Goal: Task Accomplishment & Management: Manage account settings

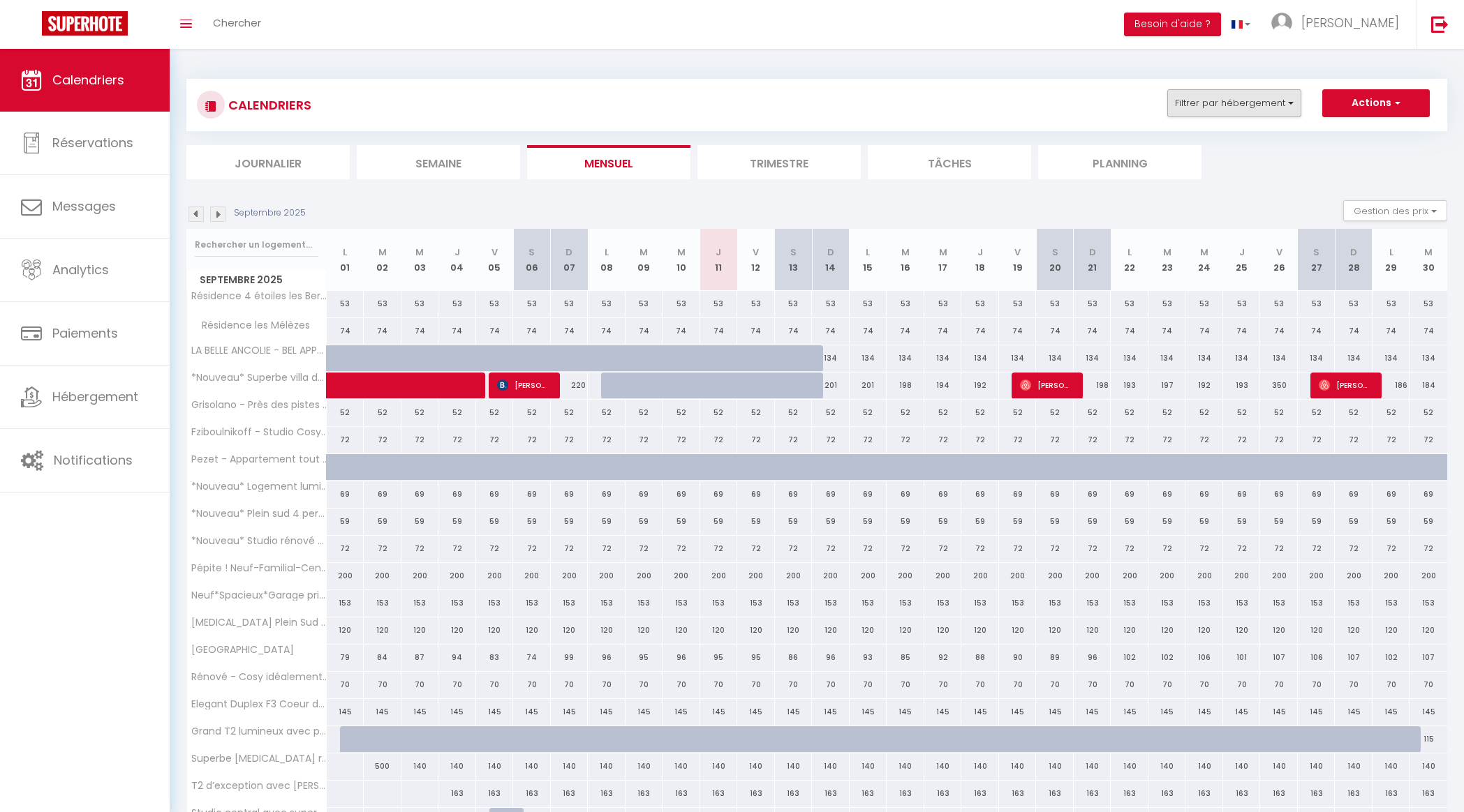
click at [1282, 110] on button "Filtrer par hébergement" at bounding box center [1235, 103] width 134 height 28
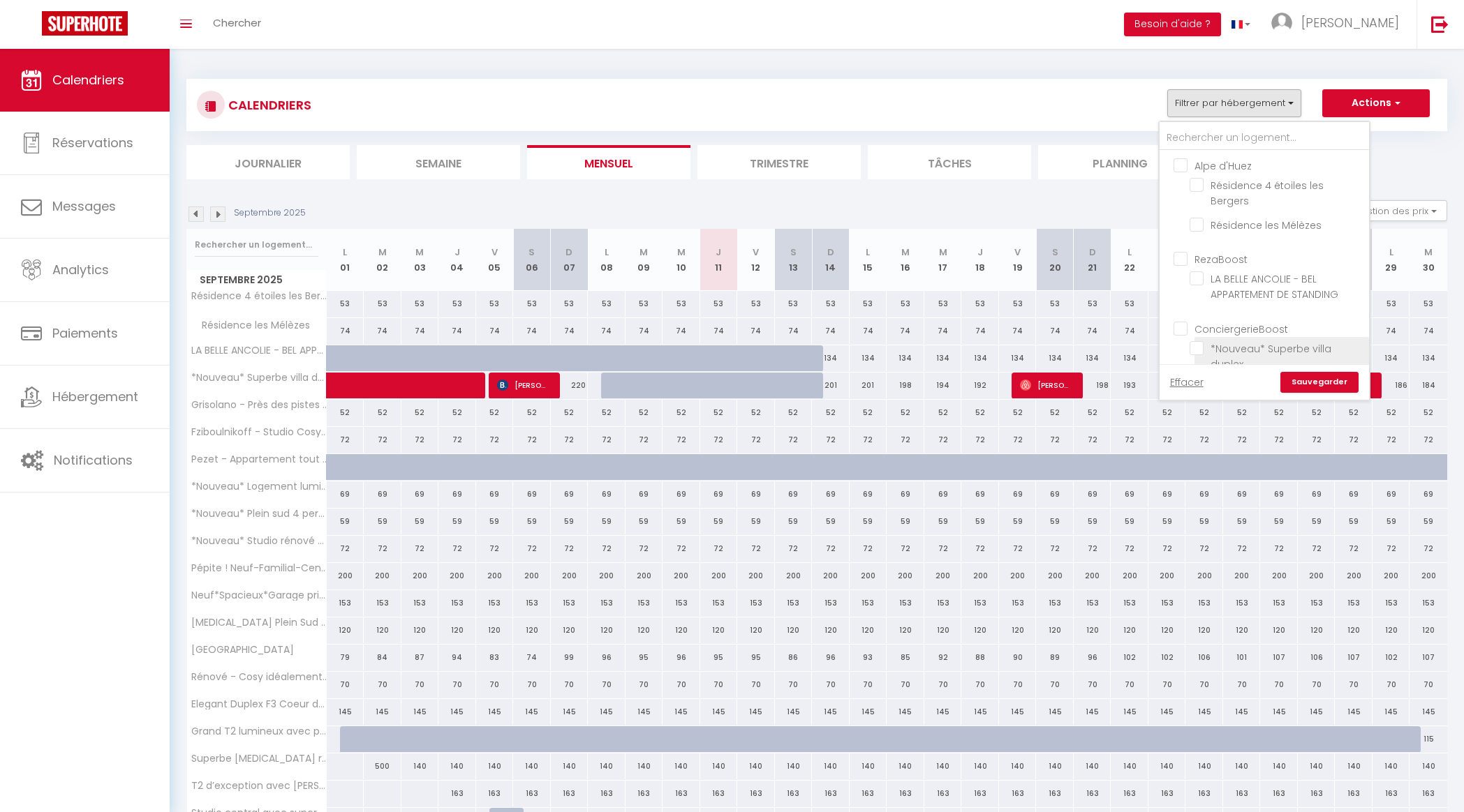
drag, startPoint x: 1198, startPoint y: 330, endPoint x: 1223, endPoint y: 338, distance: 26.2
click at [1198, 341] on input "*Nouveau* Superbe villa duplex" at bounding box center [1276, 348] width 174 height 14
checkbox input "true"
checkbox input "false"
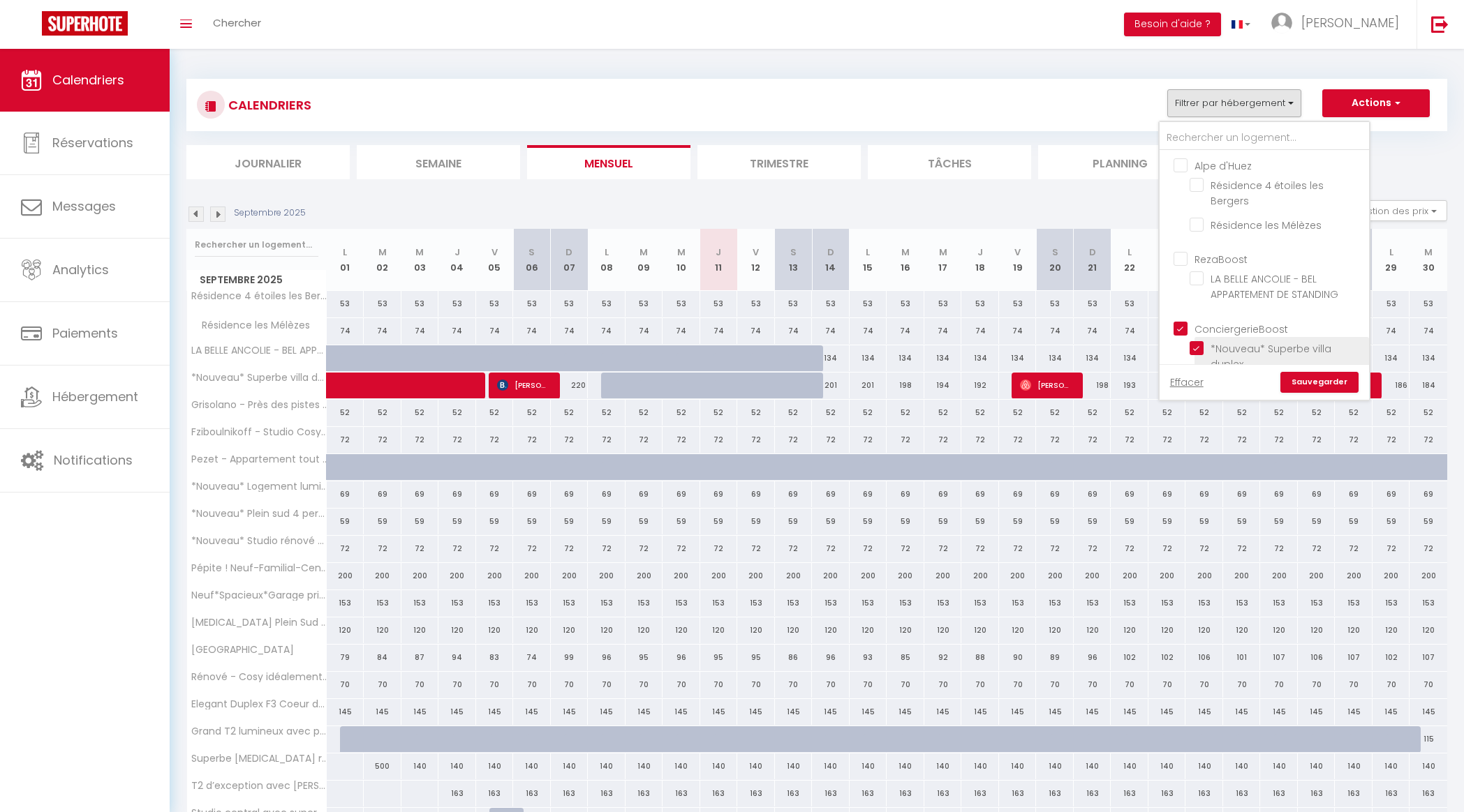
checkbox input "false"
checkbox input "true"
checkbox input "false"
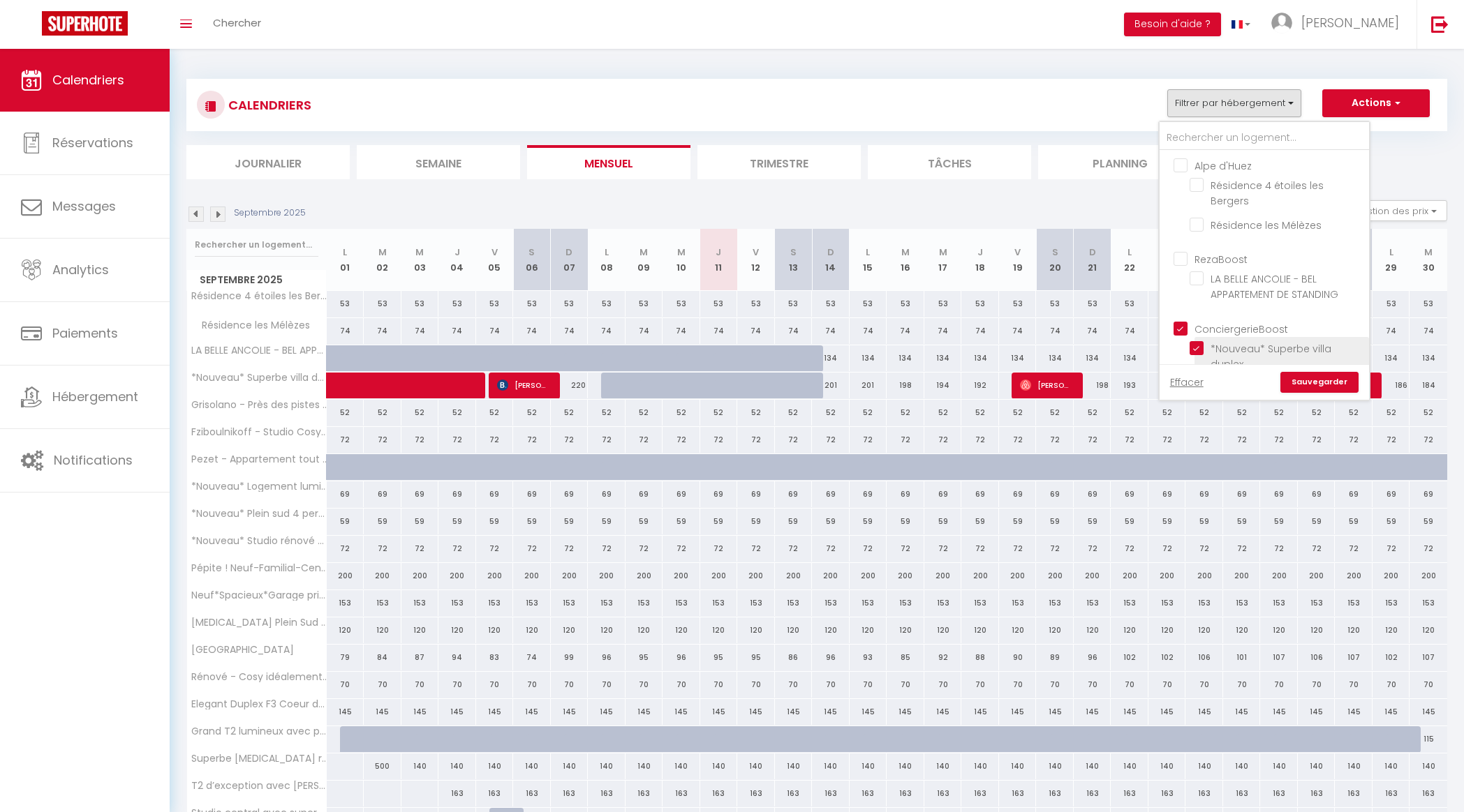
checkbox input "false"
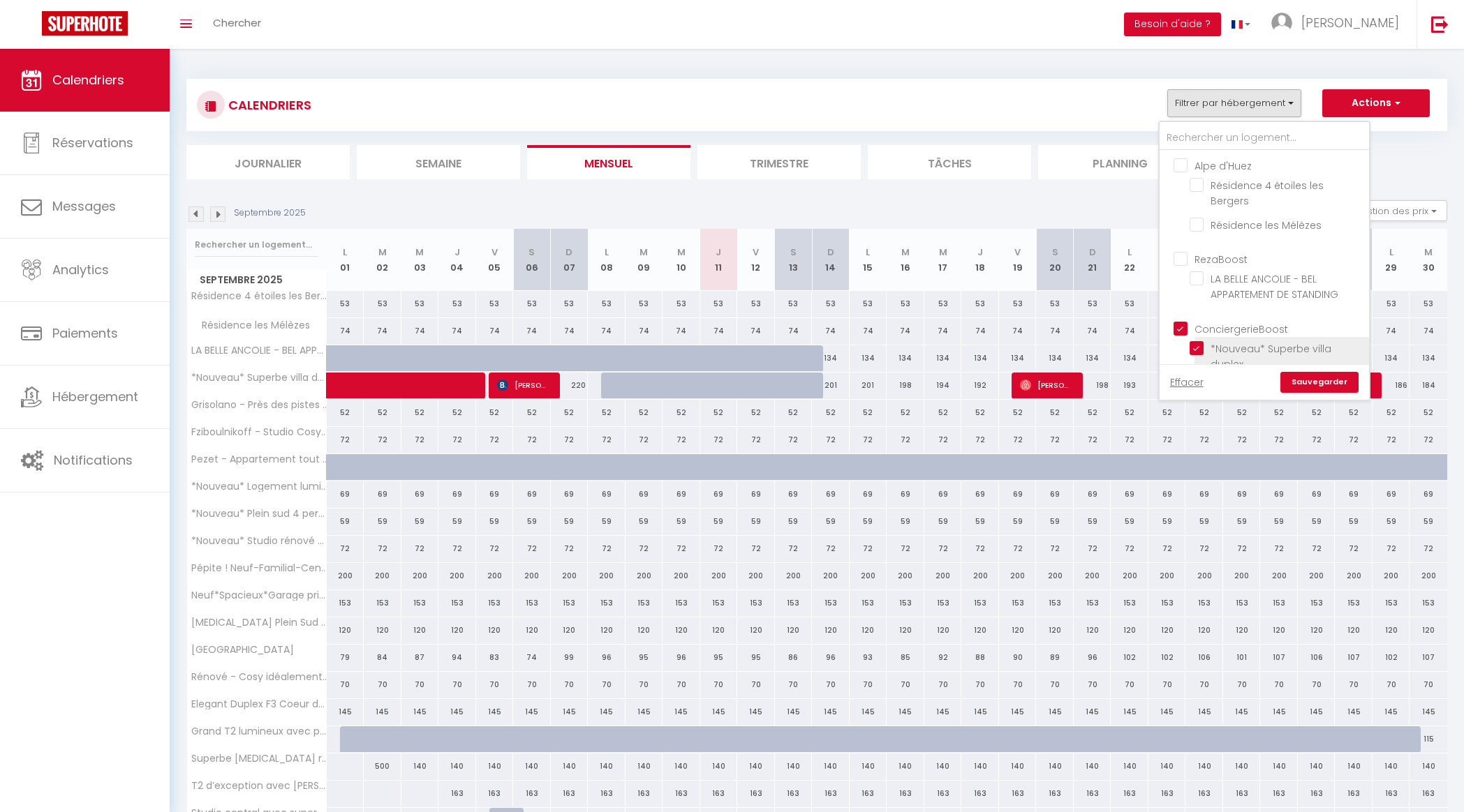
checkbox input "false"
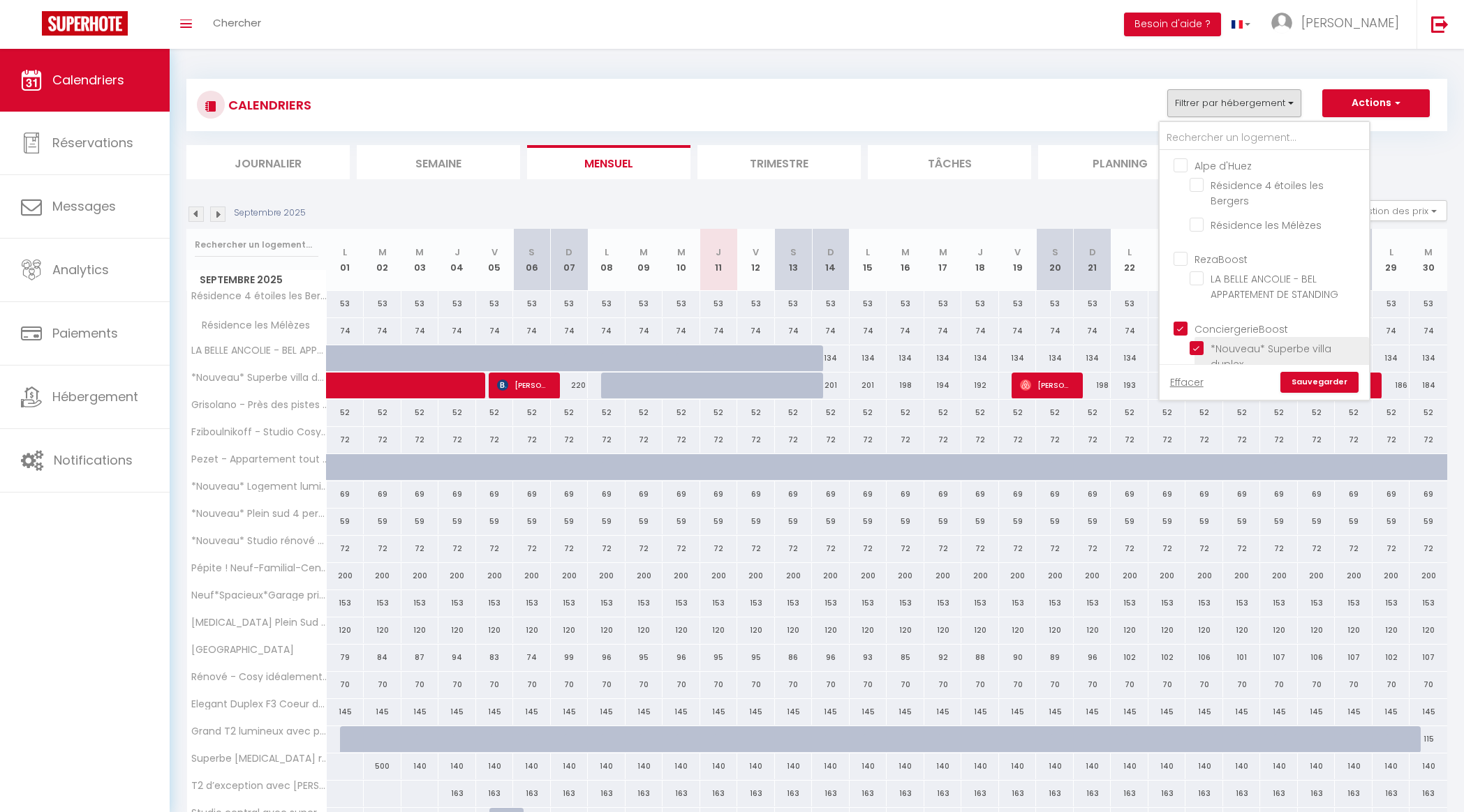
checkbox input "false"
click at [1321, 385] on link "Sauvegarder" at bounding box center [1319, 382] width 79 height 21
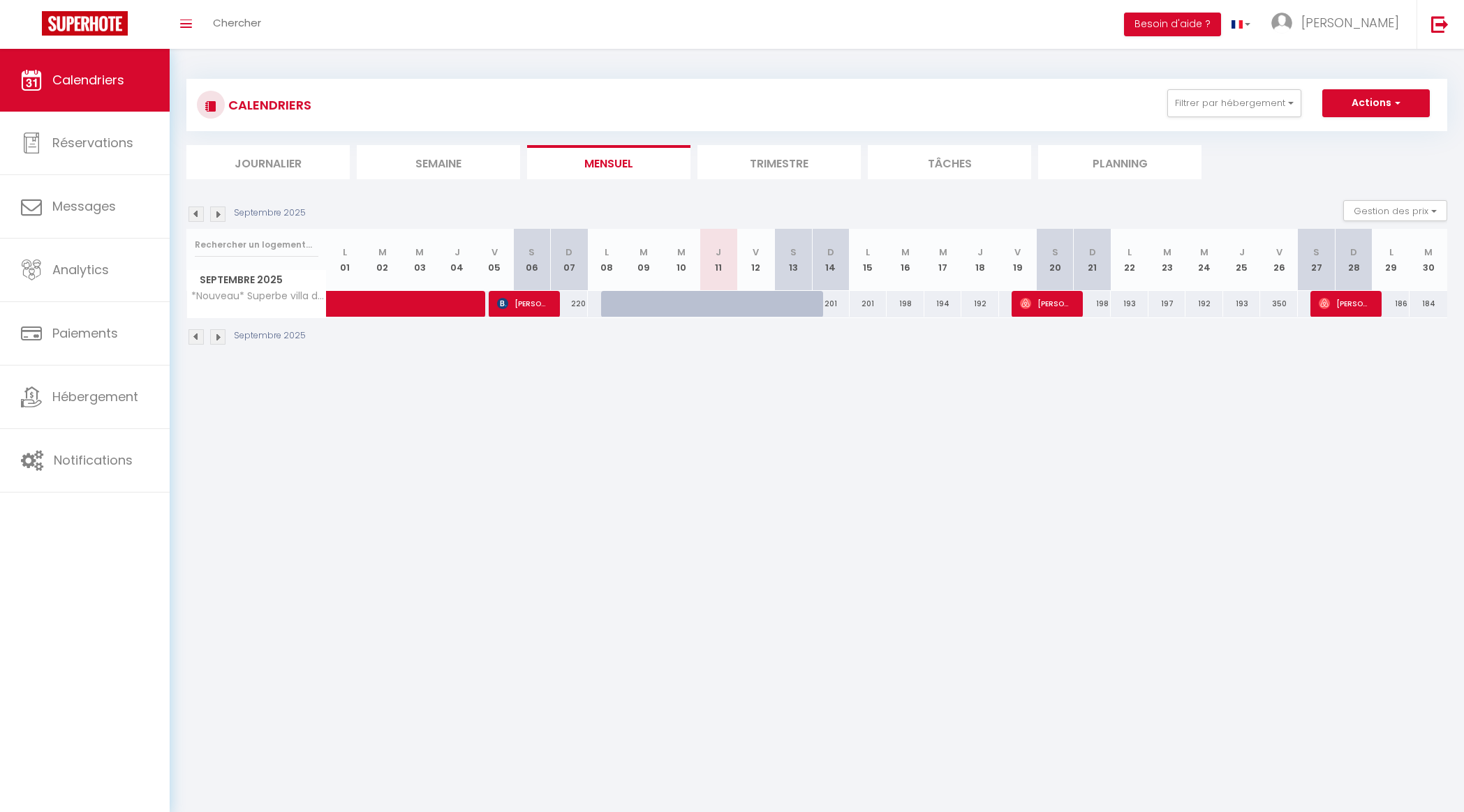
click at [194, 212] on img at bounding box center [196, 215] width 16 height 16
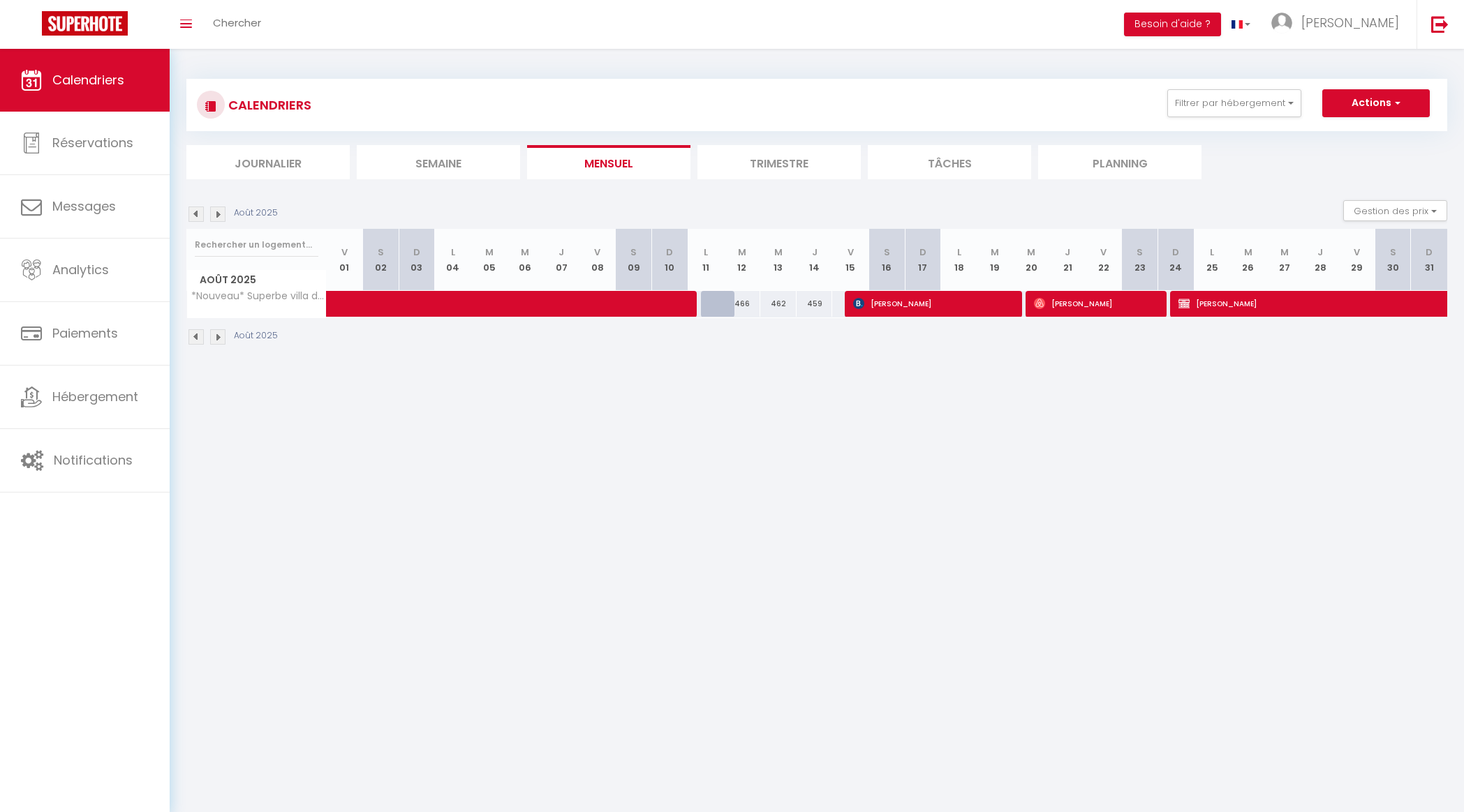
click at [217, 212] on img at bounding box center [218, 215] width 16 height 16
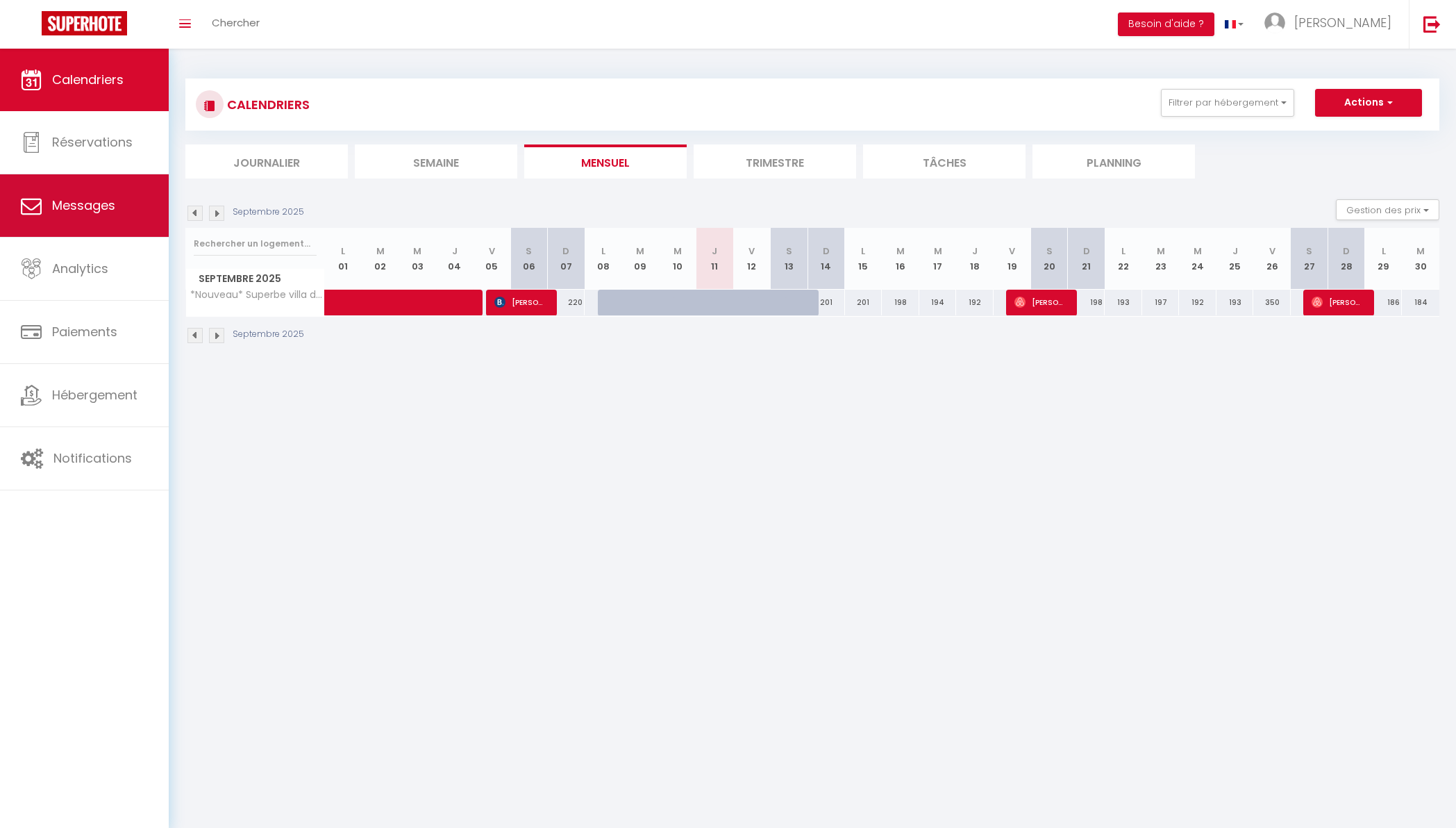
click at [96, 206] on span "Messages" at bounding box center [83, 205] width 63 height 17
select select "message"
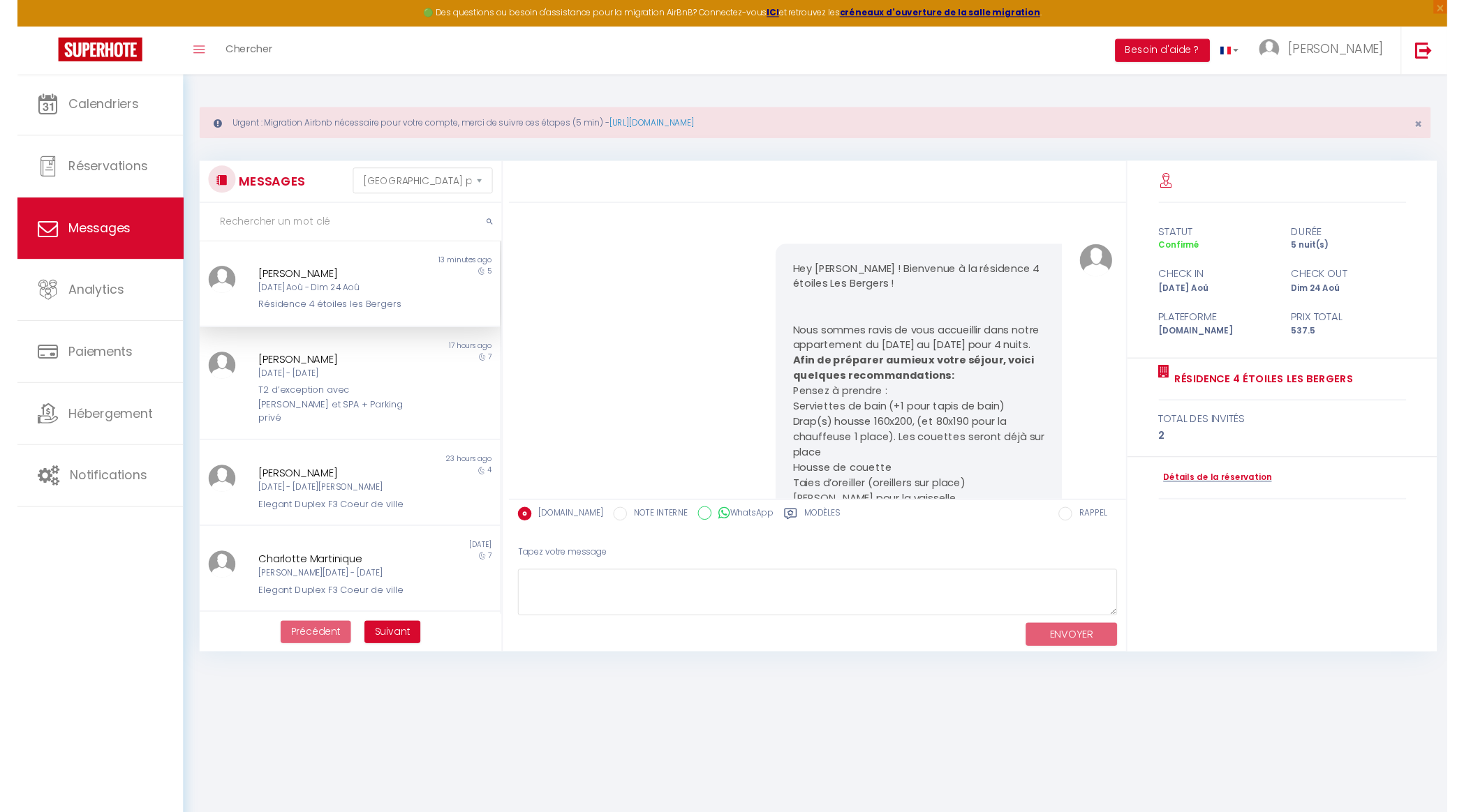
scroll to position [5988, 0]
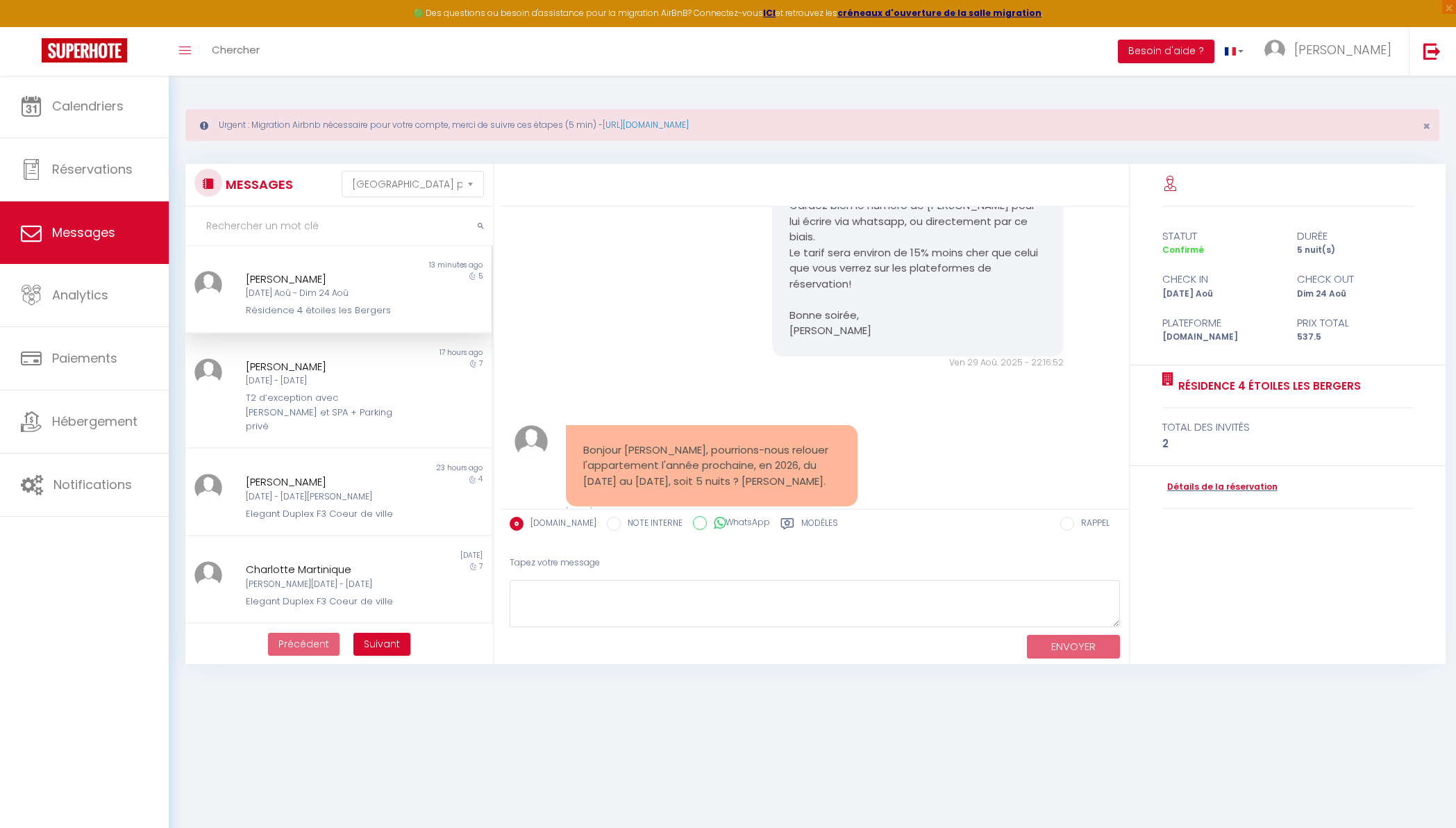
click at [309, 305] on div "Résidence 4 étoiles les Bergers" at bounding box center [325, 311] width 161 height 14
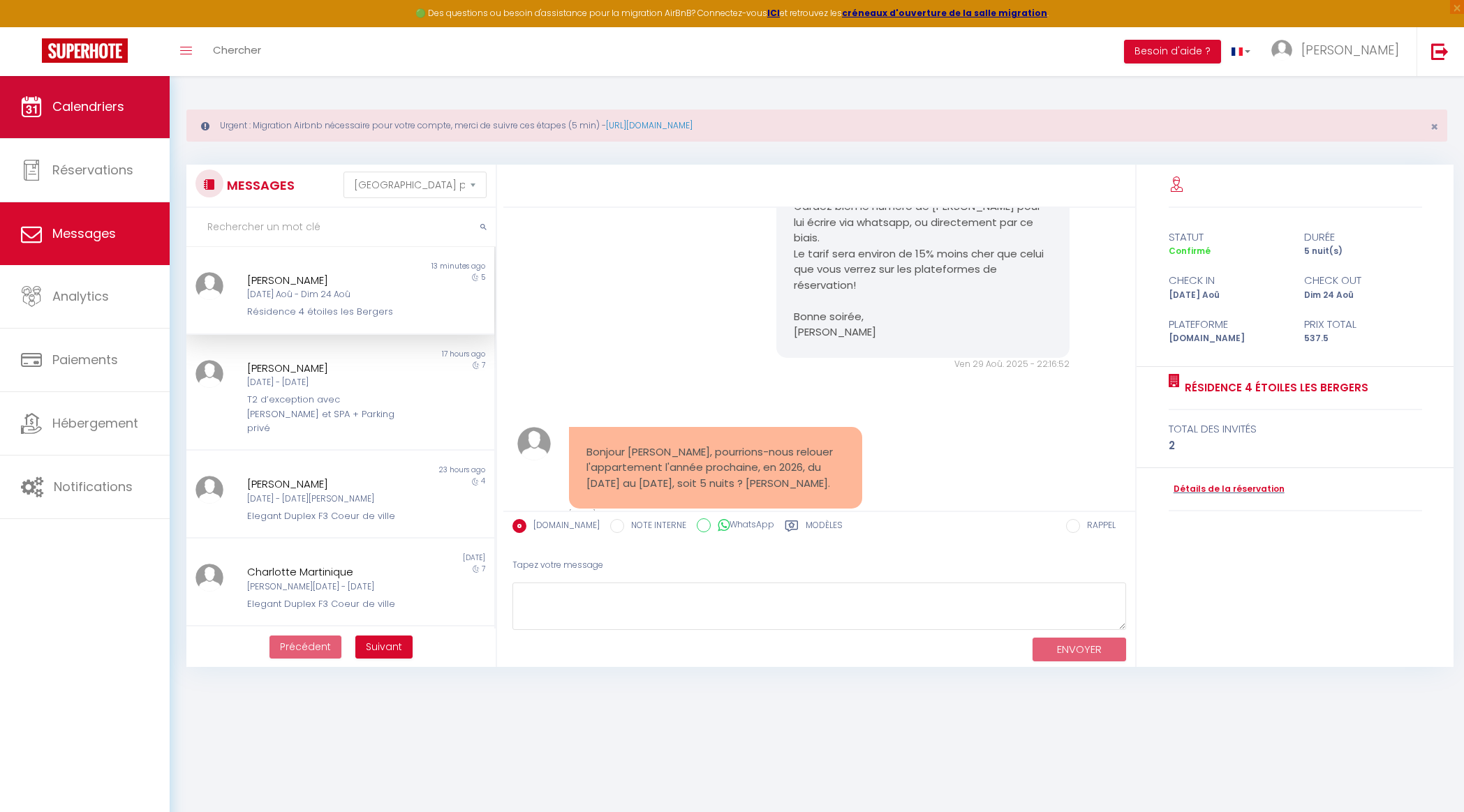
click at [95, 110] on span "Calendriers" at bounding box center [88, 106] width 72 height 17
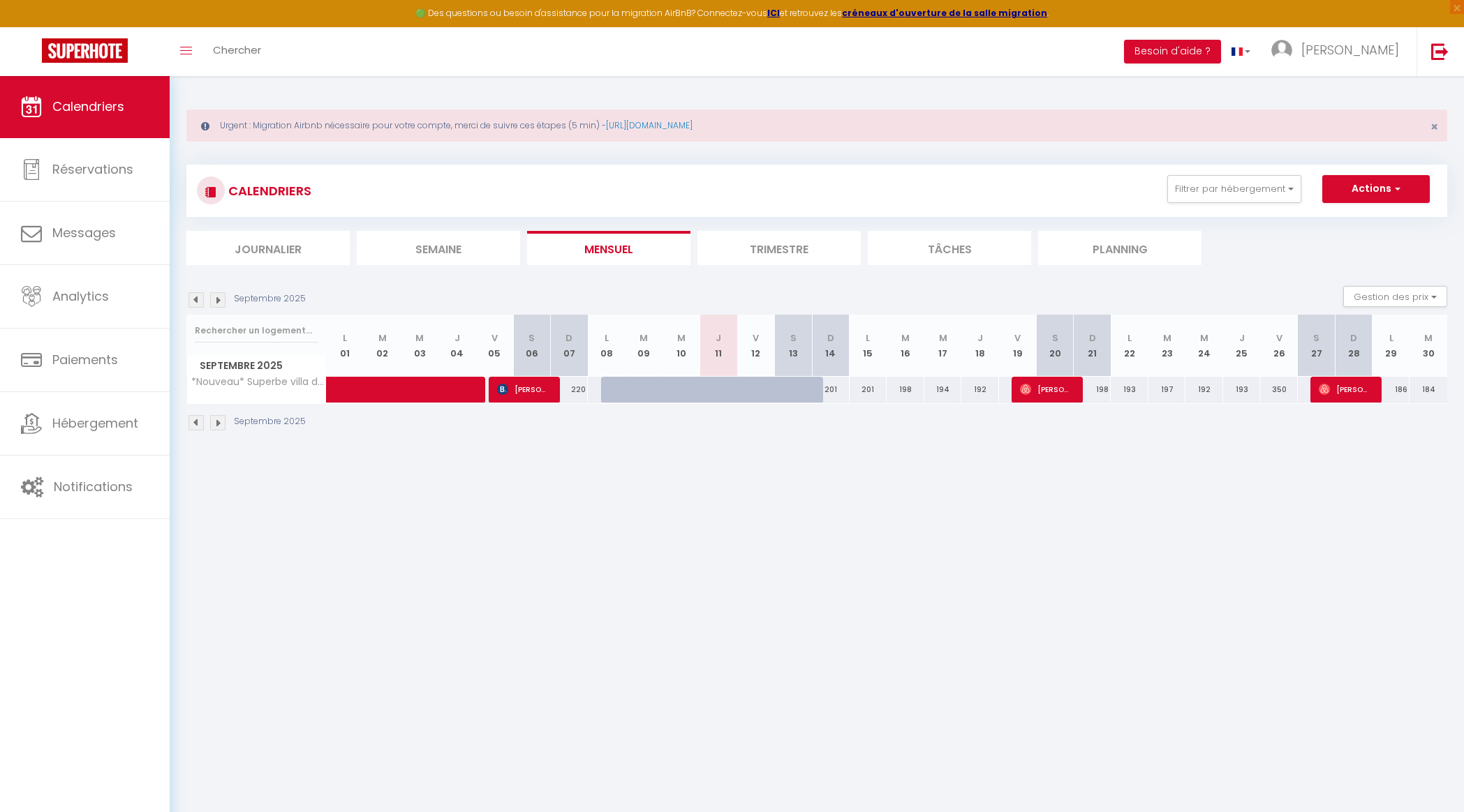
click at [218, 295] on img at bounding box center [218, 300] width 16 height 16
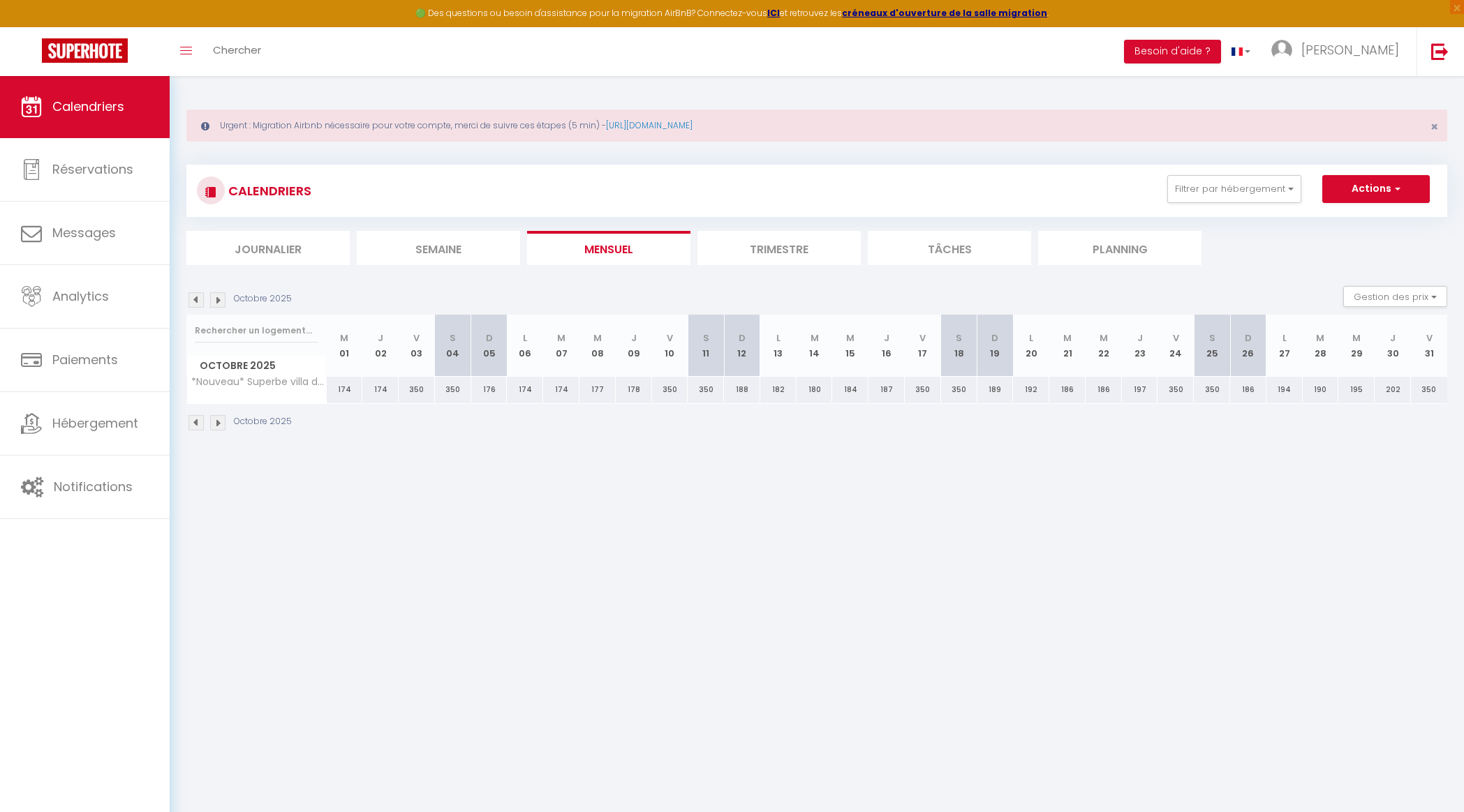
click at [219, 298] on img at bounding box center [218, 300] width 16 height 16
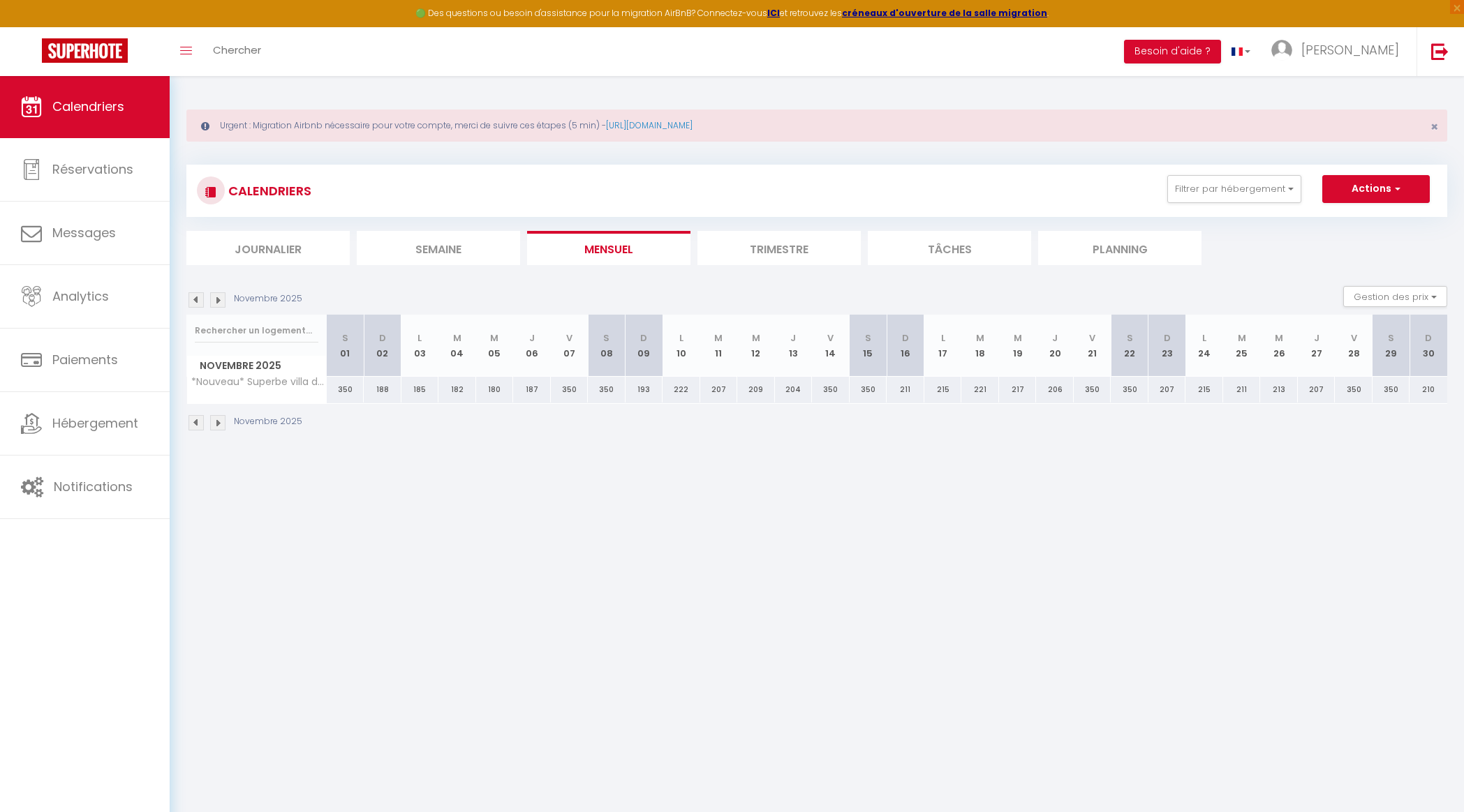
click at [219, 298] on img at bounding box center [218, 300] width 16 height 16
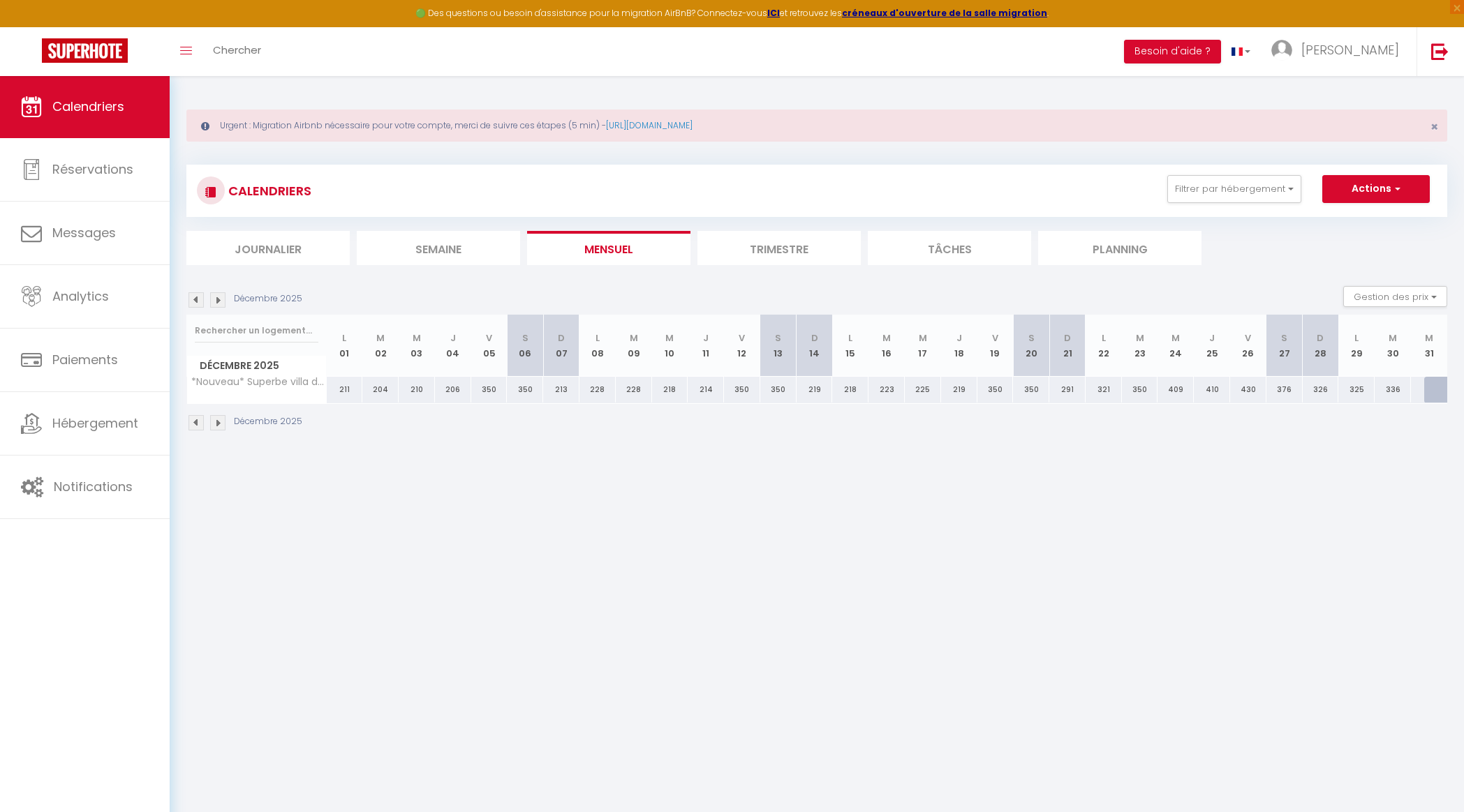
click at [219, 298] on img at bounding box center [218, 300] width 16 height 16
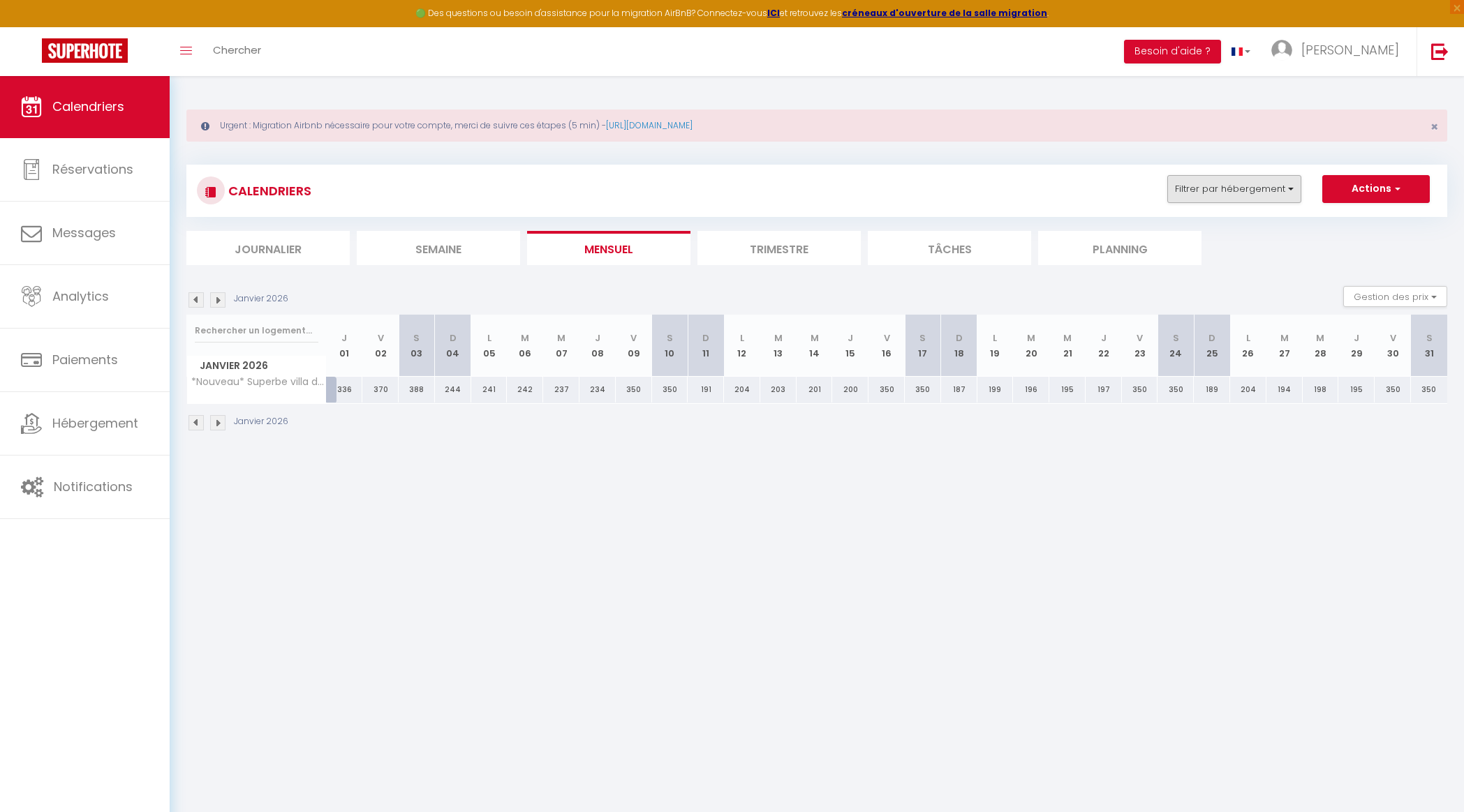
click at [1291, 184] on button "Filtrer par hébergement" at bounding box center [1235, 189] width 134 height 28
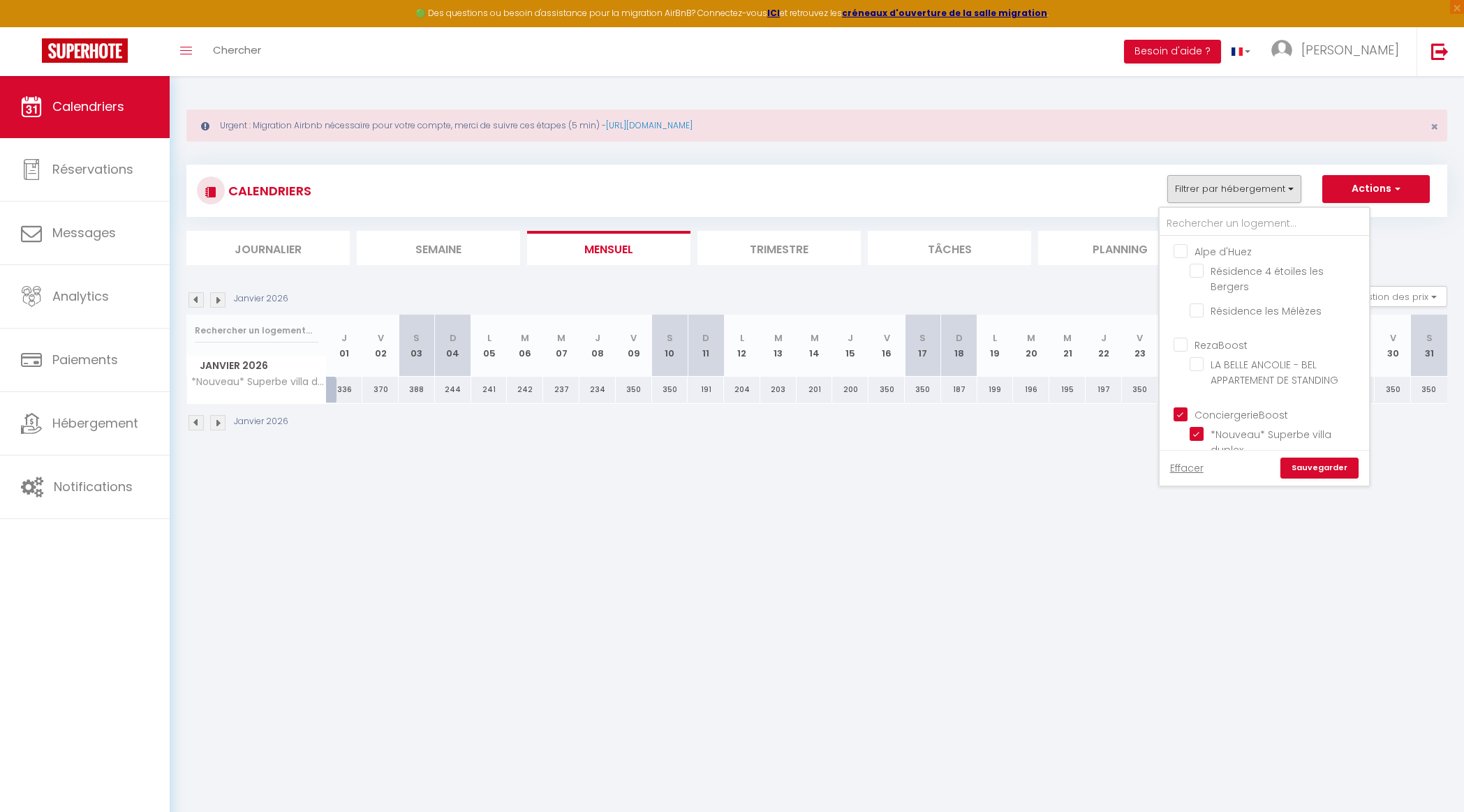
click at [1185, 252] on input "Alpe d'Huez" at bounding box center [1278, 250] width 209 height 14
checkbox input "true"
checkbox input "false"
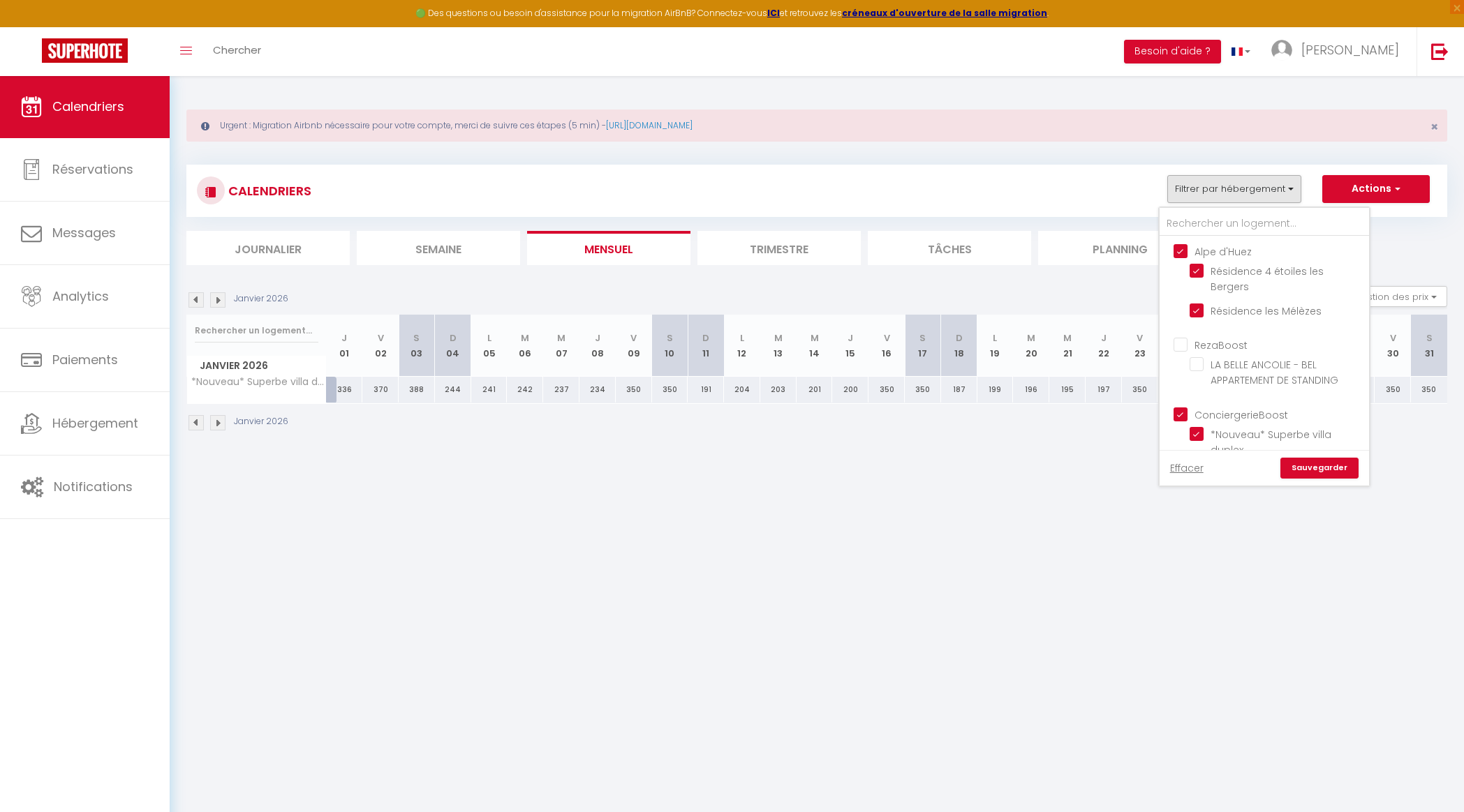
checkbox input "false"
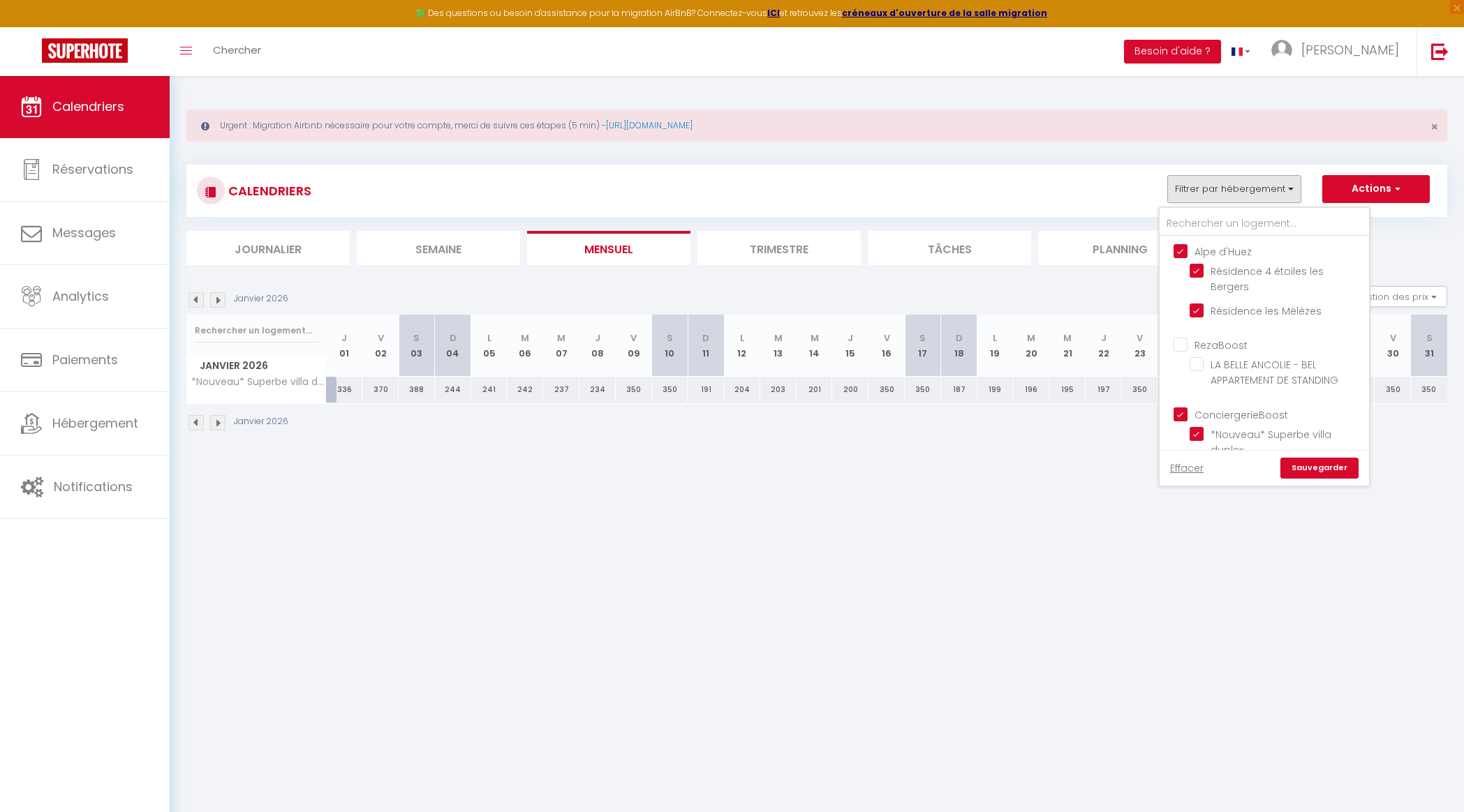
checkbox input "false"
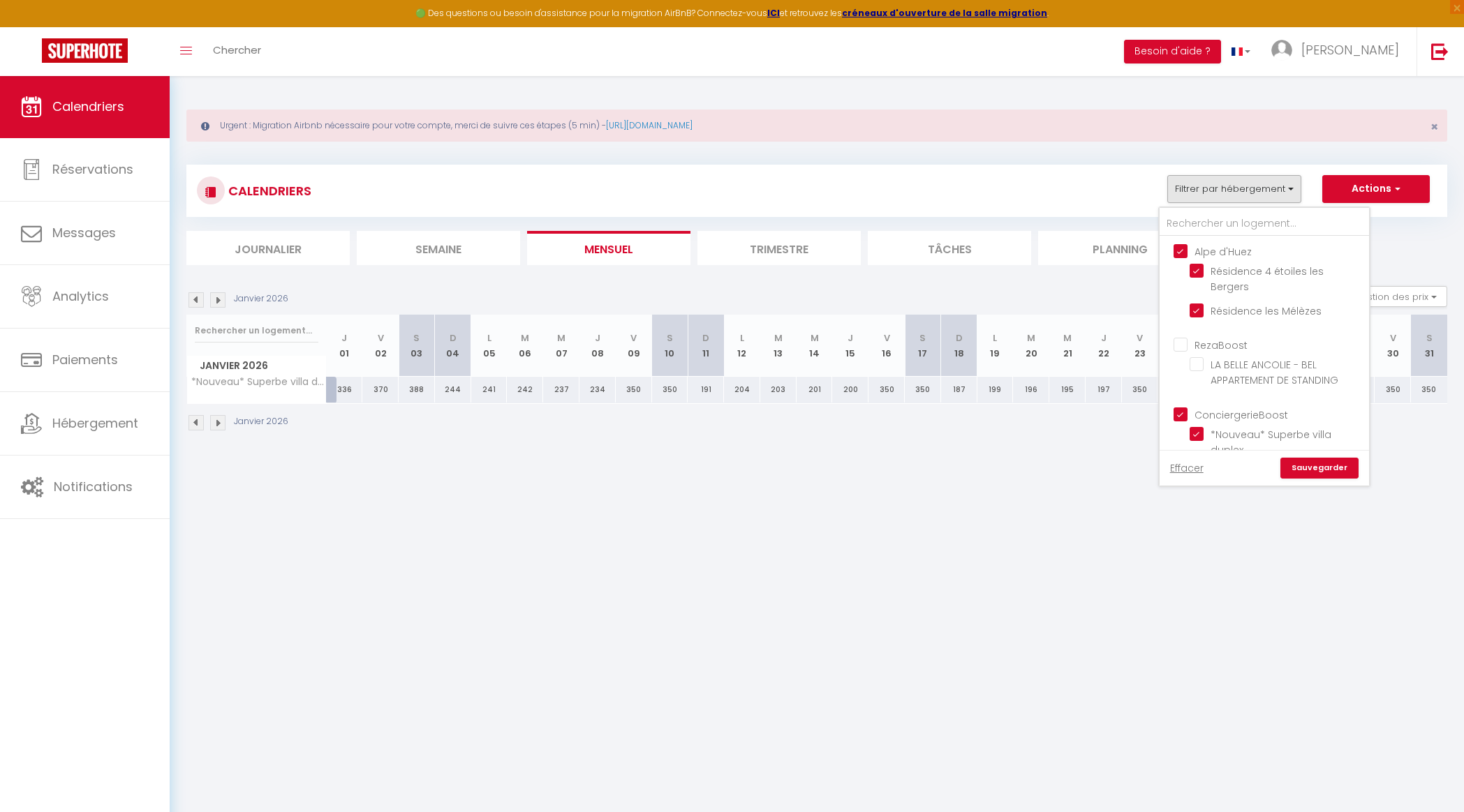
checkbox input "false"
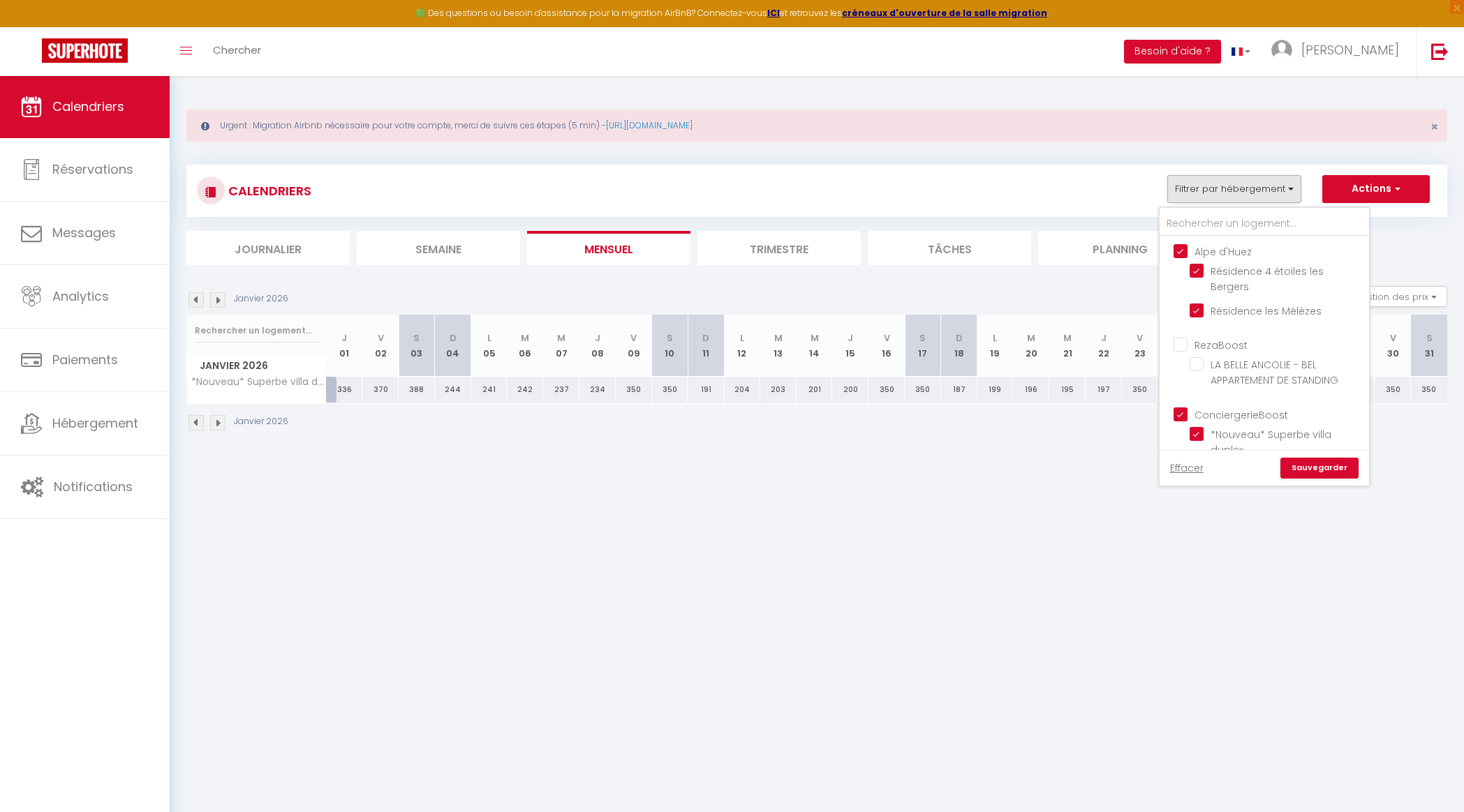
checkbox input "false"
click at [1194, 303] on input "Résidence les Mélèzes" at bounding box center [1276, 310] width 174 height 14
checkbox input "false"
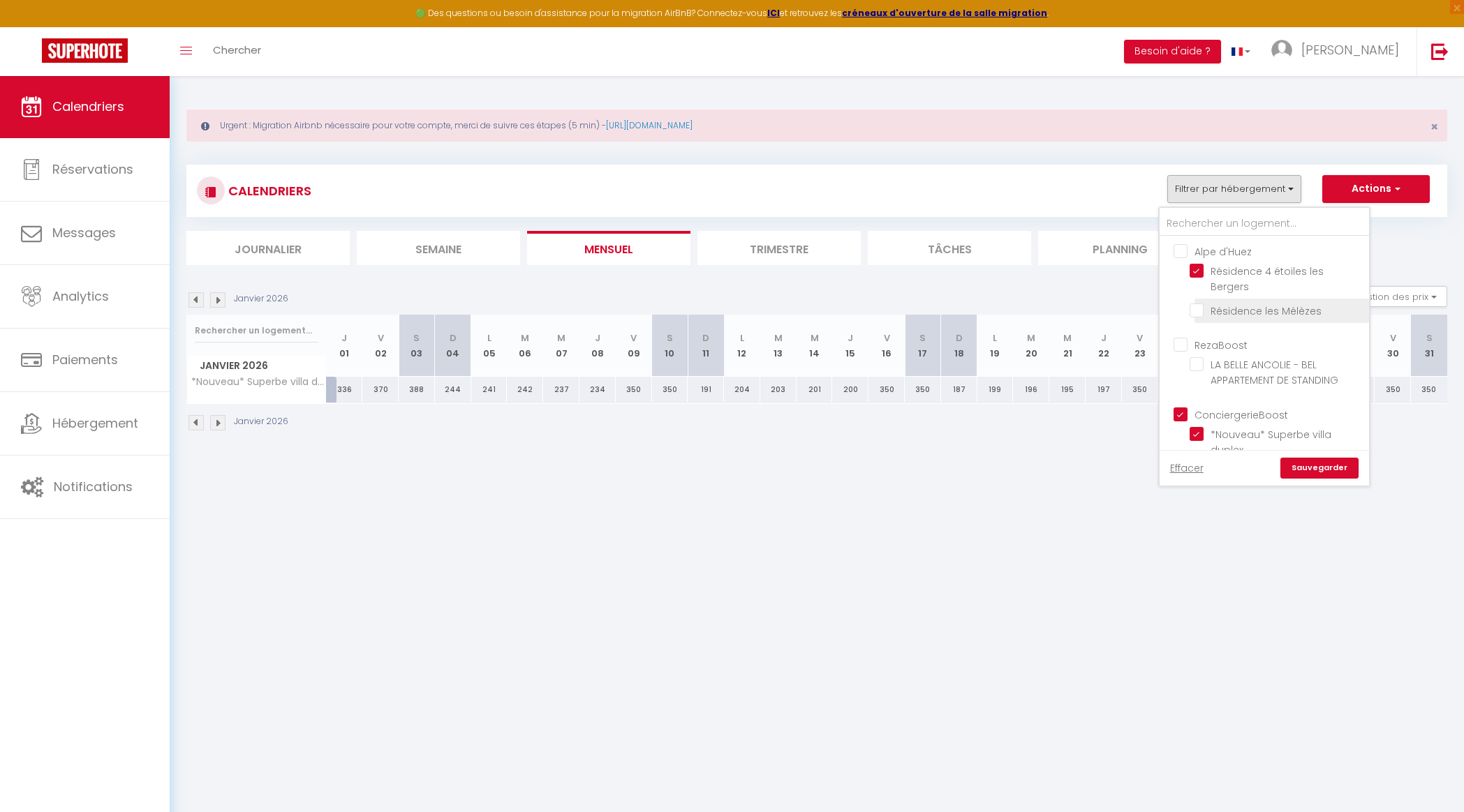
checkbox input "false"
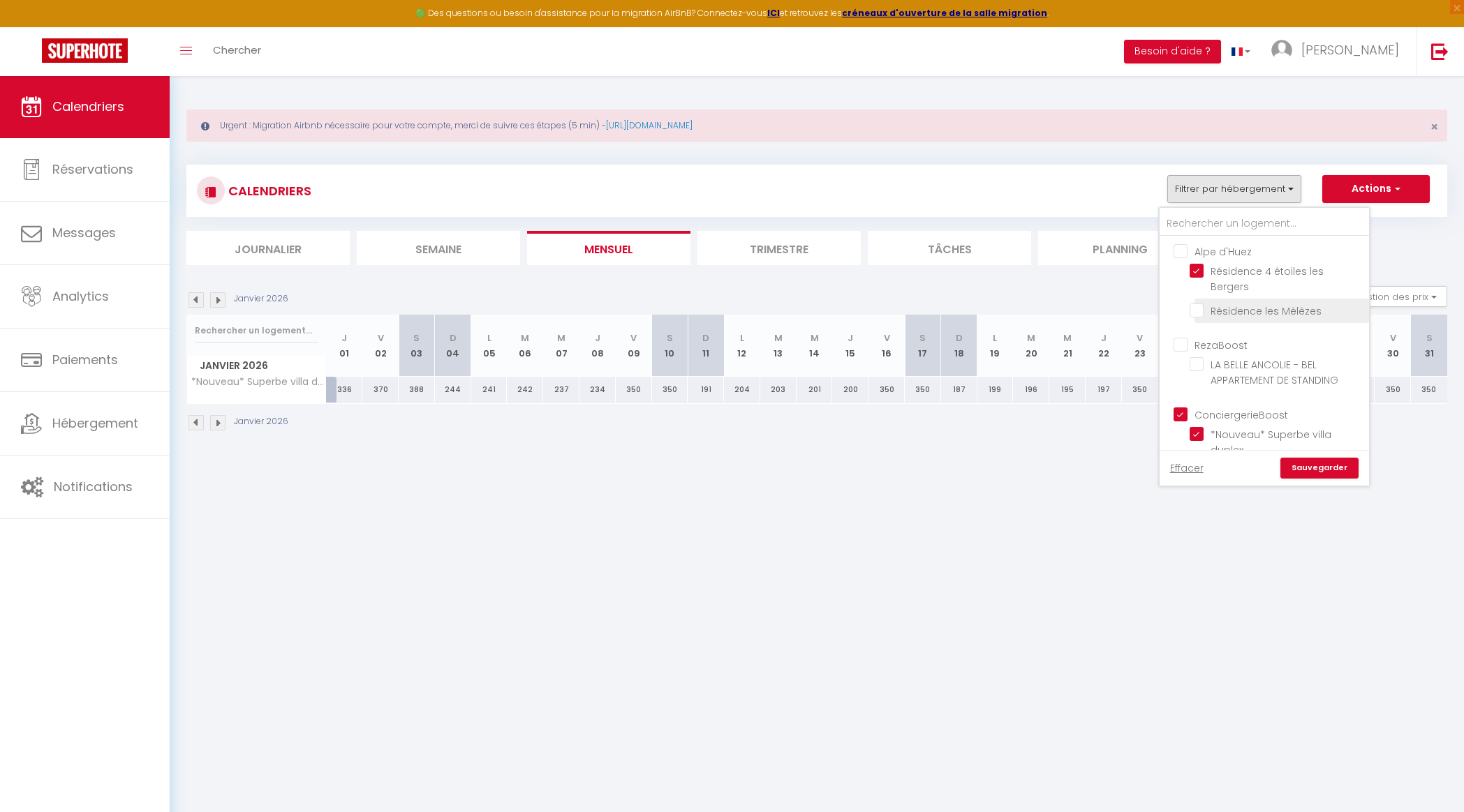
checkbox input "false"
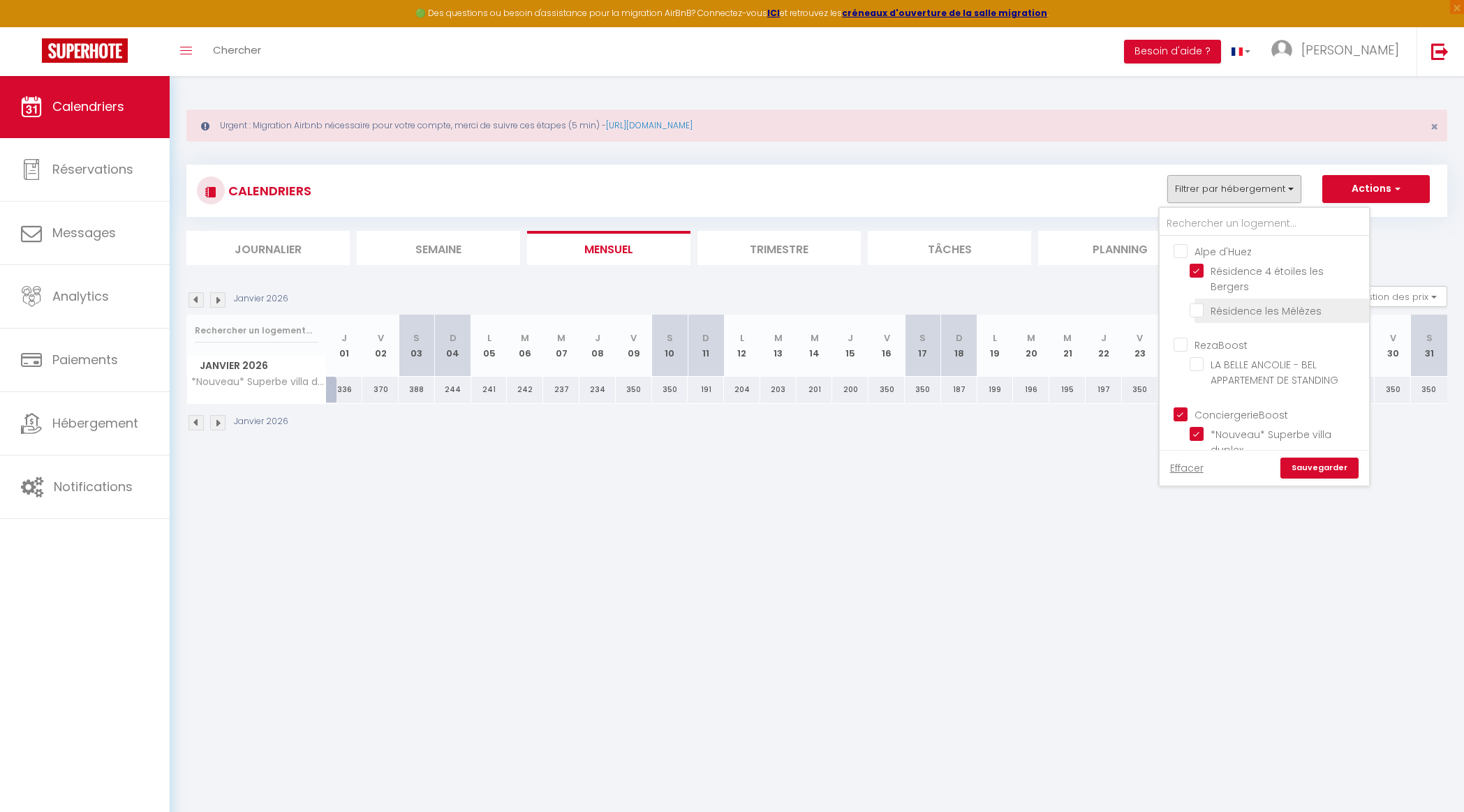
checkbox input "false"
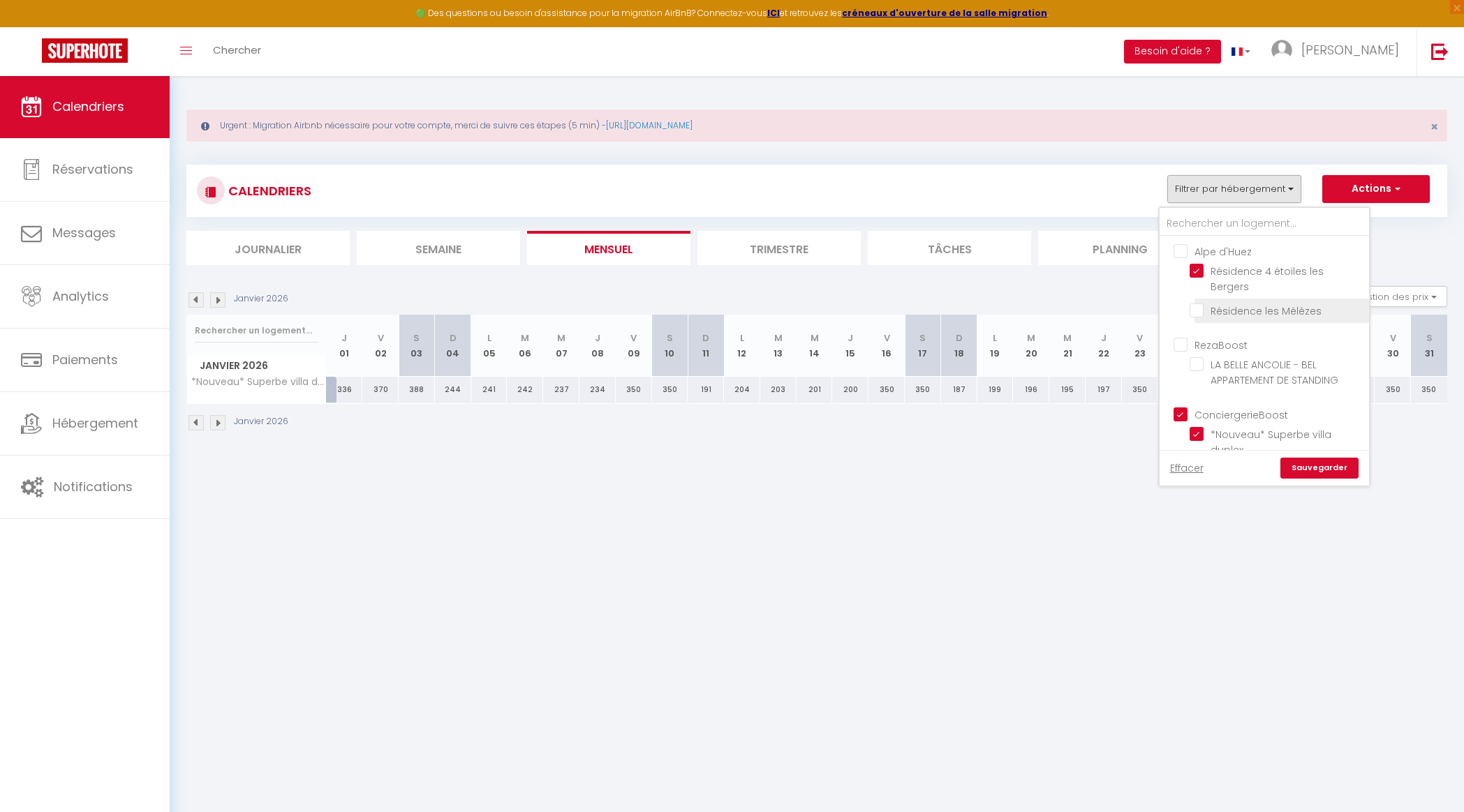
checkbox input "false"
click at [1183, 406] on input "ConciergerieBoost" at bounding box center [1278, 413] width 209 height 14
checkbox input "false"
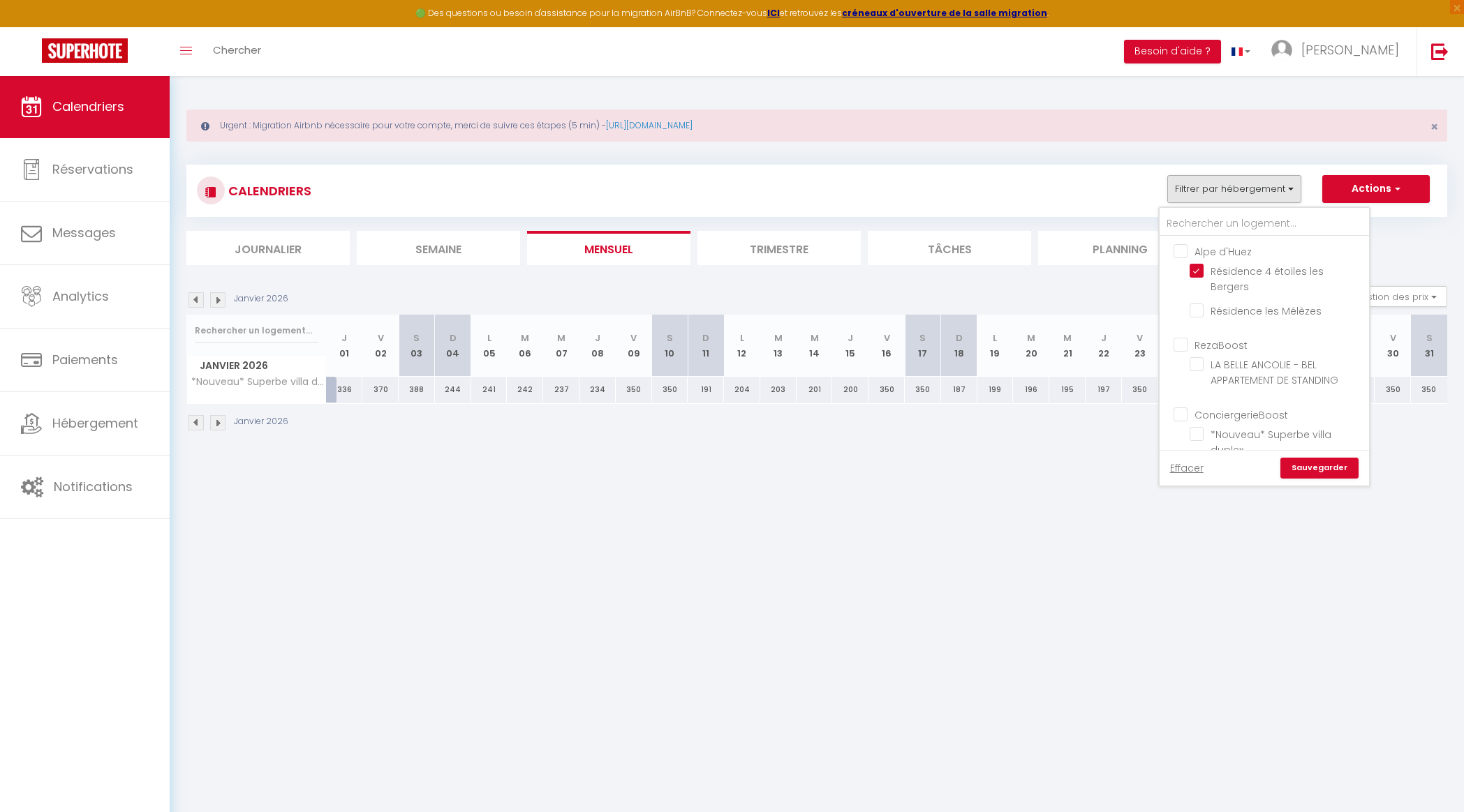
checkbox input "false"
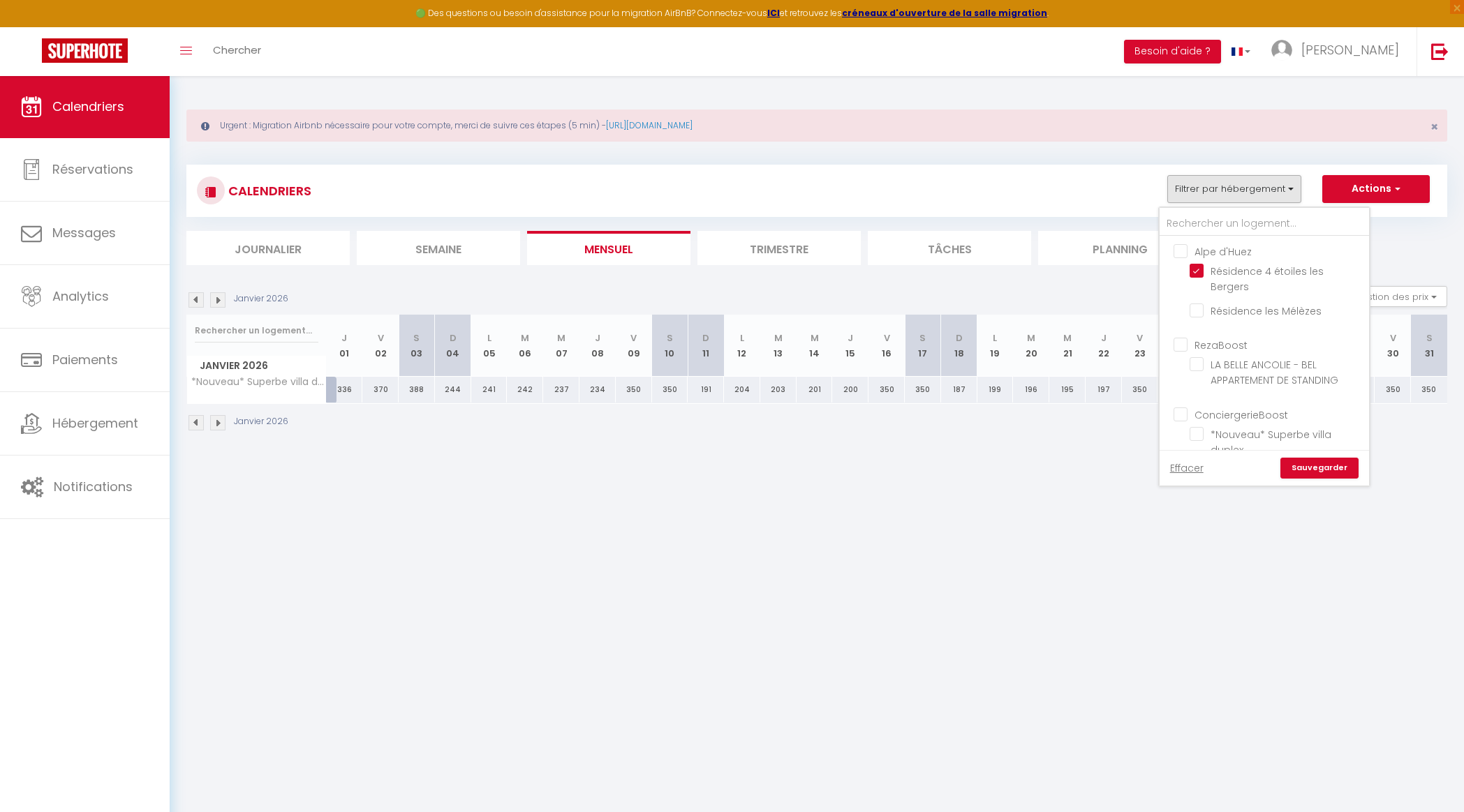
checkbox input "false"
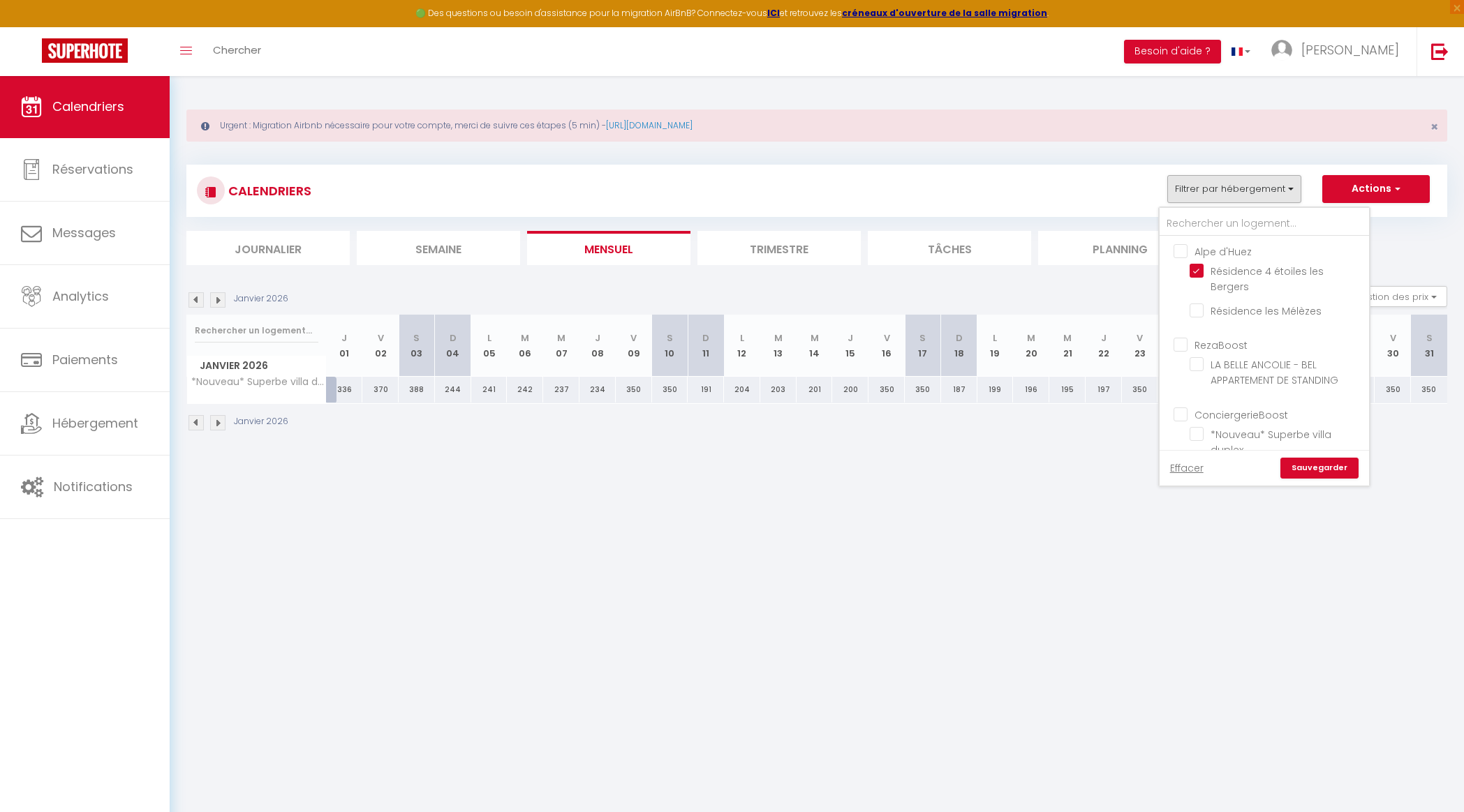
checkbox input "false"
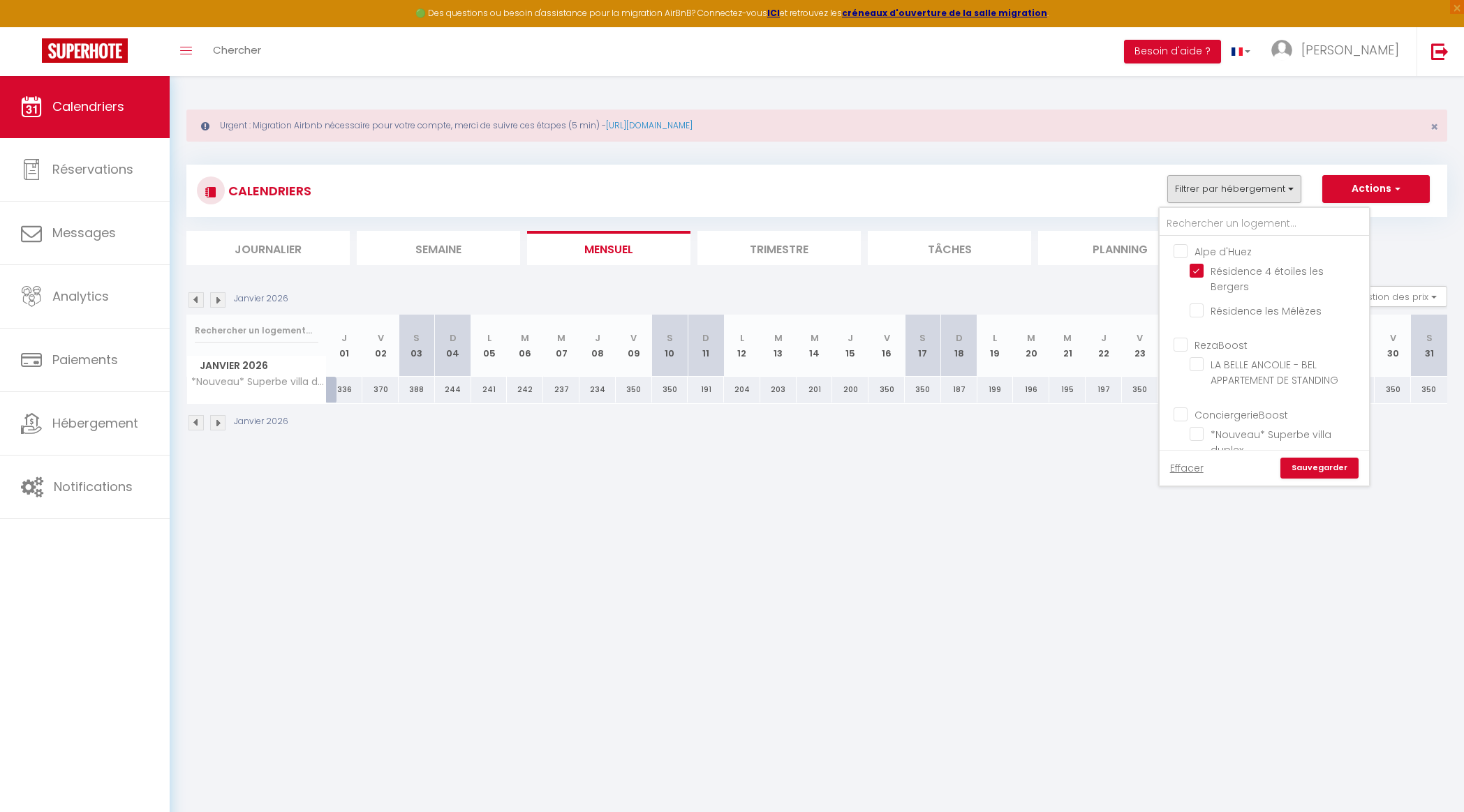
checkbox input "false"
click at [1314, 473] on link "Sauvegarder" at bounding box center [1319, 468] width 79 height 21
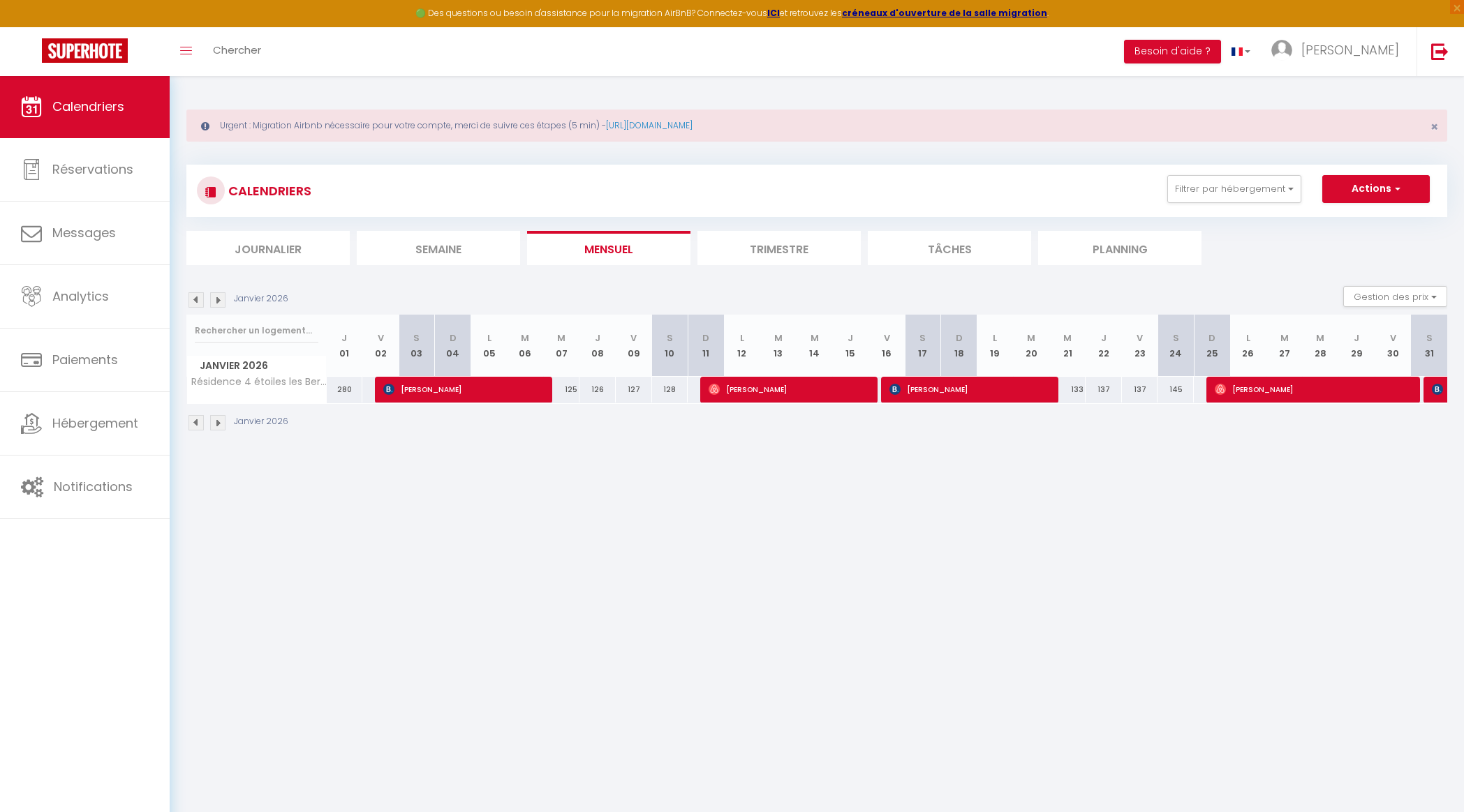
click at [222, 298] on img at bounding box center [218, 300] width 16 height 16
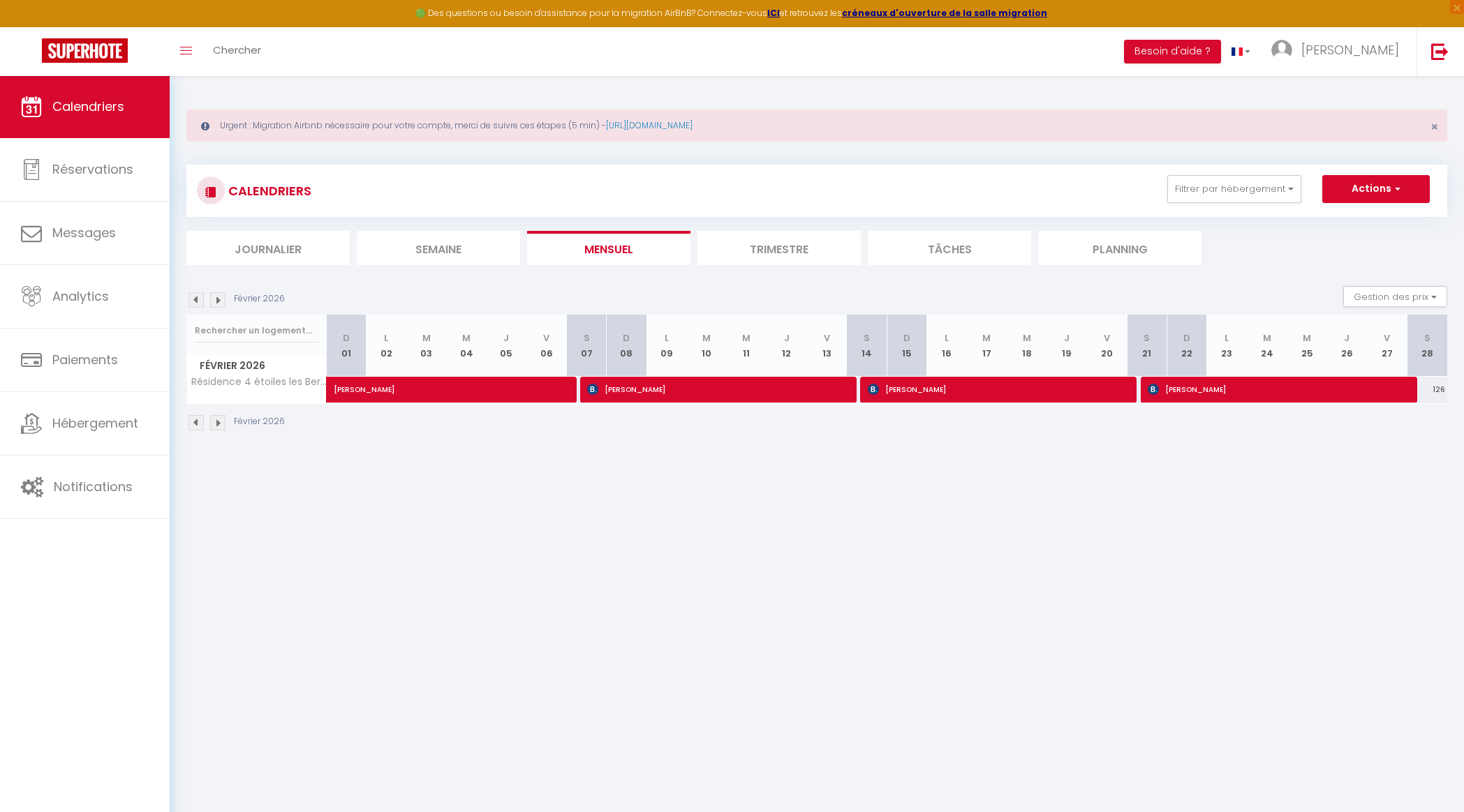
click at [220, 298] on img at bounding box center [218, 300] width 16 height 16
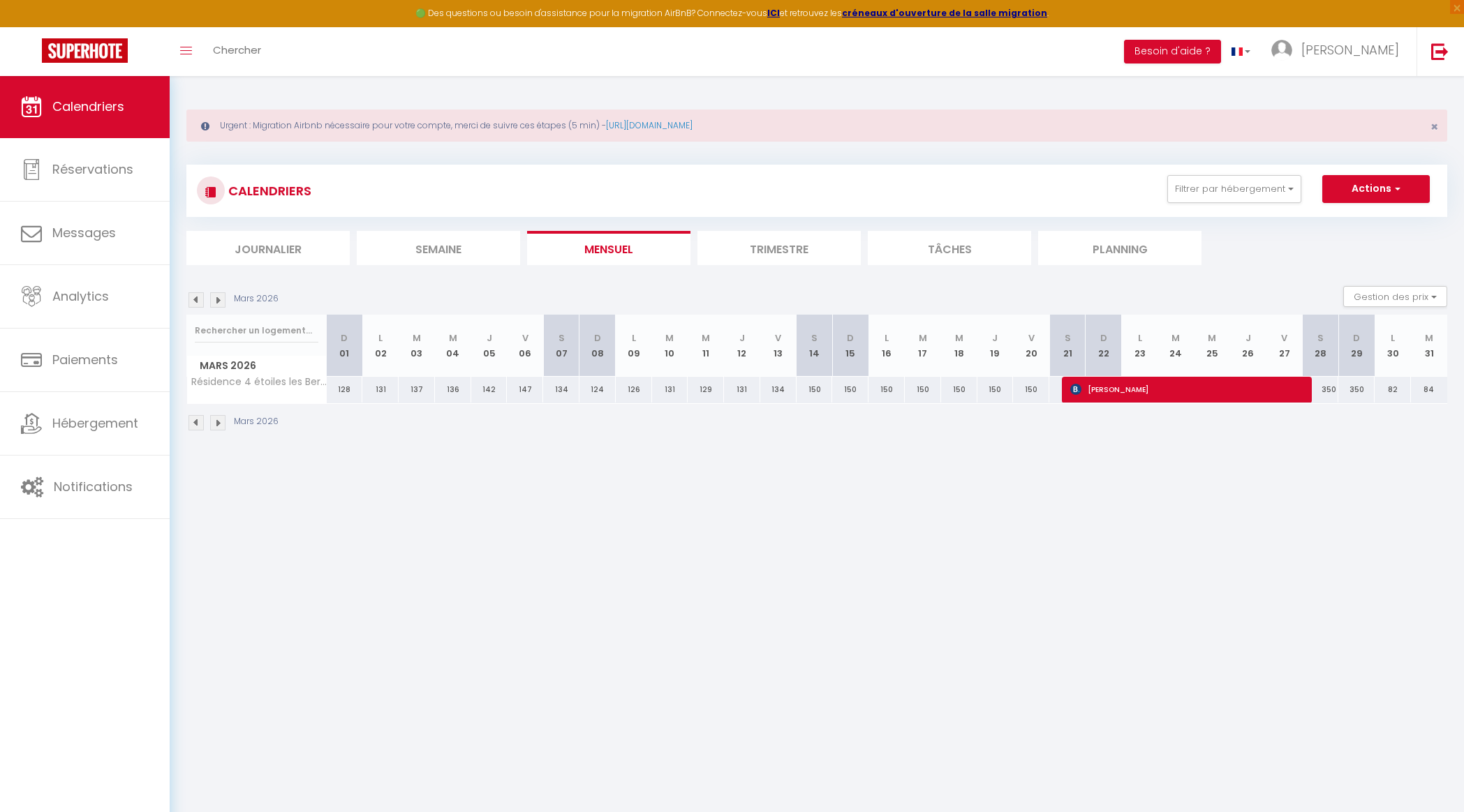
click at [221, 298] on img at bounding box center [218, 300] width 16 height 16
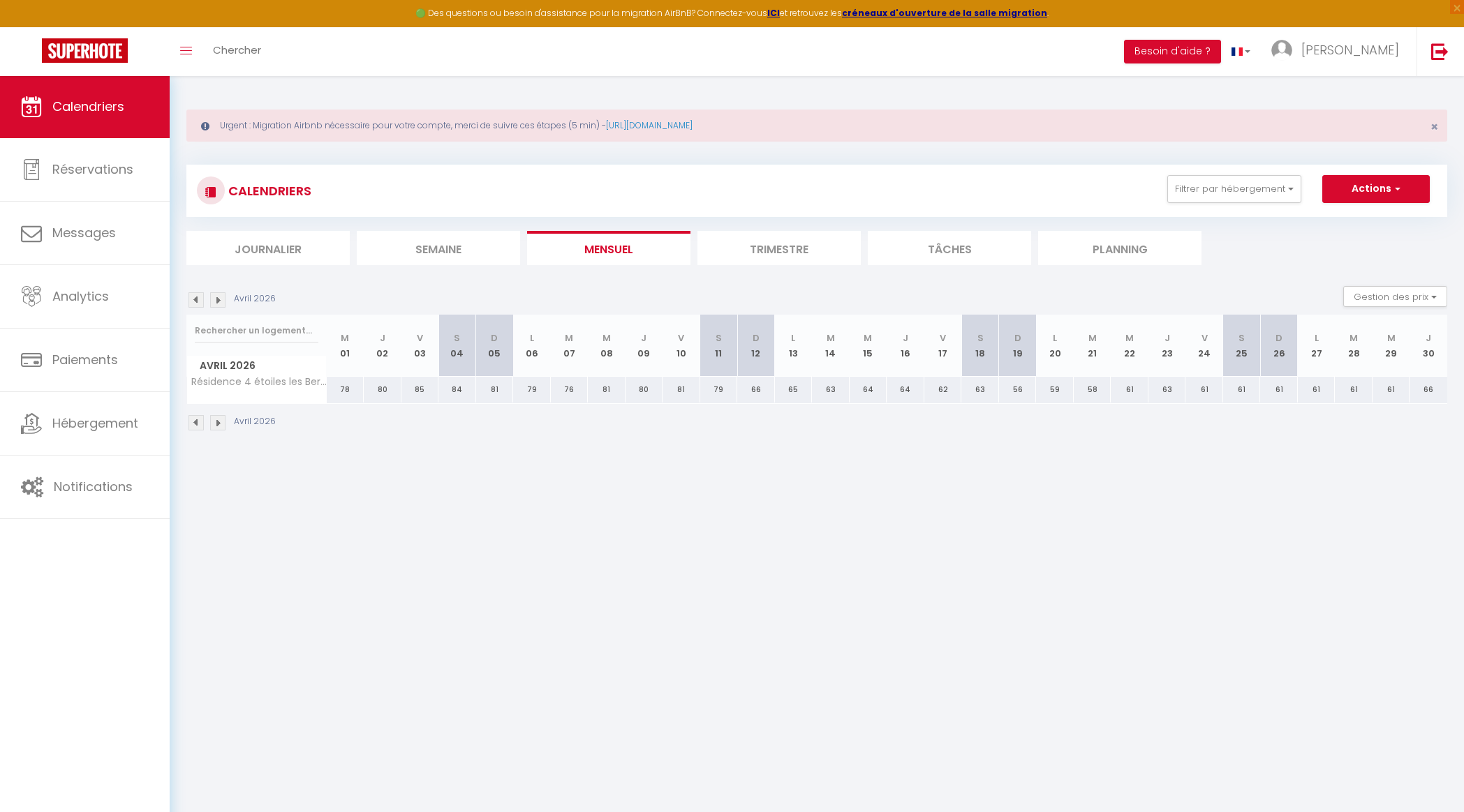
click at [221, 298] on img at bounding box center [218, 300] width 16 height 16
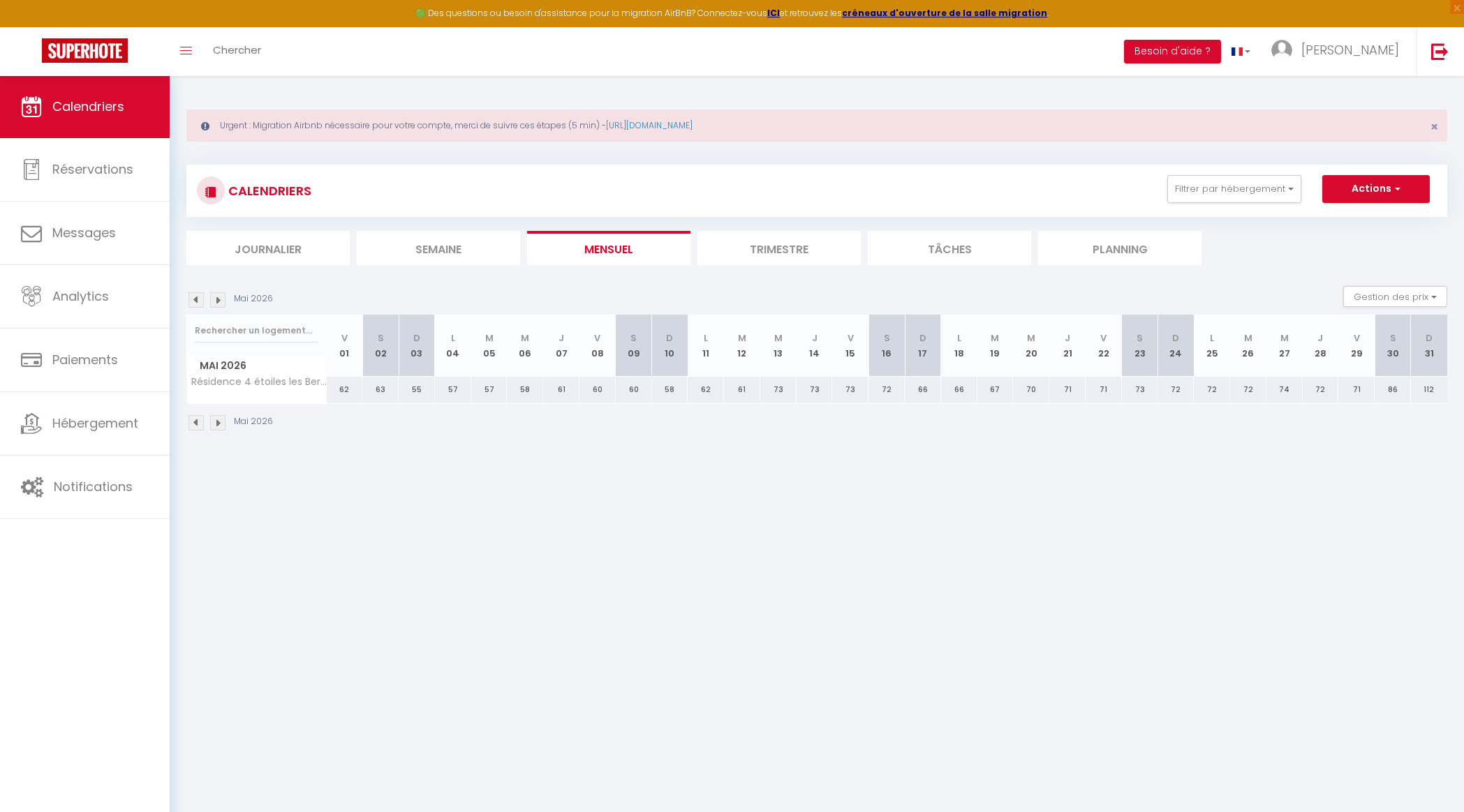
click at [221, 298] on img at bounding box center [218, 300] width 16 height 16
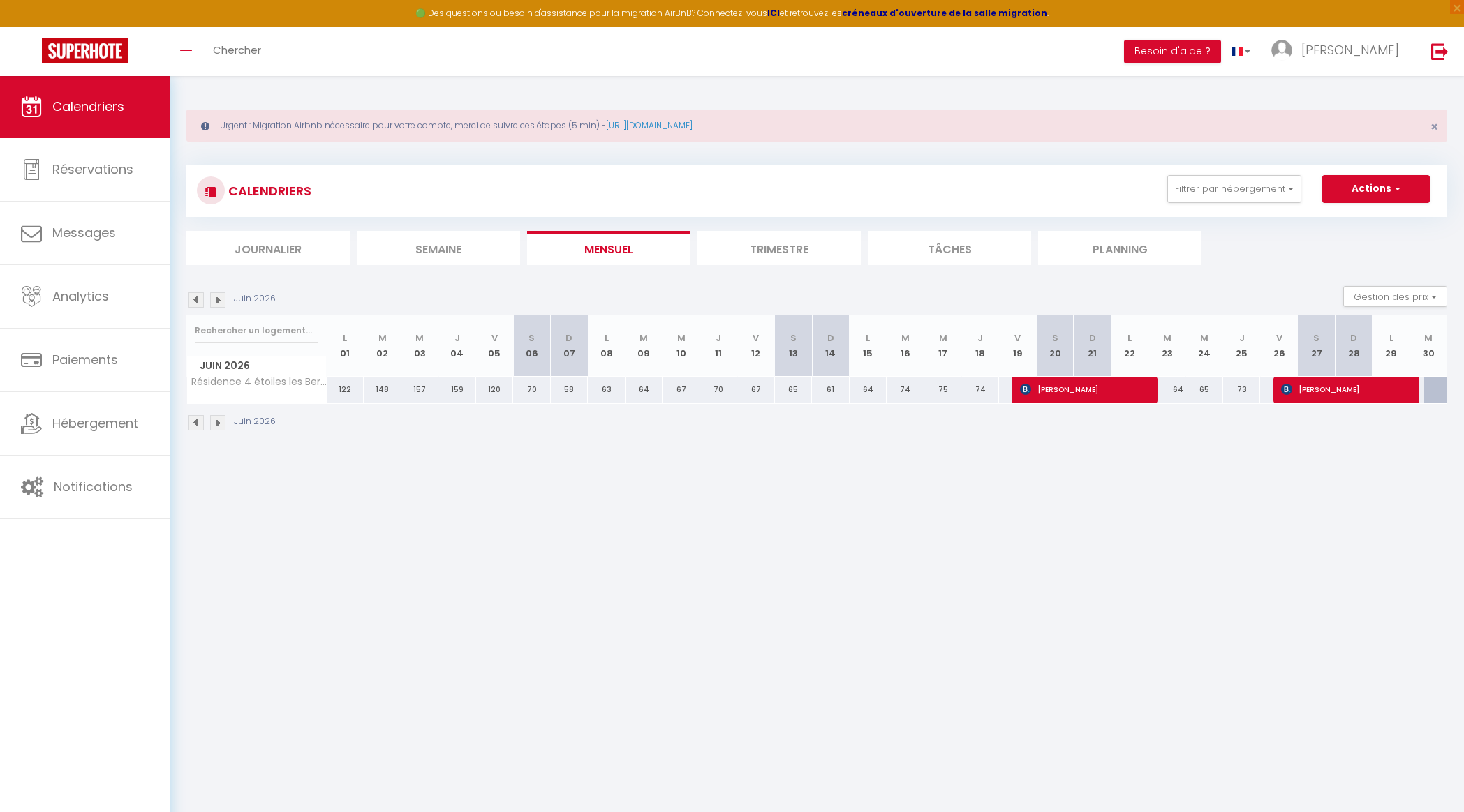
click at [221, 298] on img at bounding box center [218, 300] width 16 height 16
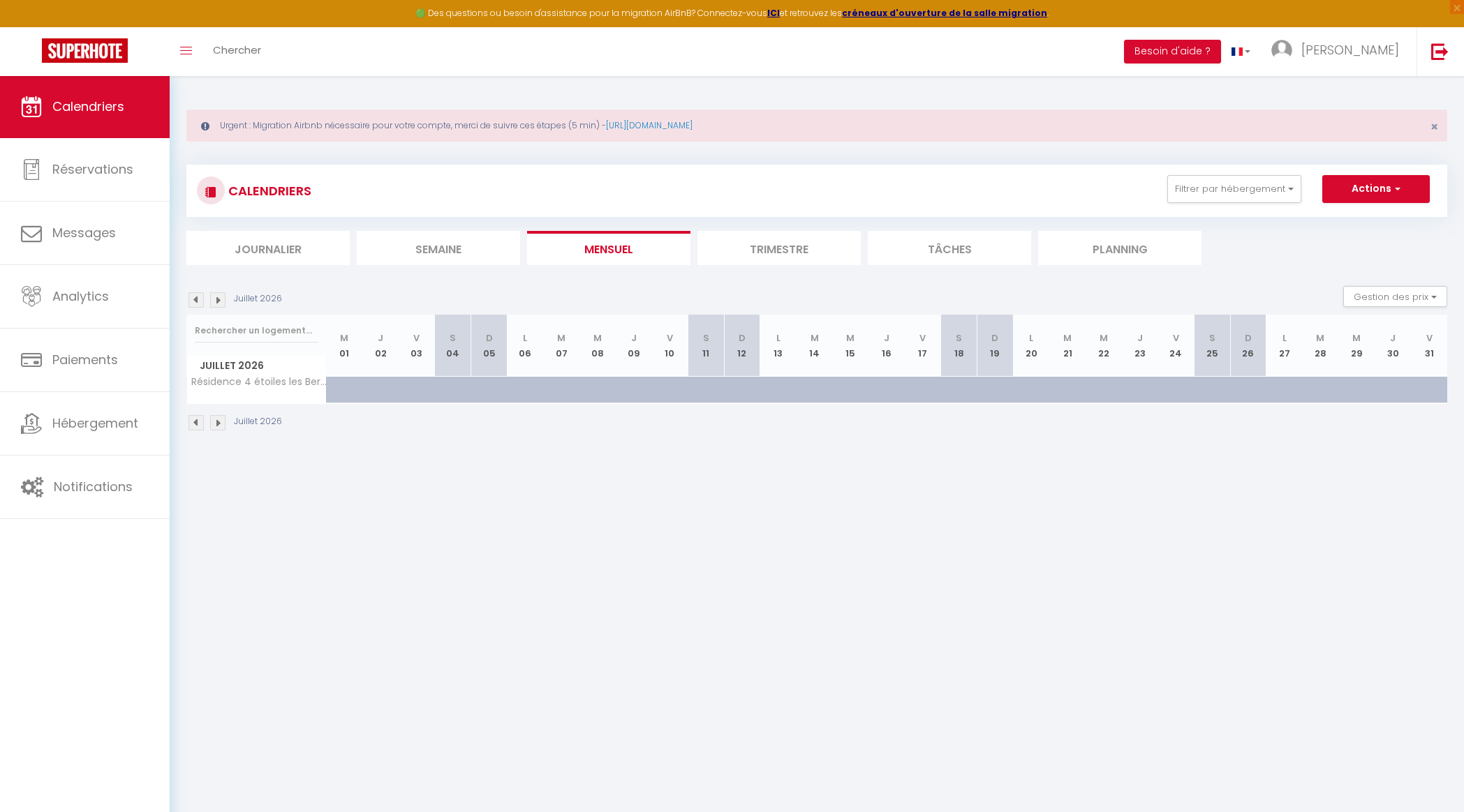
click at [221, 298] on img at bounding box center [218, 300] width 16 height 16
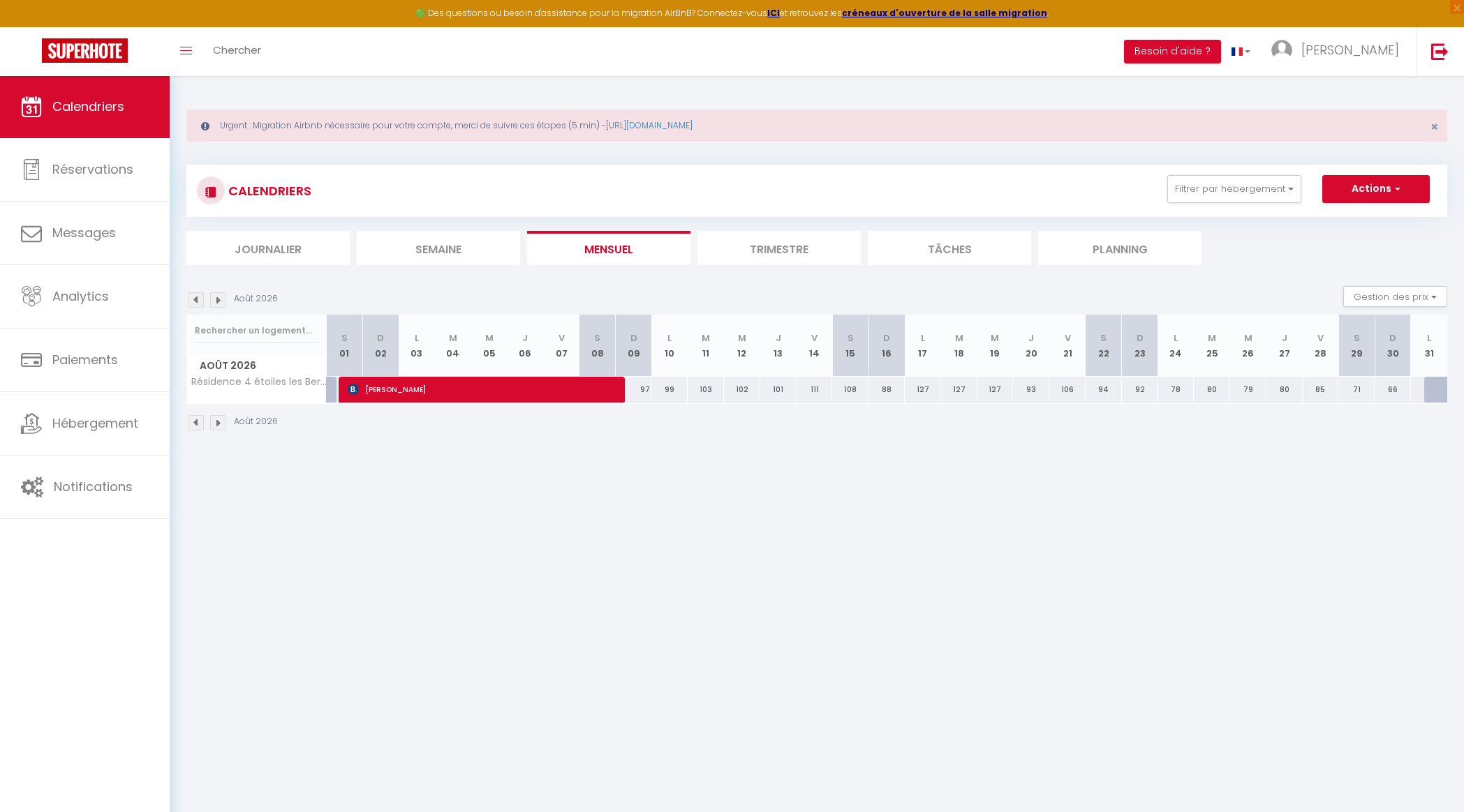
click at [221, 298] on img at bounding box center [218, 300] width 16 height 16
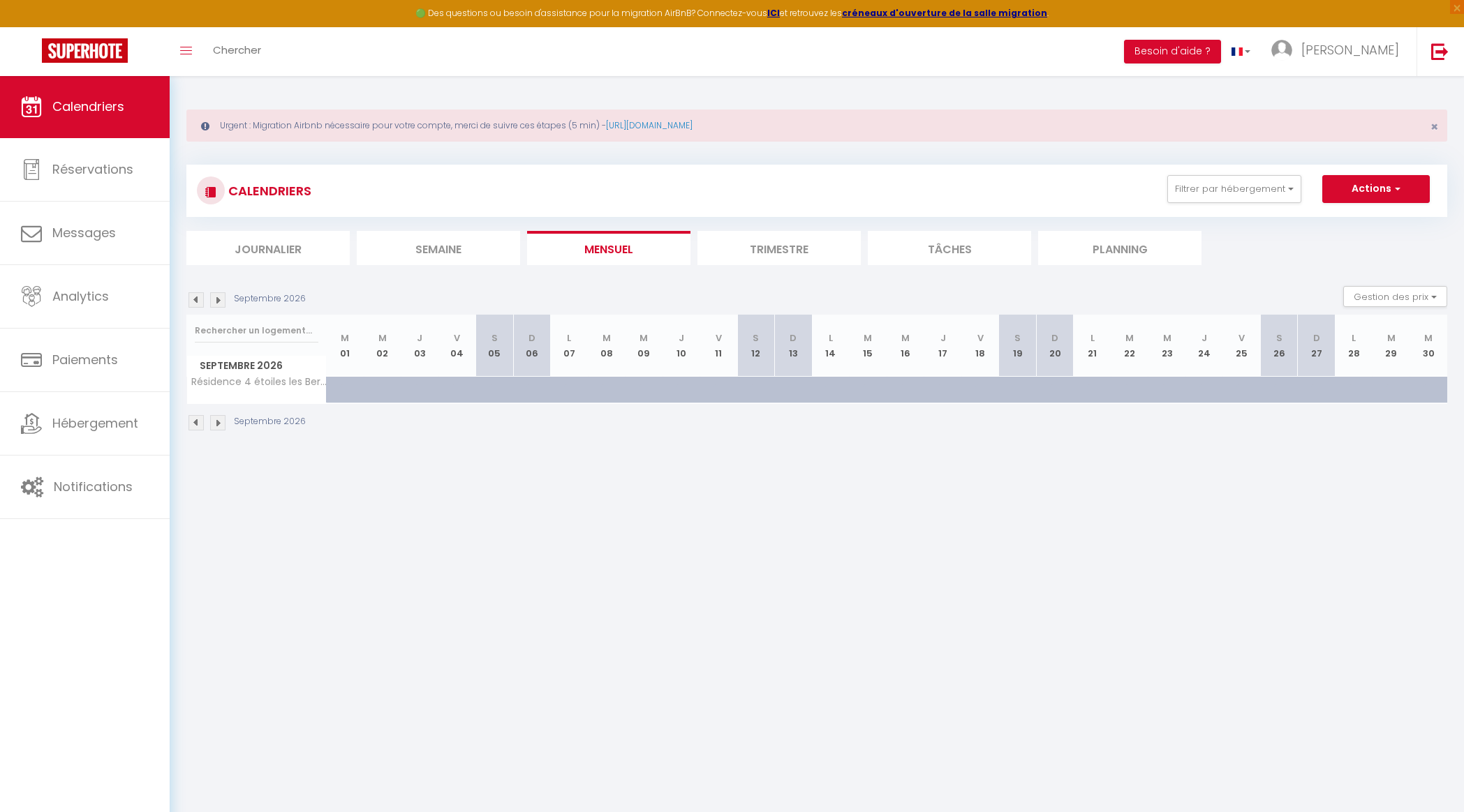
click at [194, 297] on img at bounding box center [196, 300] width 16 height 16
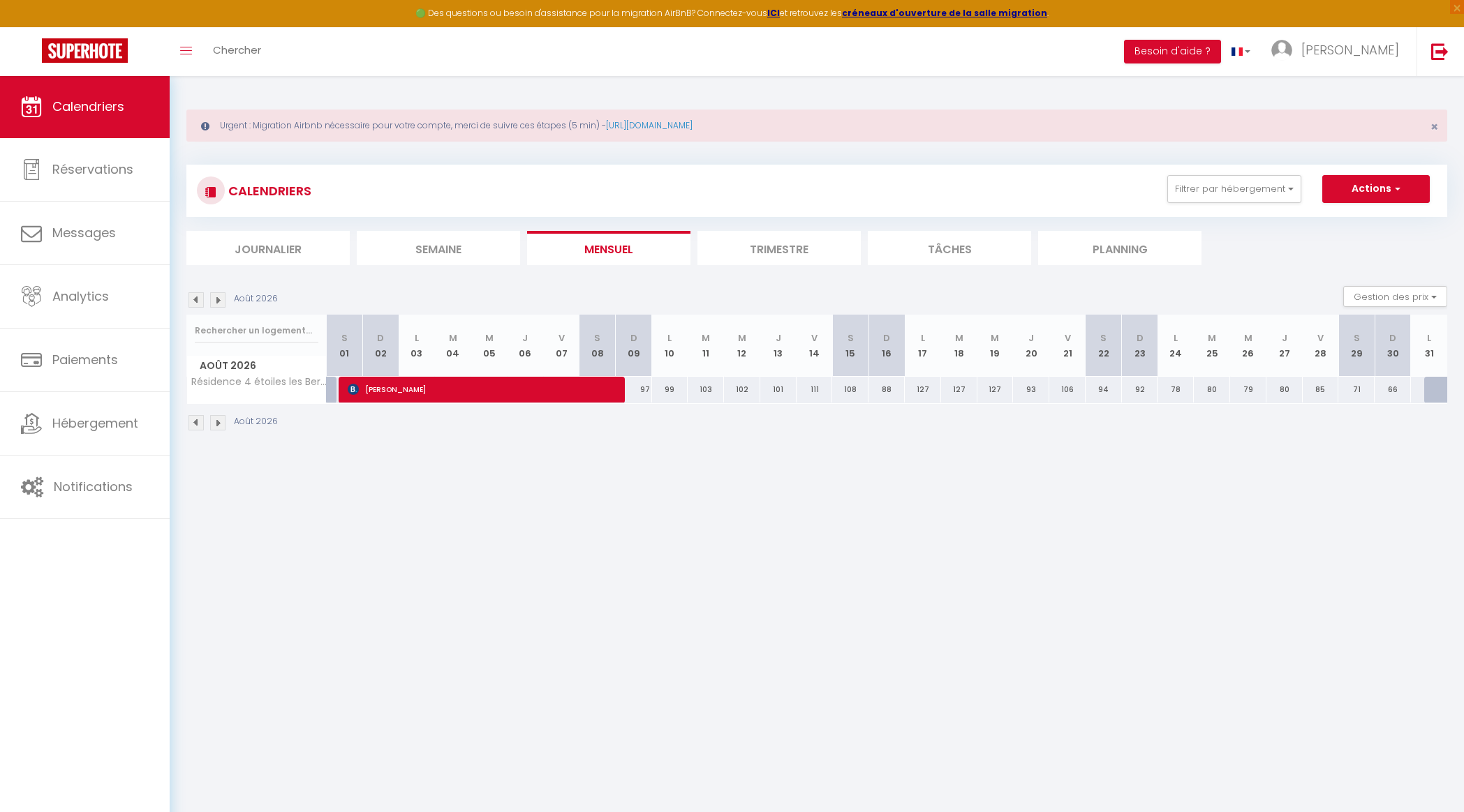
click at [961, 388] on div "127" at bounding box center [960, 390] width 37 height 26
type input "127"
select select "1"
type input "Mar 18 Août 2026"
type input "Mer 19 Août 2026"
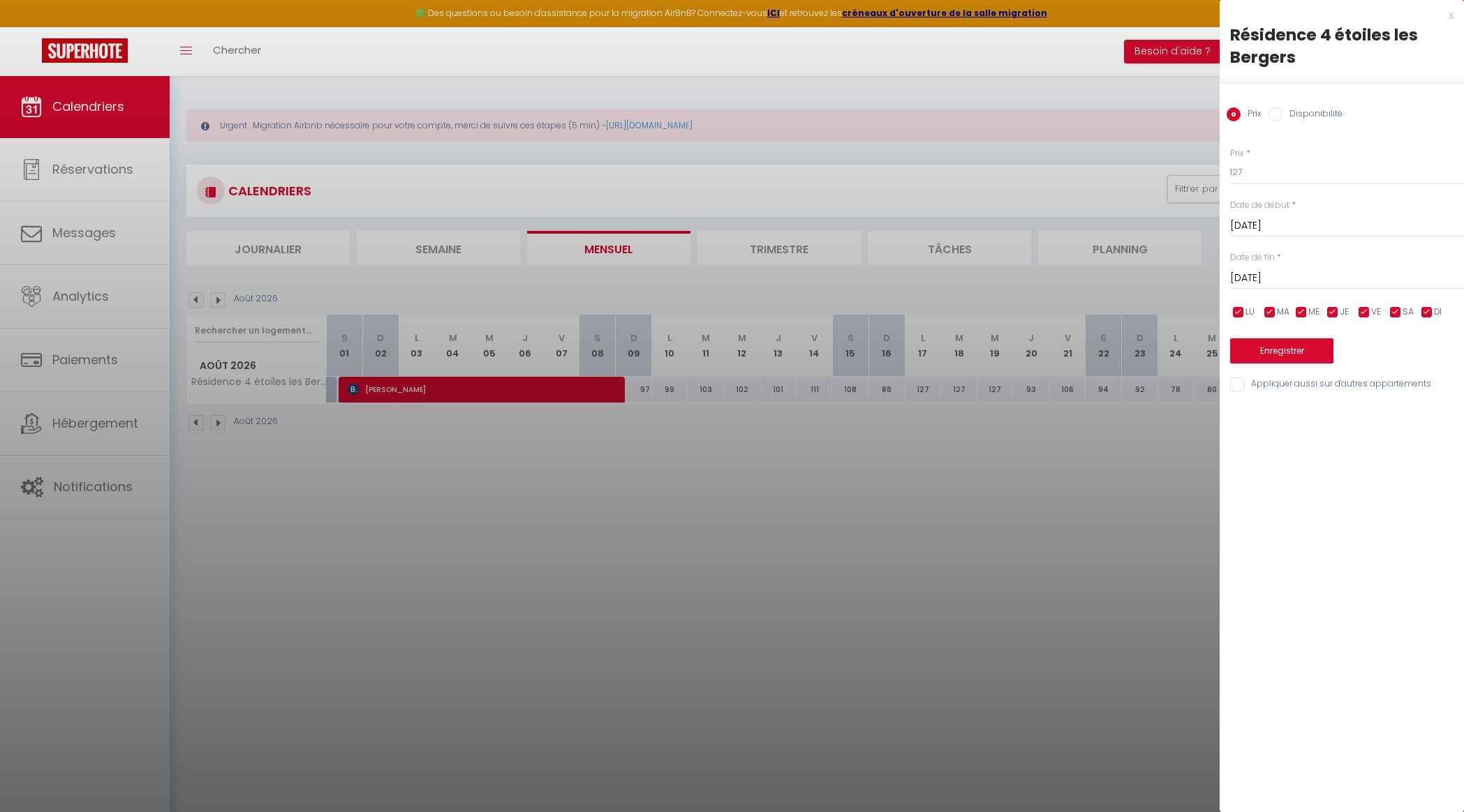
click at [1313, 109] on label "Disponibilité" at bounding box center [1312, 115] width 60 height 16
click at [1283, 109] on input "Disponibilité" at bounding box center [1276, 114] width 14 height 14
radio input "true"
radio input "false"
click at [1452, 17] on div "x" at bounding box center [1337, 15] width 234 height 17
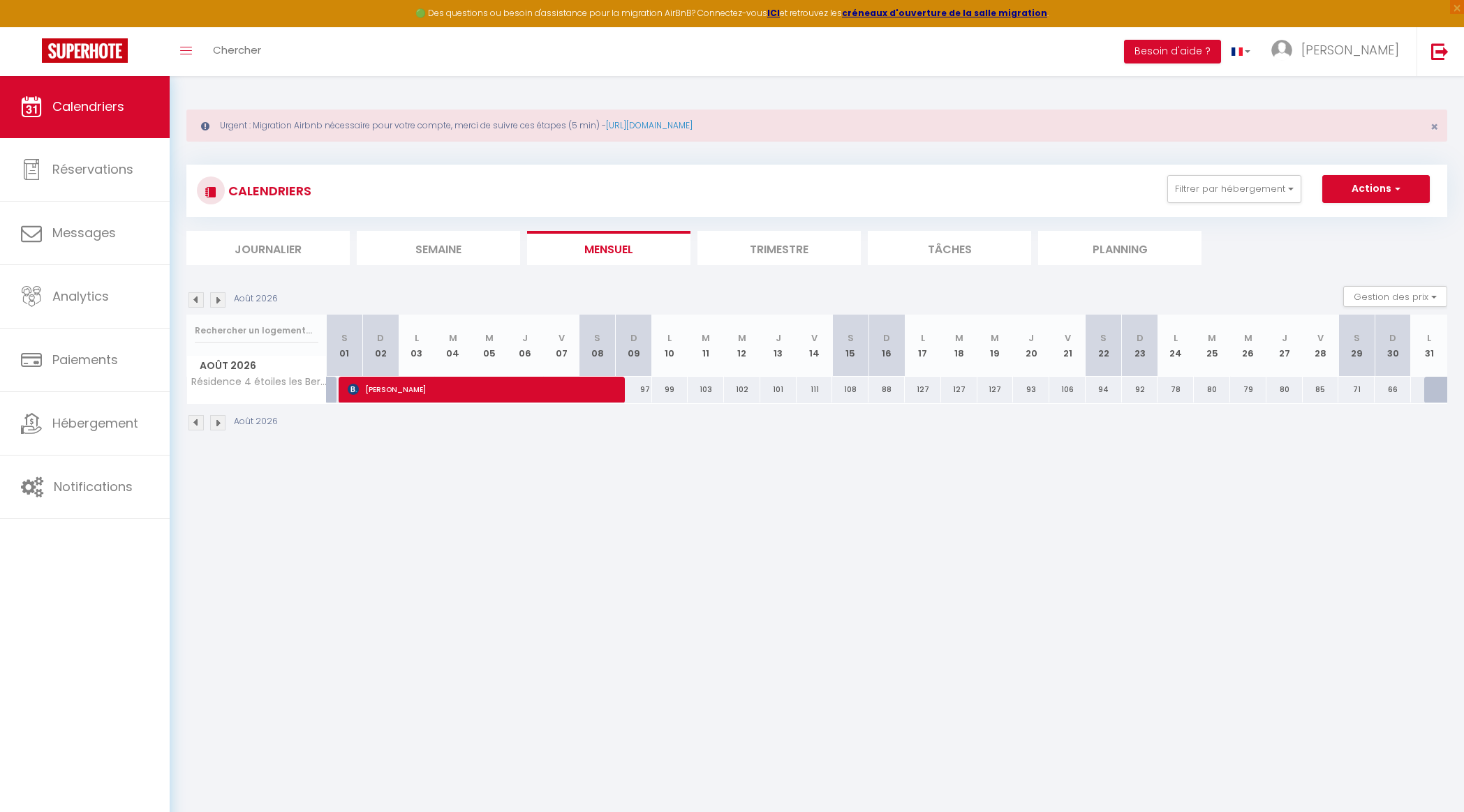
click at [966, 392] on div "127" at bounding box center [960, 390] width 37 height 26
select select "1"
type input "Mar 18 Août 2026"
type input "Mer 19 Août 2026"
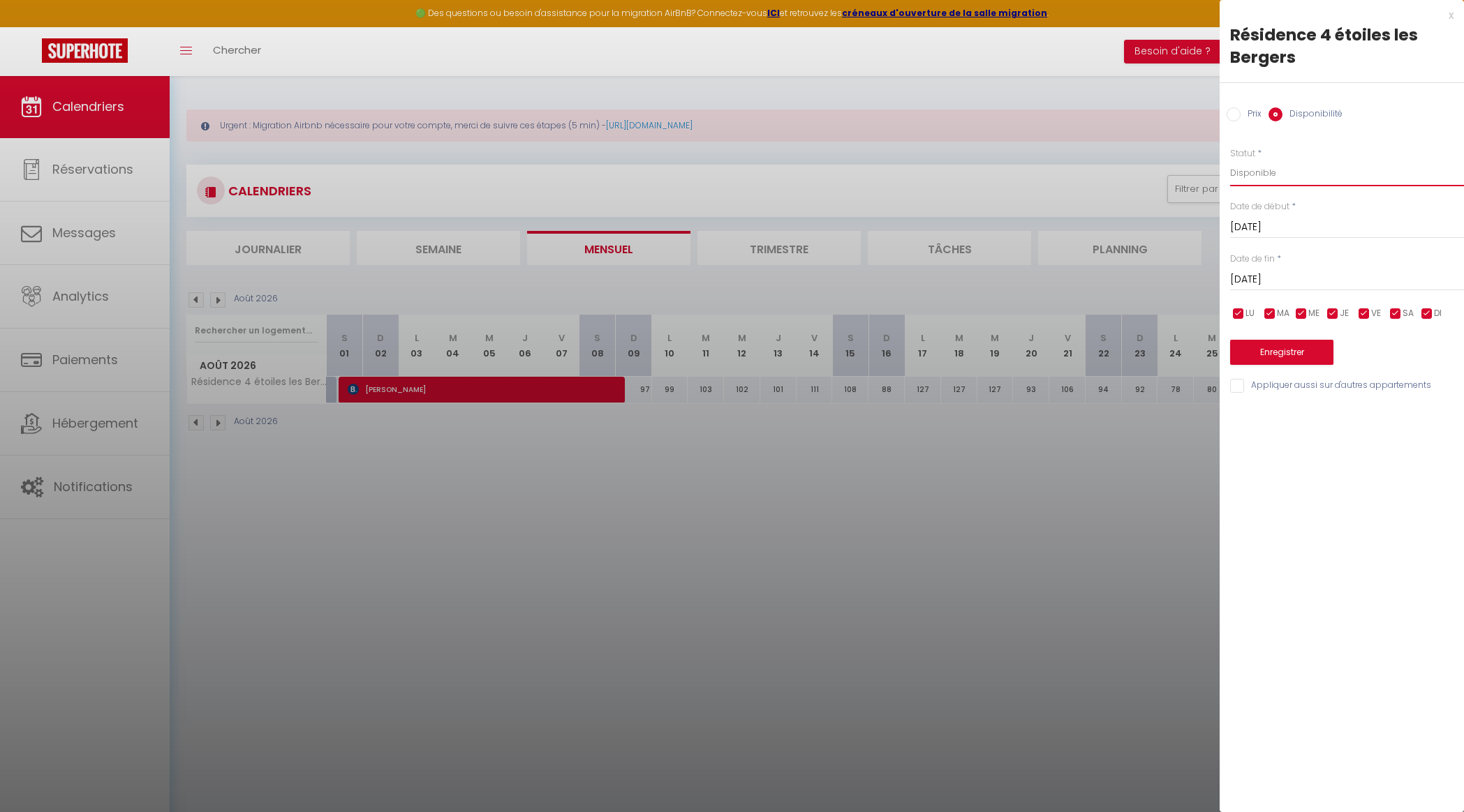
select select "0"
click at [1280, 276] on input "Mer 19 Août 2026" at bounding box center [1347, 279] width 234 height 18
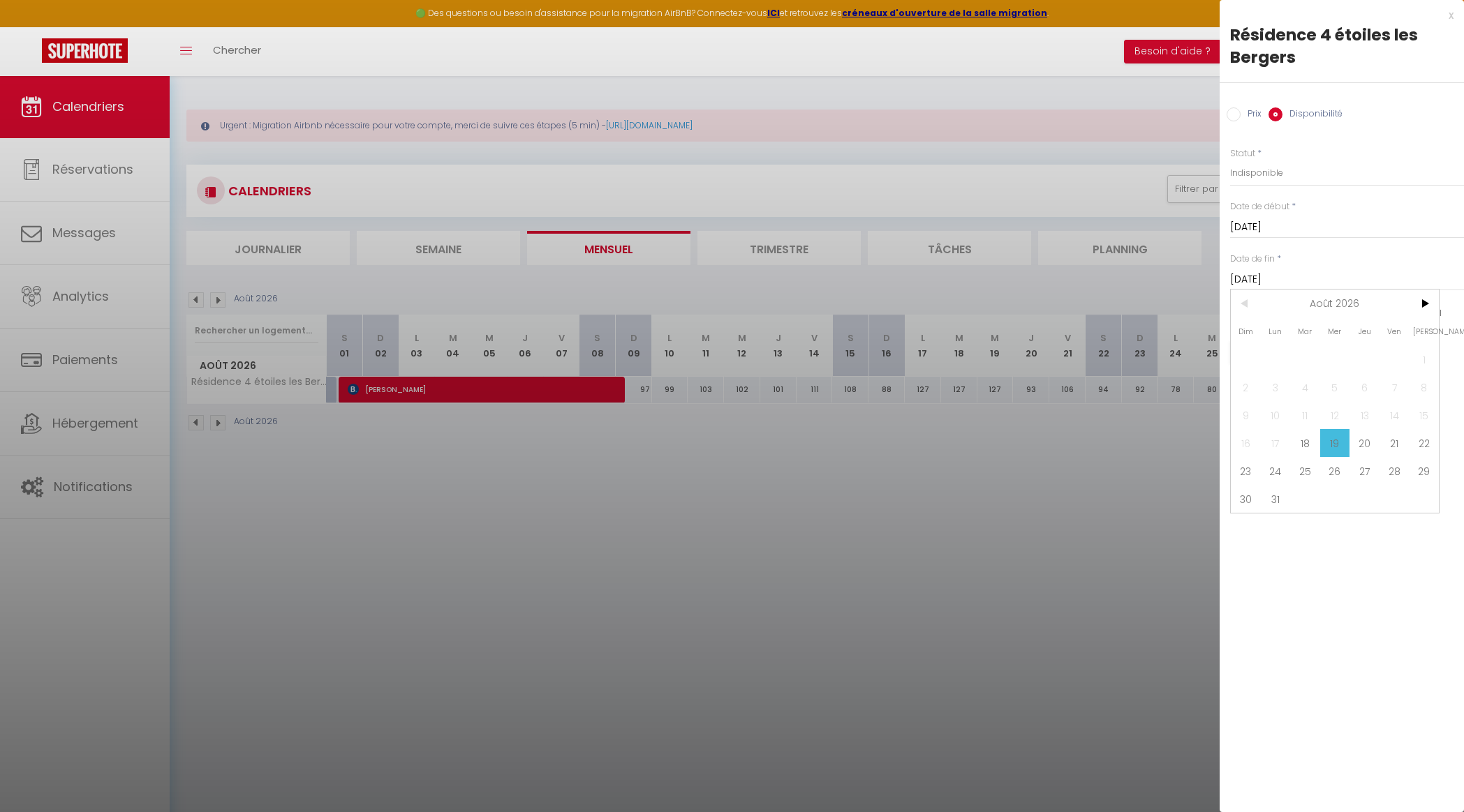
click at [1244, 462] on span "23" at bounding box center [1246, 471] width 30 height 28
type input "Dim 23 Août 2026"
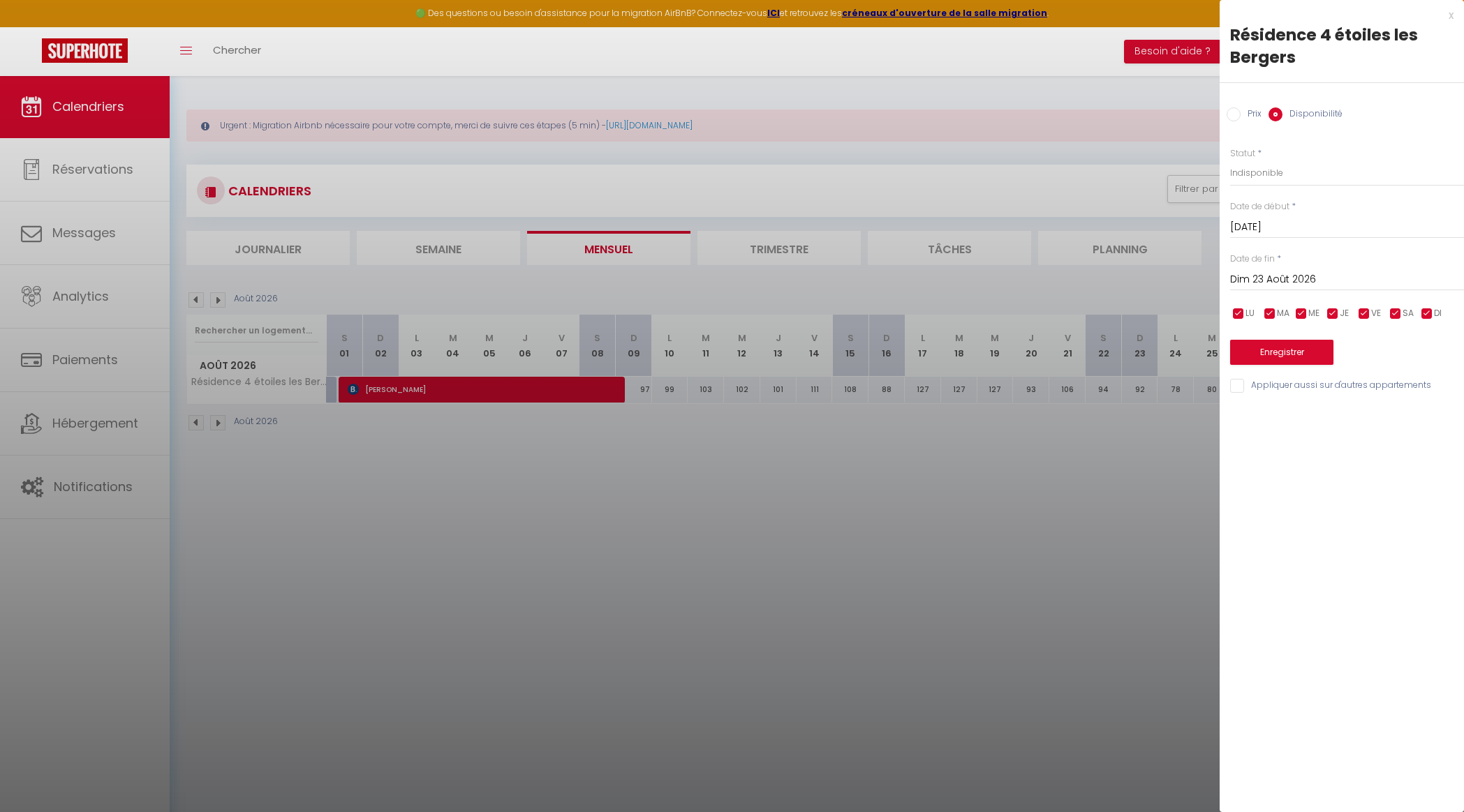
click at [1286, 351] on button "Enregistrer" at bounding box center [1282, 352] width 103 height 25
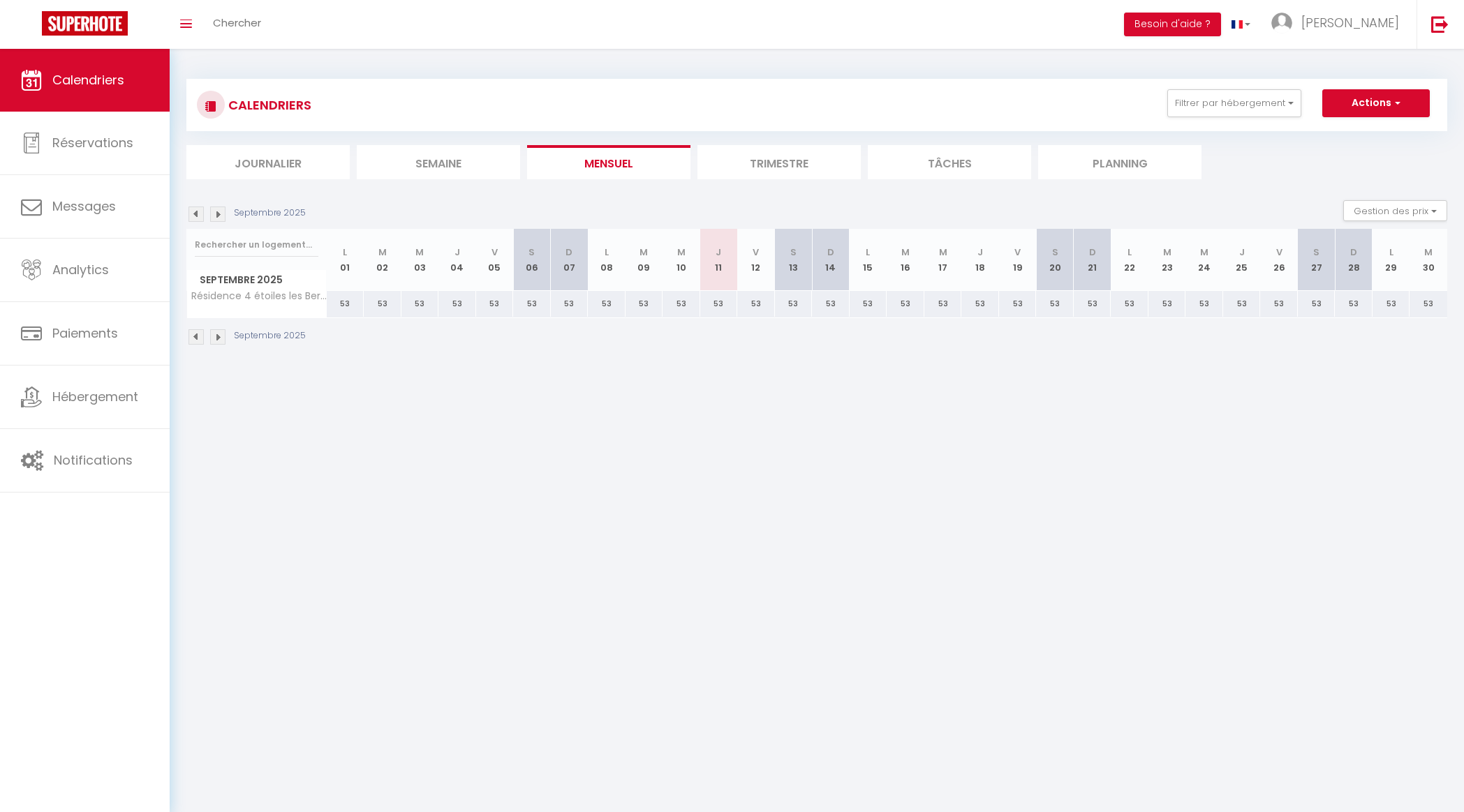
click at [218, 213] on img at bounding box center [218, 215] width 16 height 16
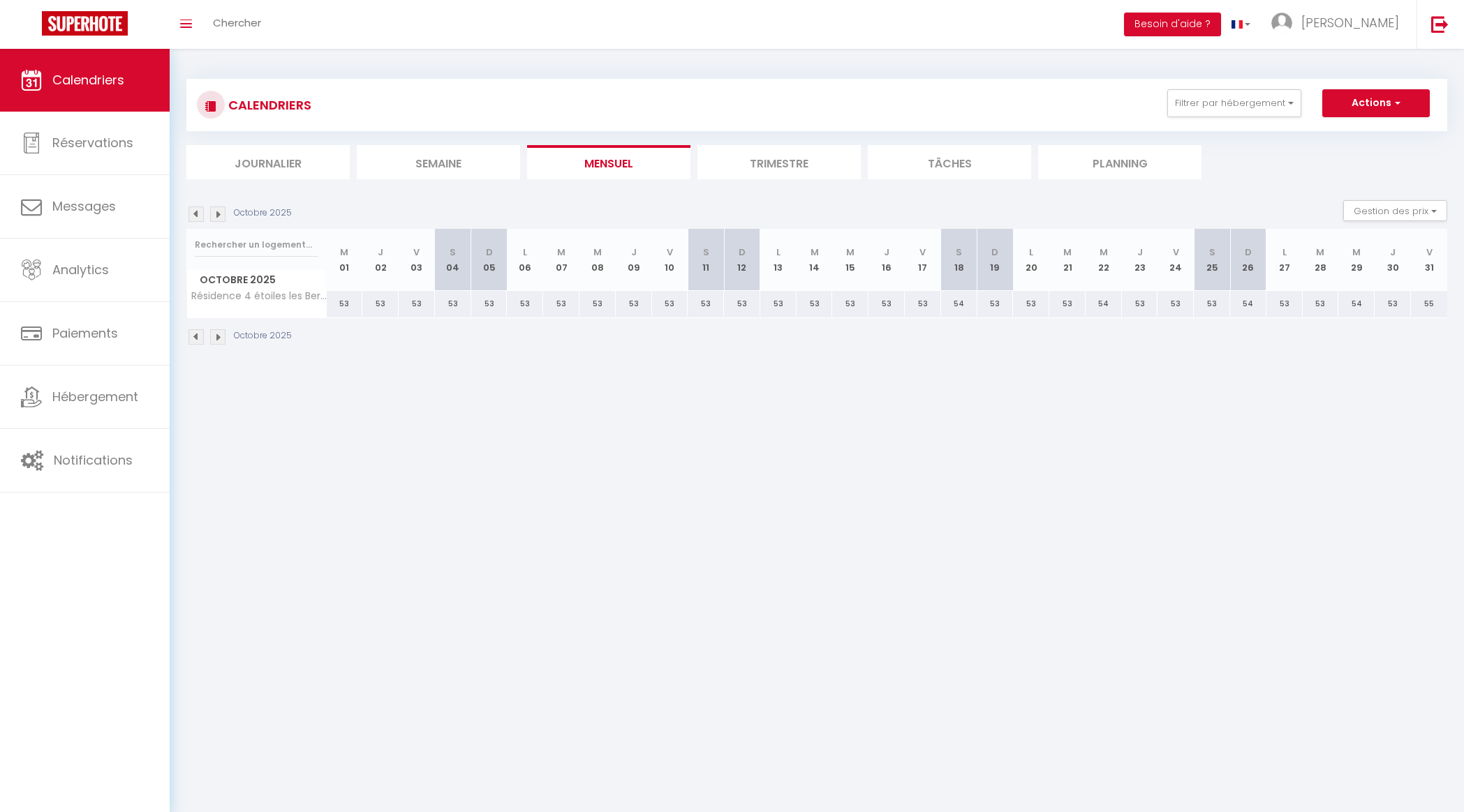
click at [218, 213] on img at bounding box center [218, 215] width 16 height 16
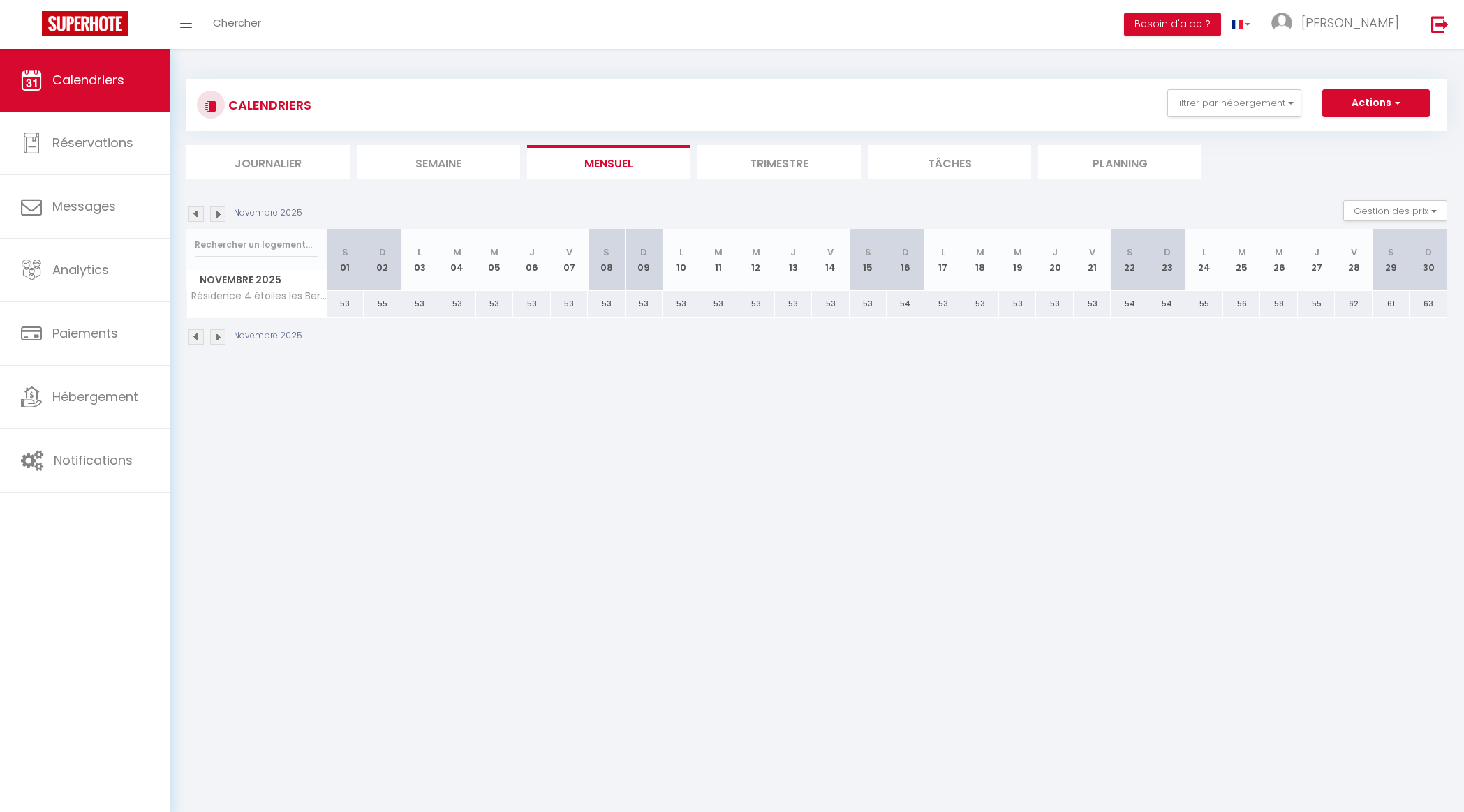
click at [218, 213] on img at bounding box center [218, 215] width 16 height 16
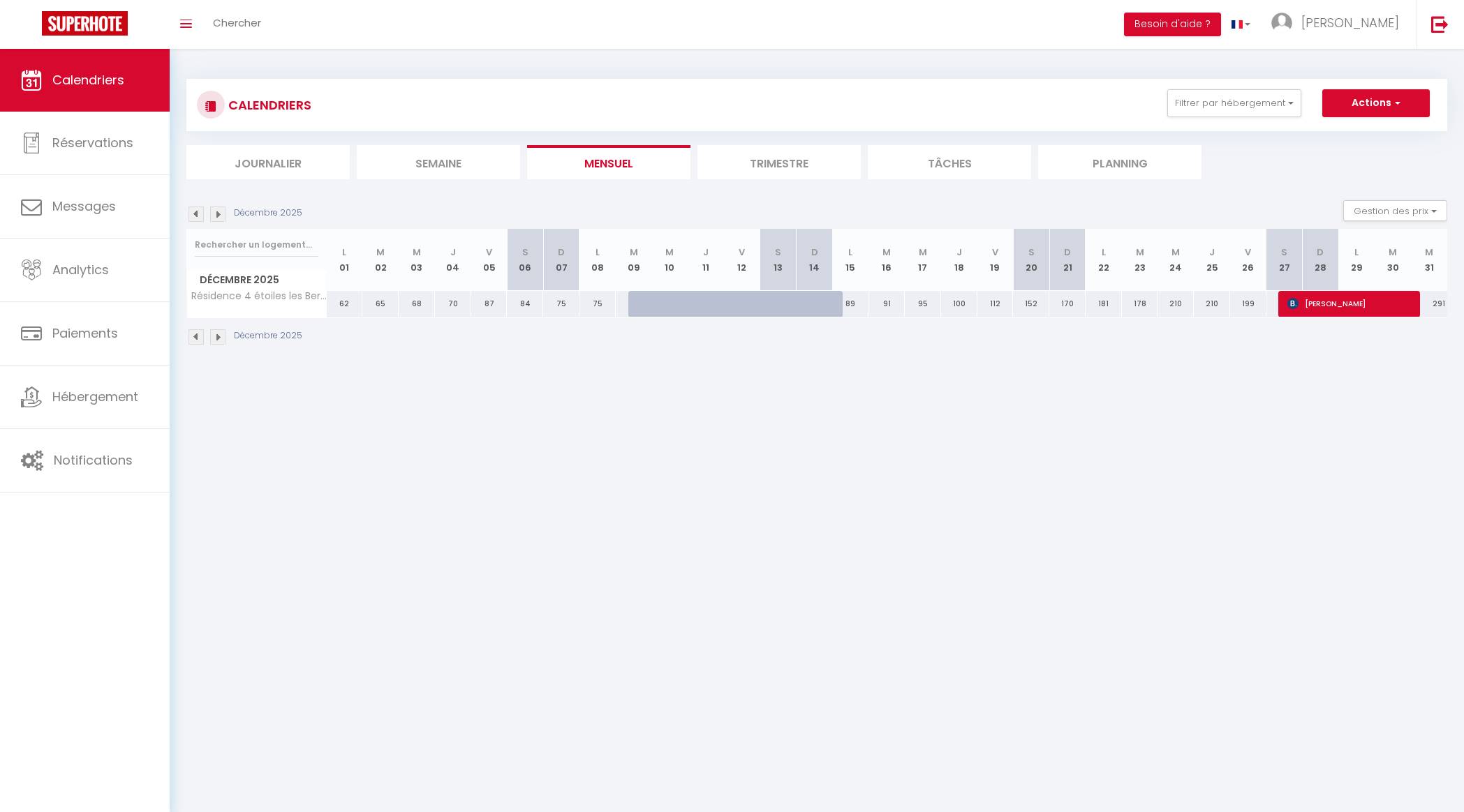
click at [218, 213] on img at bounding box center [218, 215] width 16 height 16
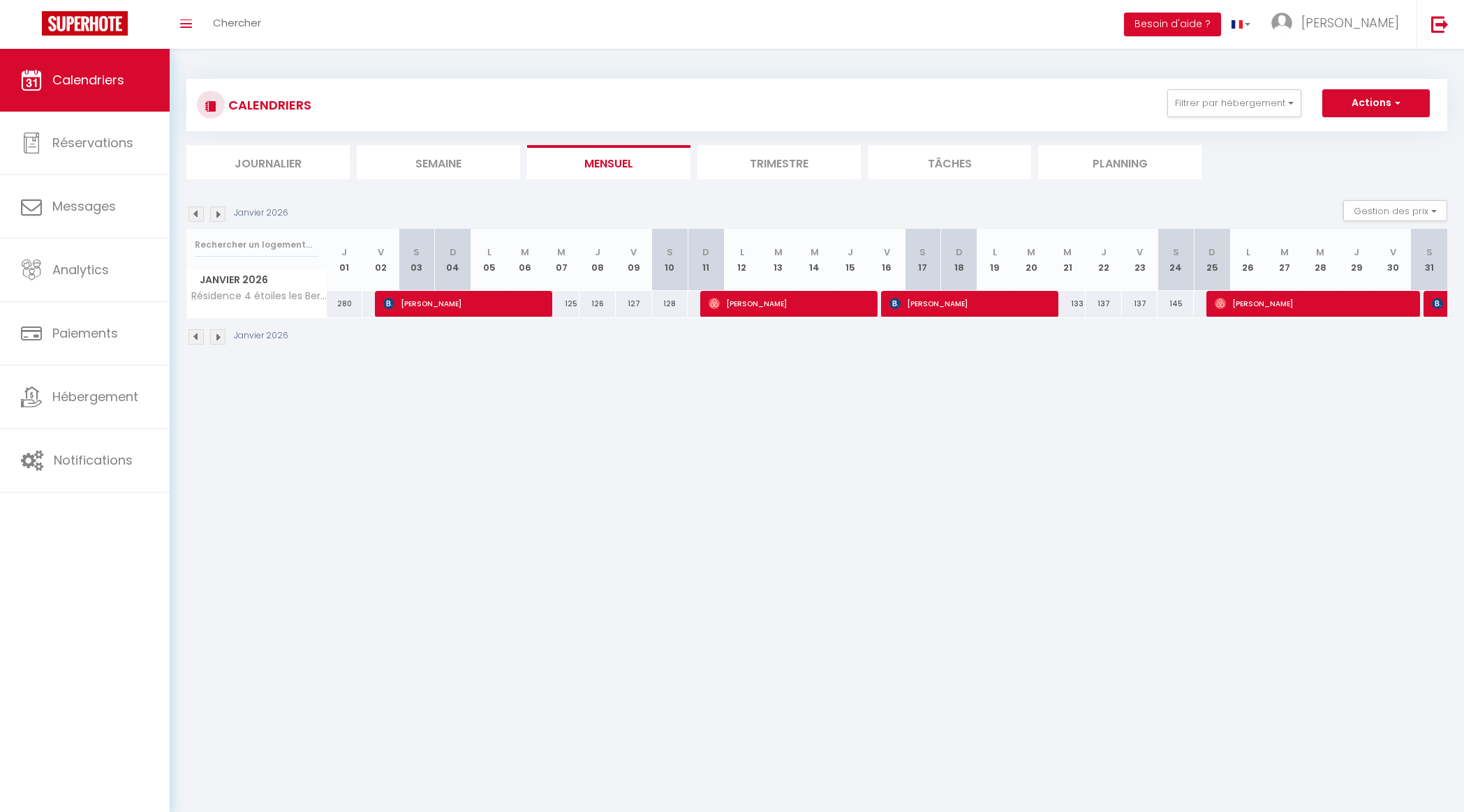
click at [218, 214] on img at bounding box center [218, 215] width 16 height 16
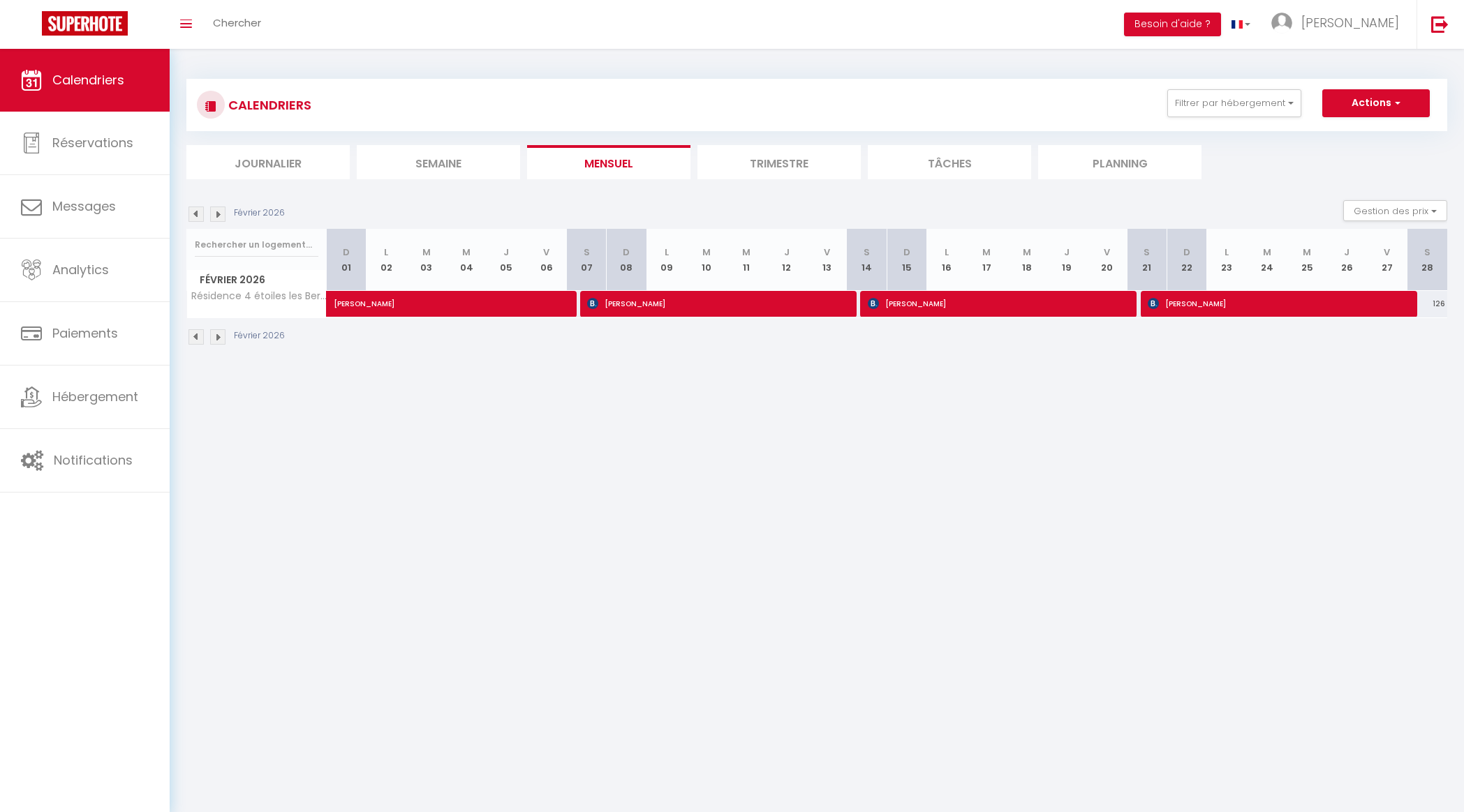
click at [218, 214] on img at bounding box center [218, 215] width 16 height 16
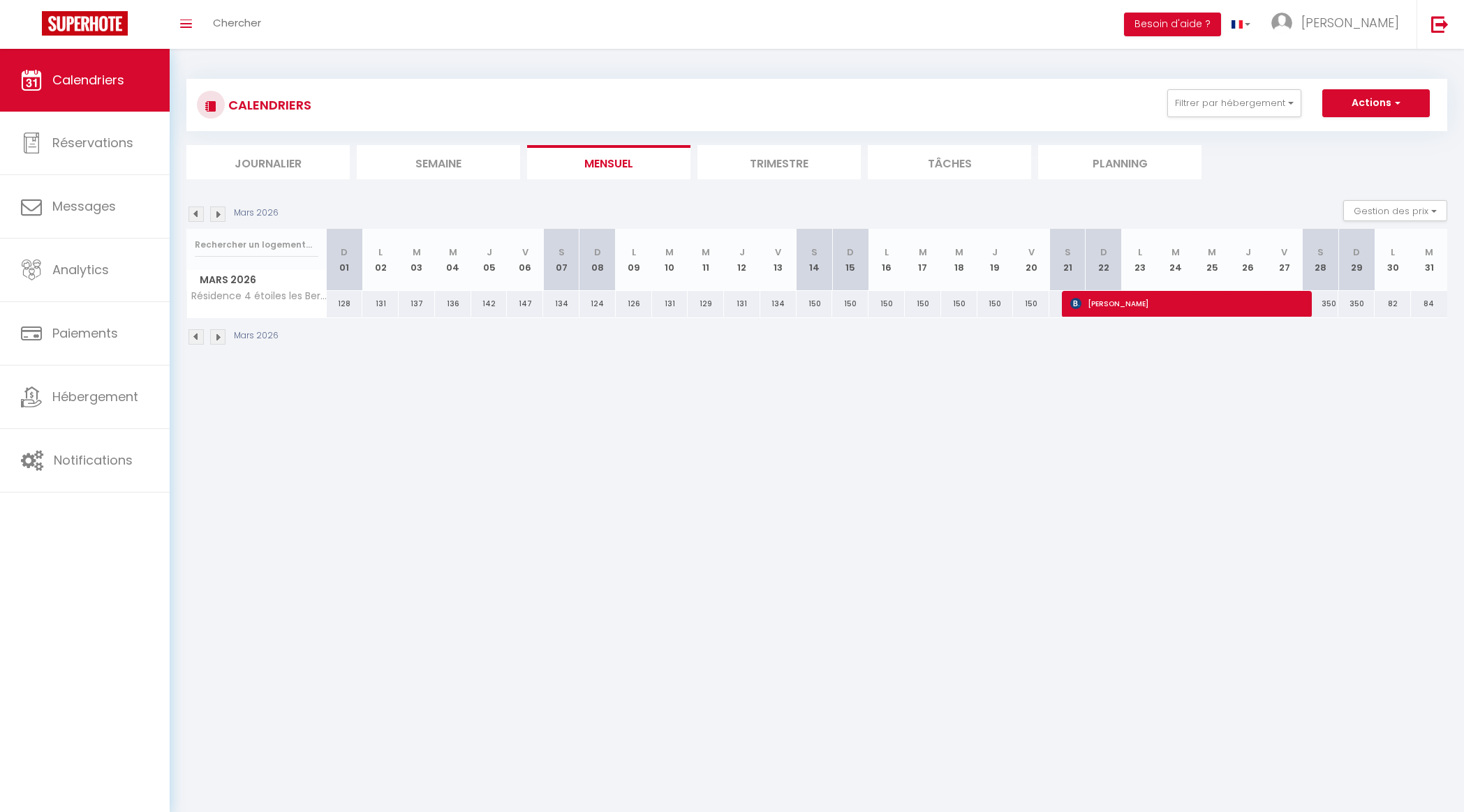
click at [218, 214] on img at bounding box center [218, 215] width 16 height 16
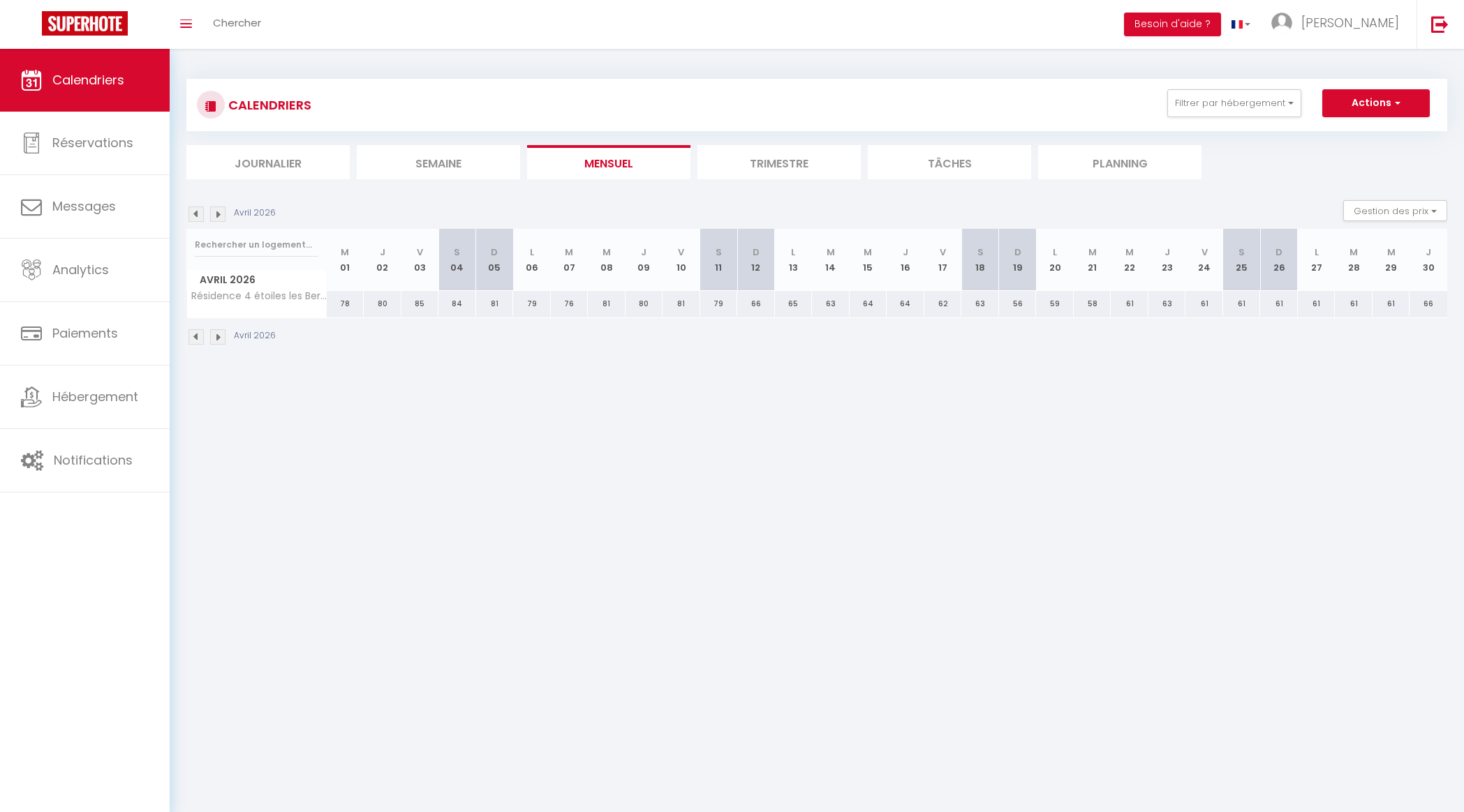
click at [218, 214] on img at bounding box center [218, 215] width 16 height 16
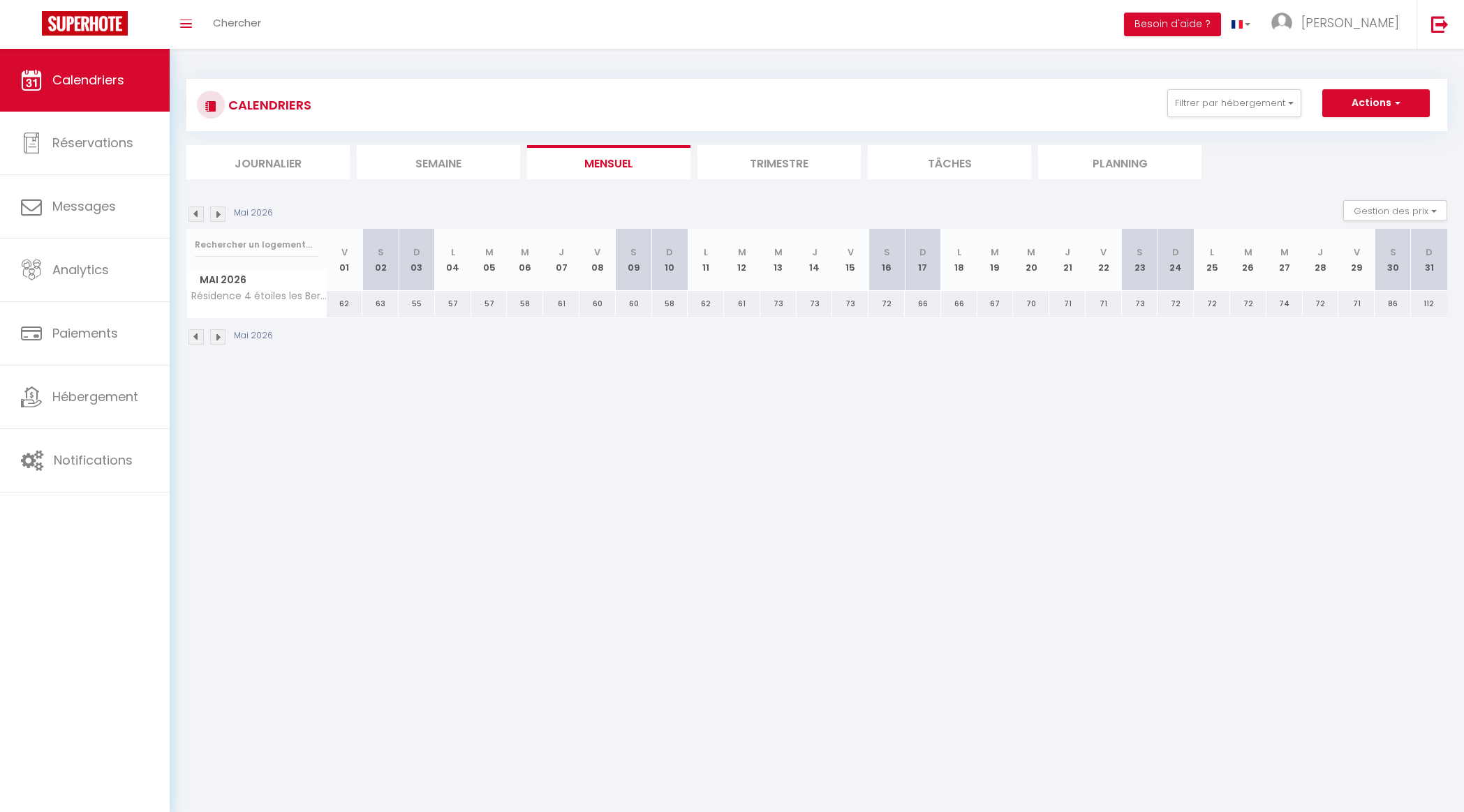
click at [218, 214] on img at bounding box center [218, 215] width 16 height 16
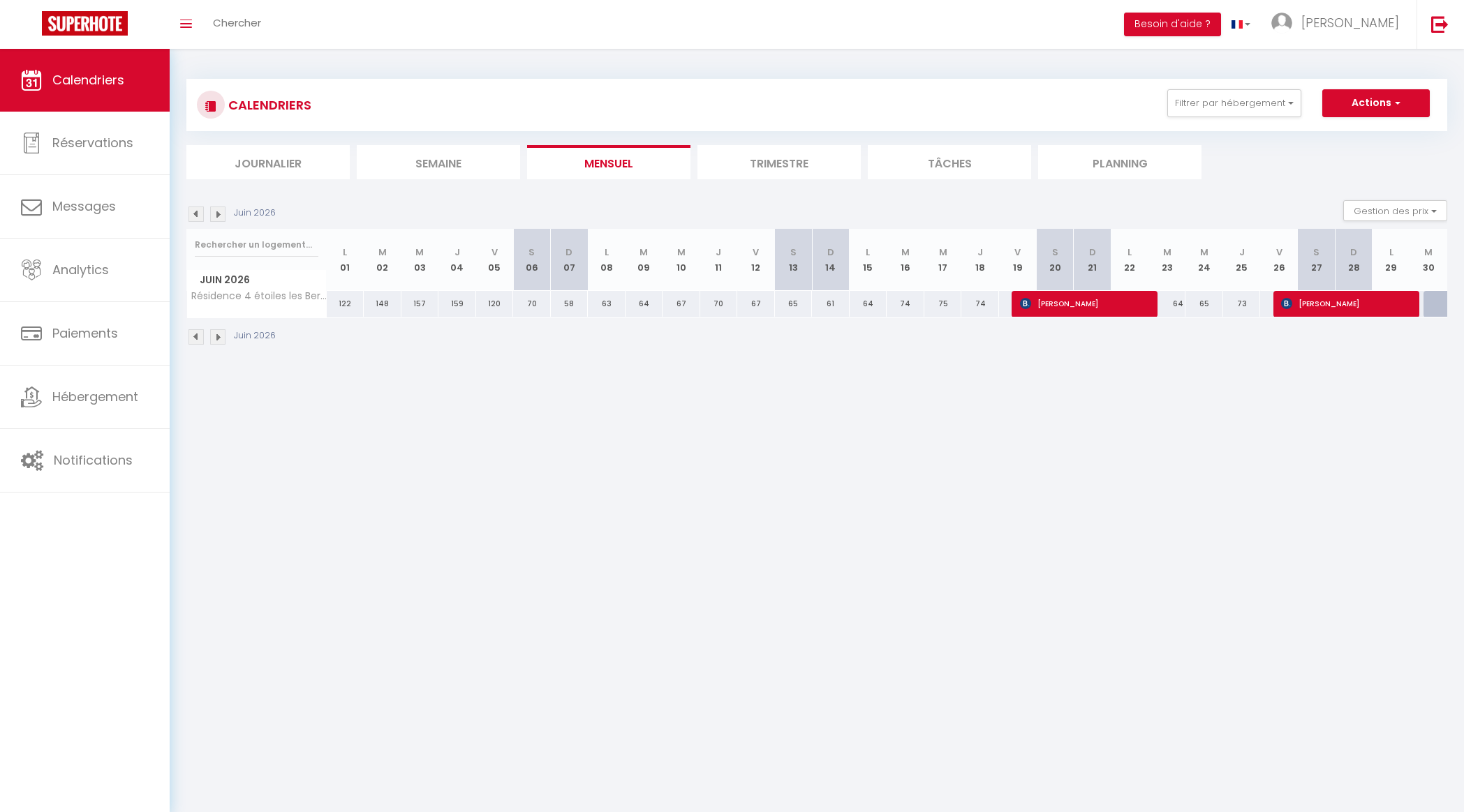
click at [218, 214] on img at bounding box center [218, 215] width 16 height 16
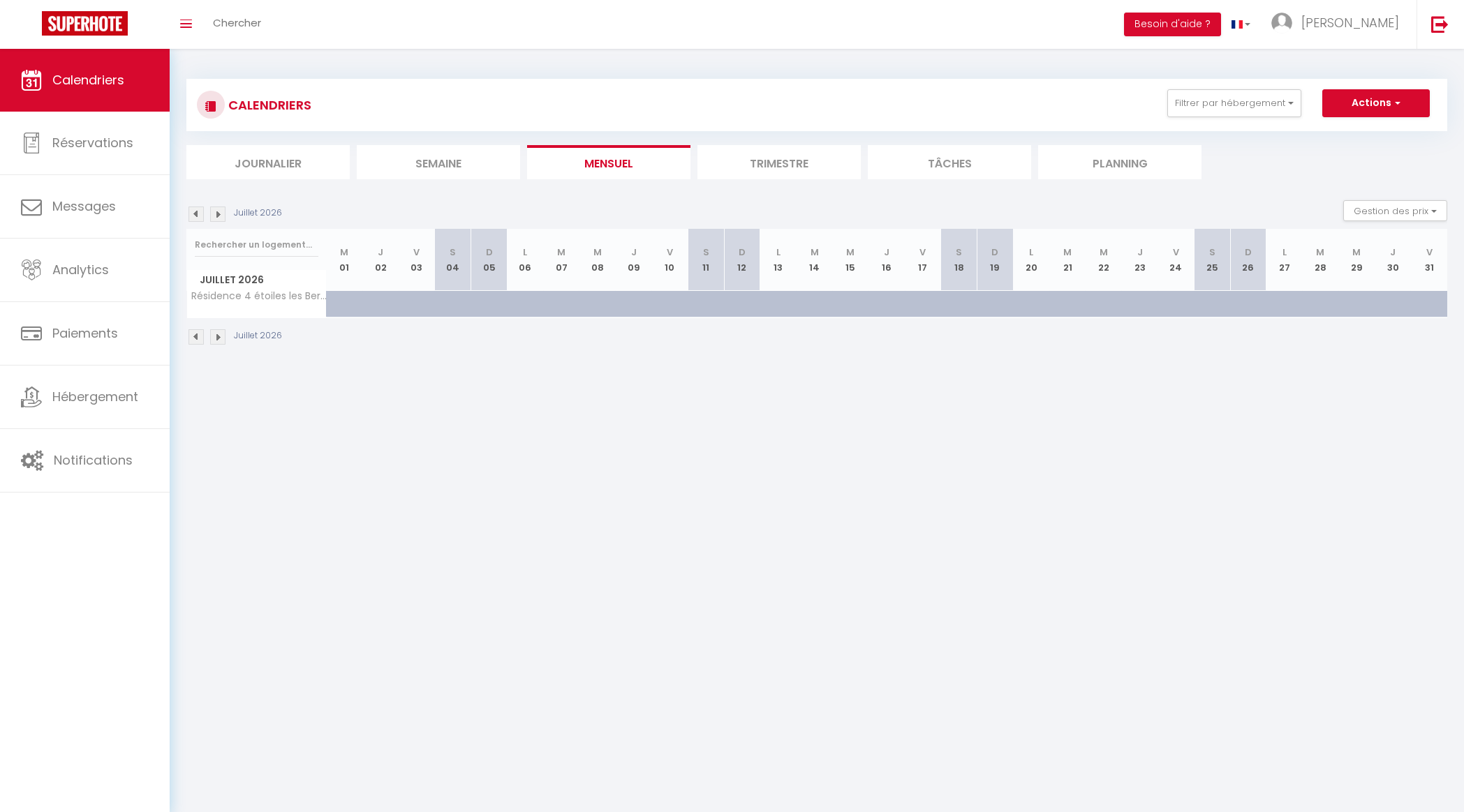
click at [218, 214] on img at bounding box center [218, 215] width 16 height 16
select select
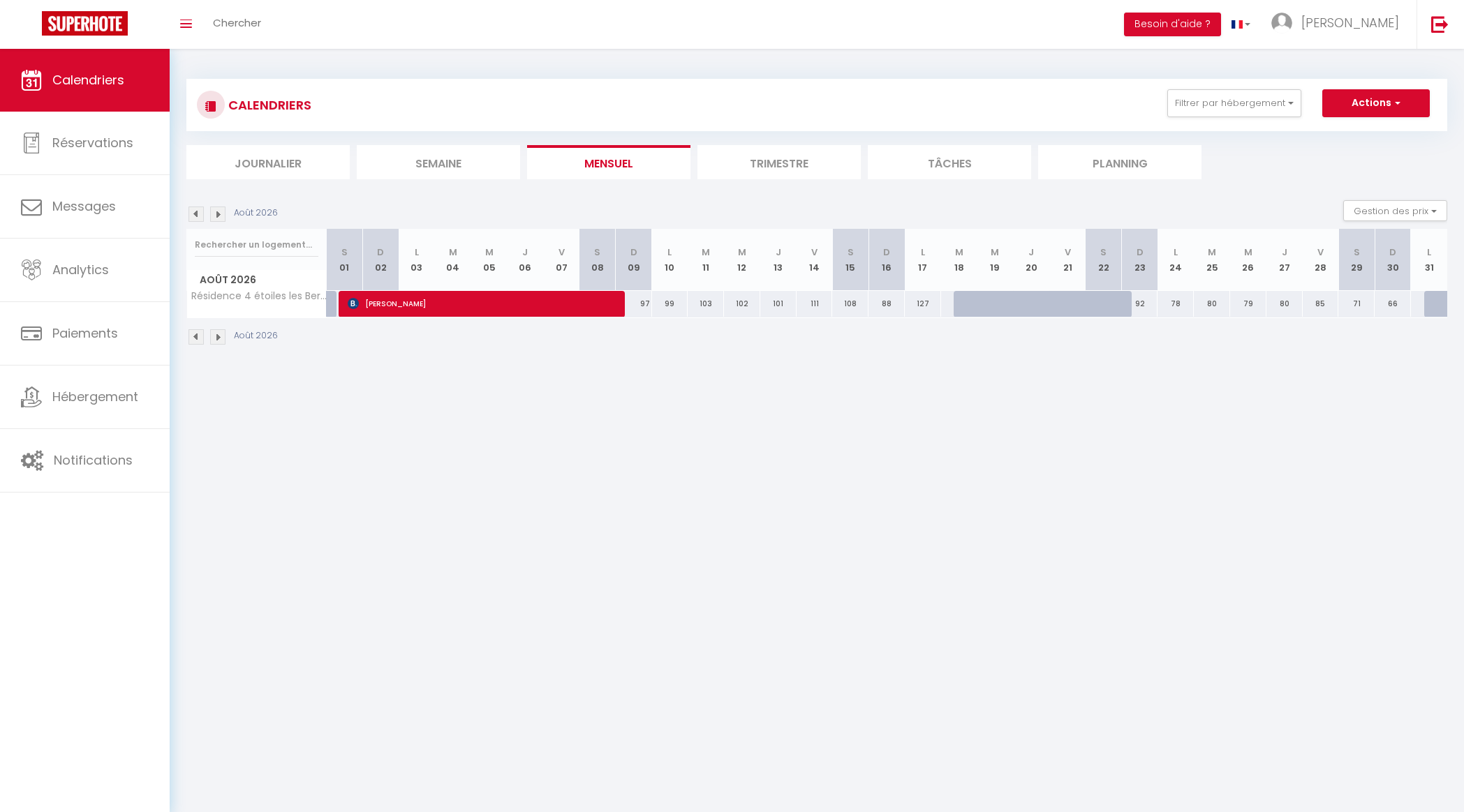
click at [966, 309] on div at bounding box center [972, 304] width 37 height 26
type input "127"
select select "1"
type input "Mar 18 Août 2026"
type input "Mer 19 Août 2026"
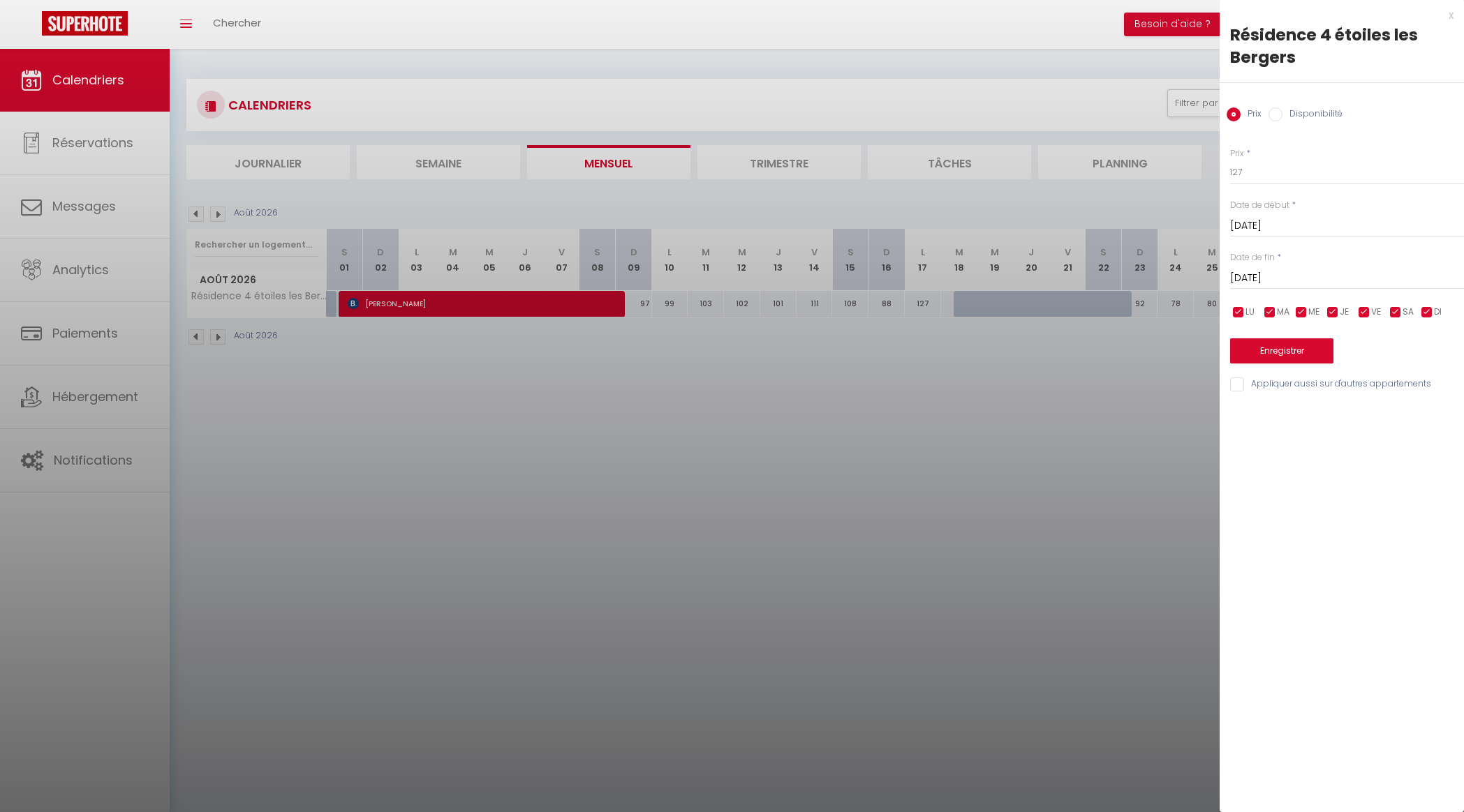
click at [1310, 113] on label "Disponibilité" at bounding box center [1312, 115] width 60 height 16
click at [1283, 113] on input "Disponibilité" at bounding box center [1276, 114] width 14 height 14
radio input "true"
radio input "false"
click at [1283, 282] on input "Mer 19 Août 2026" at bounding box center [1347, 279] width 234 height 18
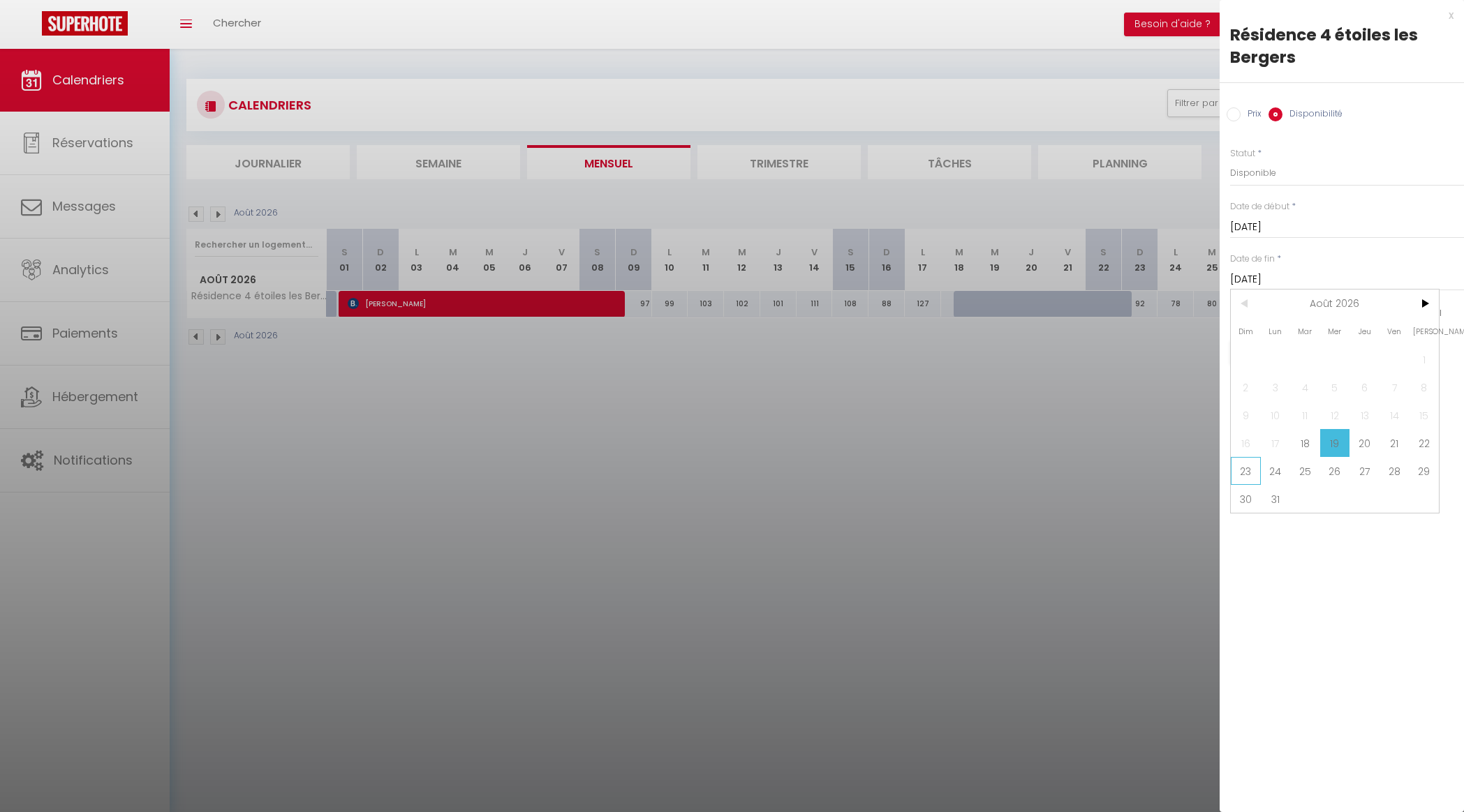
click at [1242, 474] on span "23" at bounding box center [1246, 471] width 30 height 28
type input "Dim 23 Août 2026"
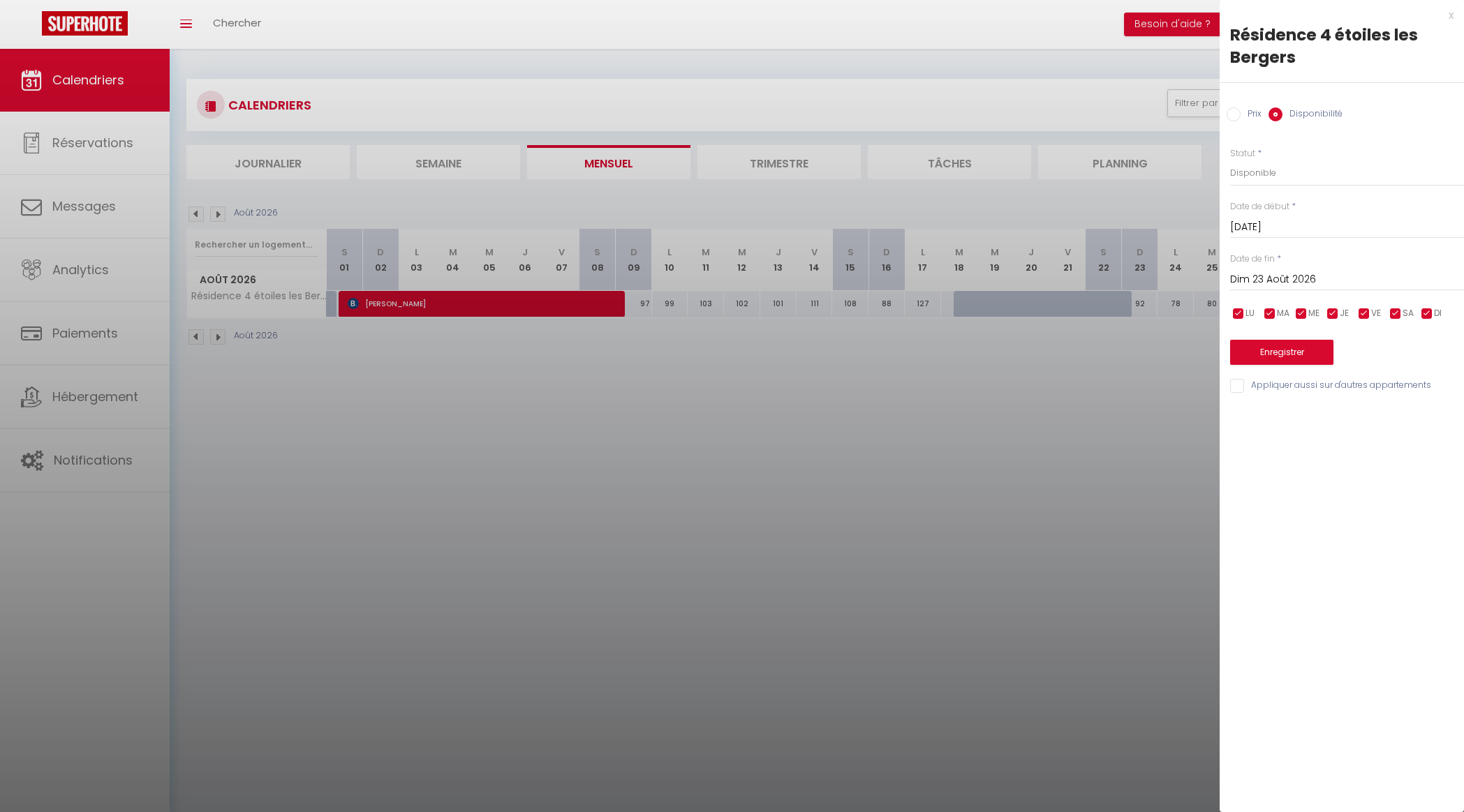
click at [1292, 355] on button "Enregistrer" at bounding box center [1282, 352] width 103 height 25
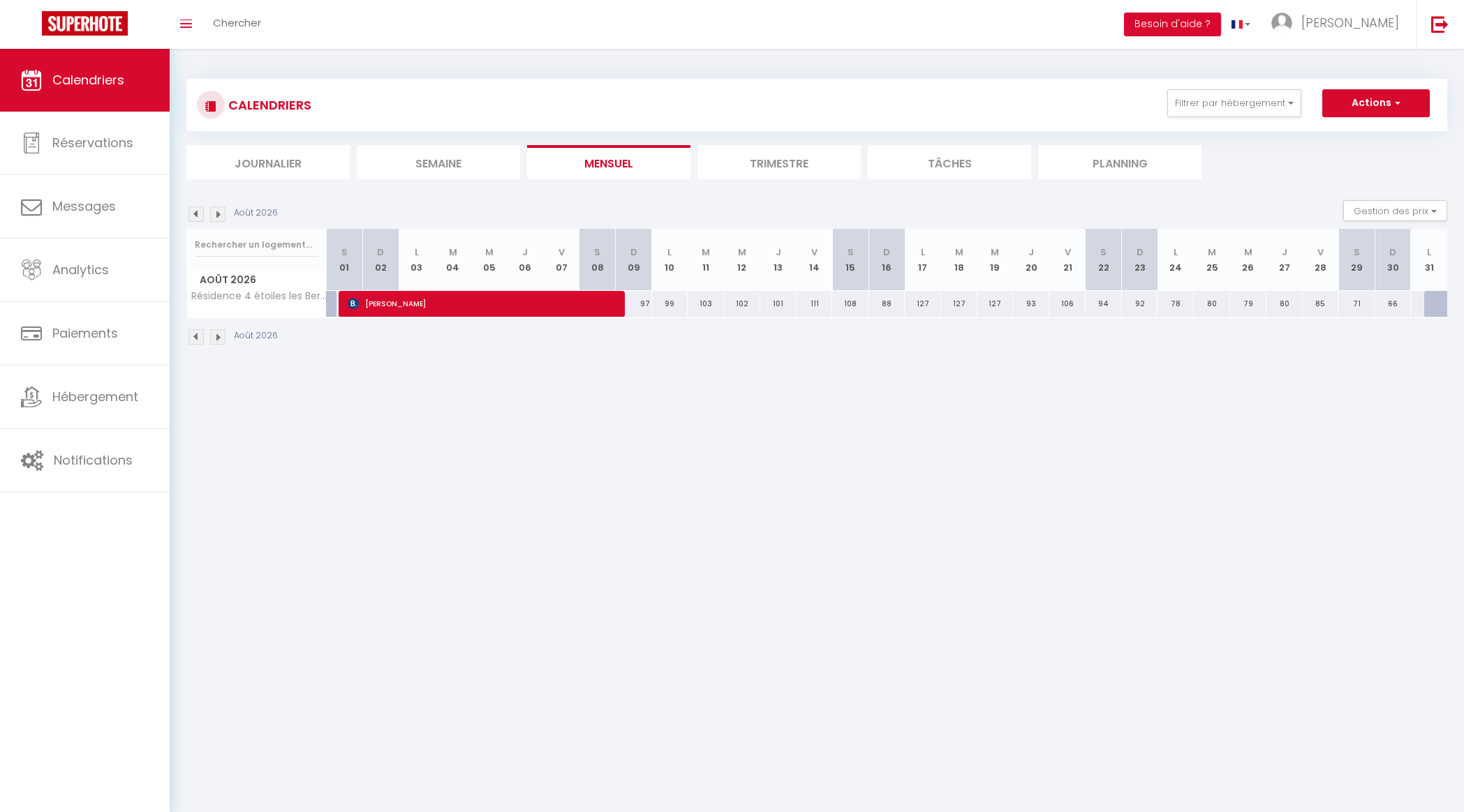
click at [564, 2] on div "Toggle menubar Chercher BUTTON Besoin d'aide ? Nicolas Paramètres Équipe" at bounding box center [777, 24] width 1352 height 49
